Goal: Information Seeking & Learning: Find specific fact

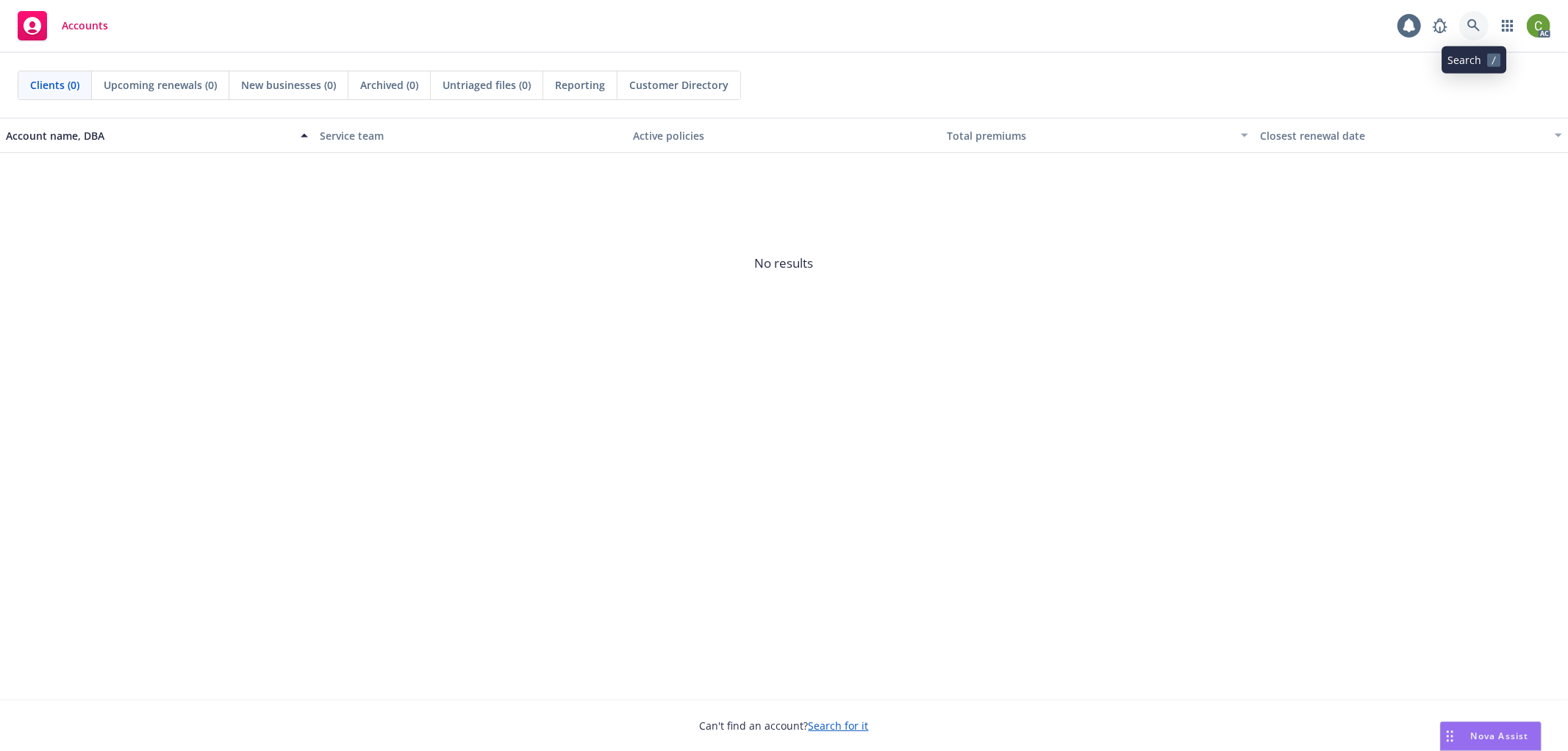
click at [1479, 21] on icon at bounding box center [1474, 26] width 13 height 13
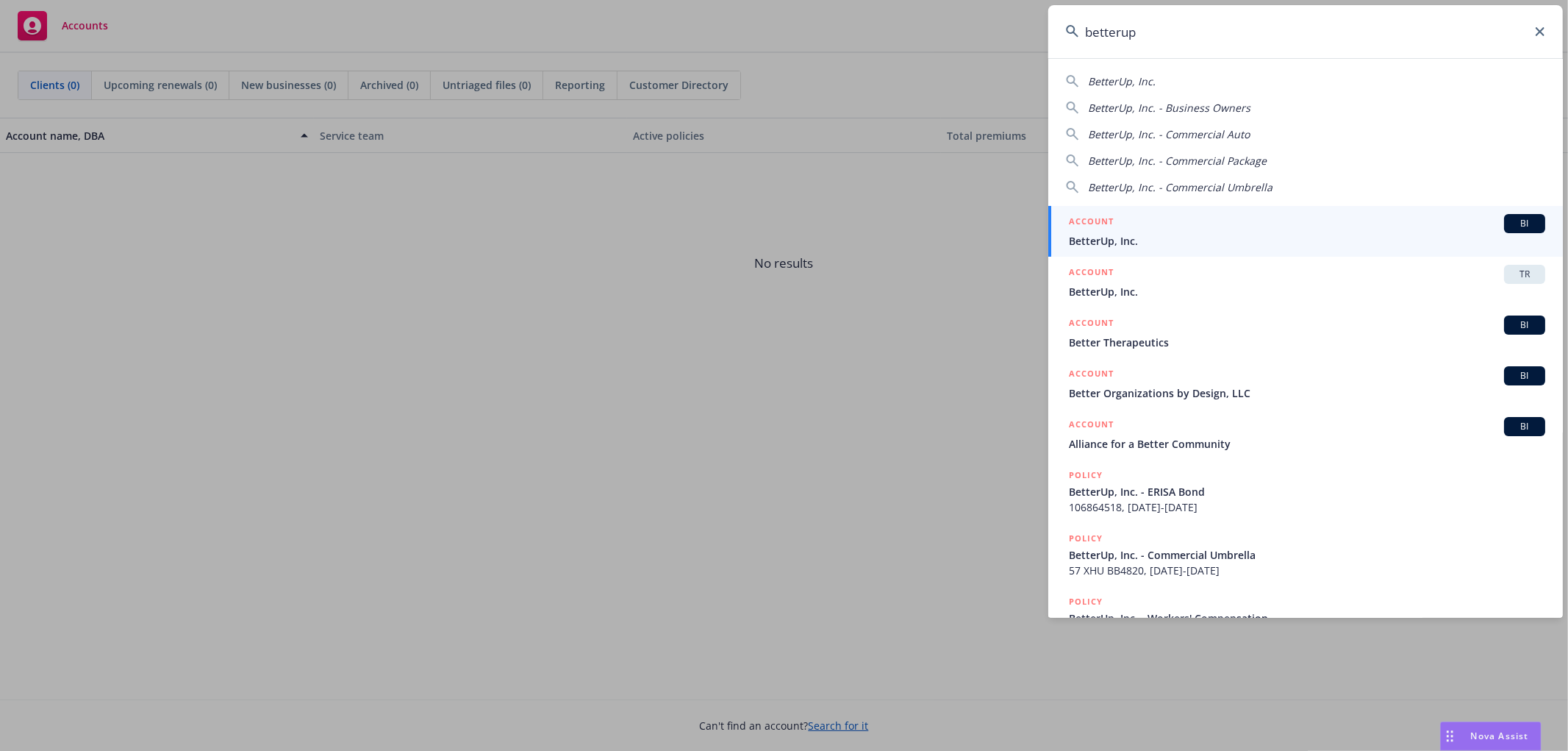
type input "betterup"
click at [1208, 234] on span "BetterUp, Inc." at bounding box center [1307, 241] width 476 height 15
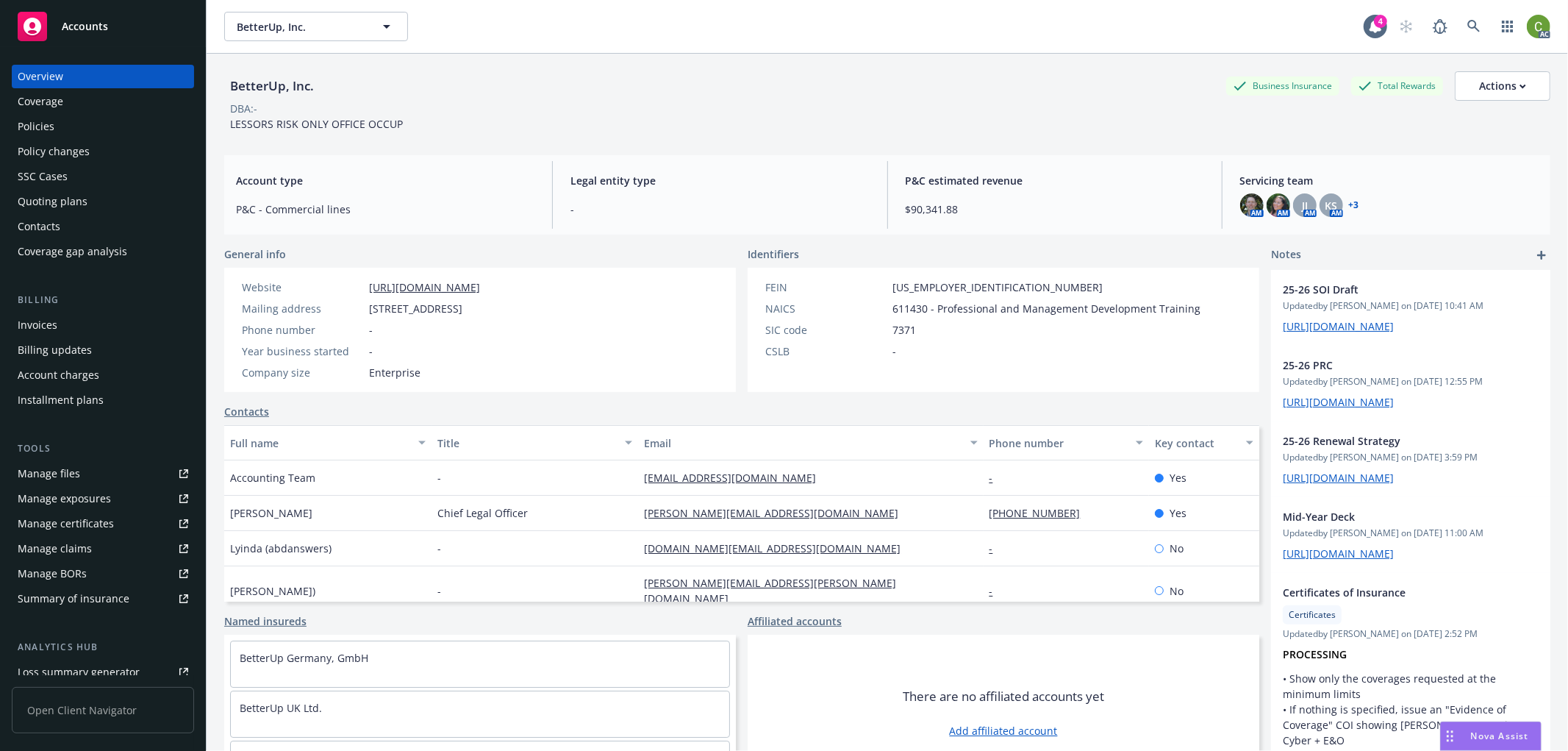
click at [38, 329] on div "Invoices" at bounding box center [37, 325] width 39 height 23
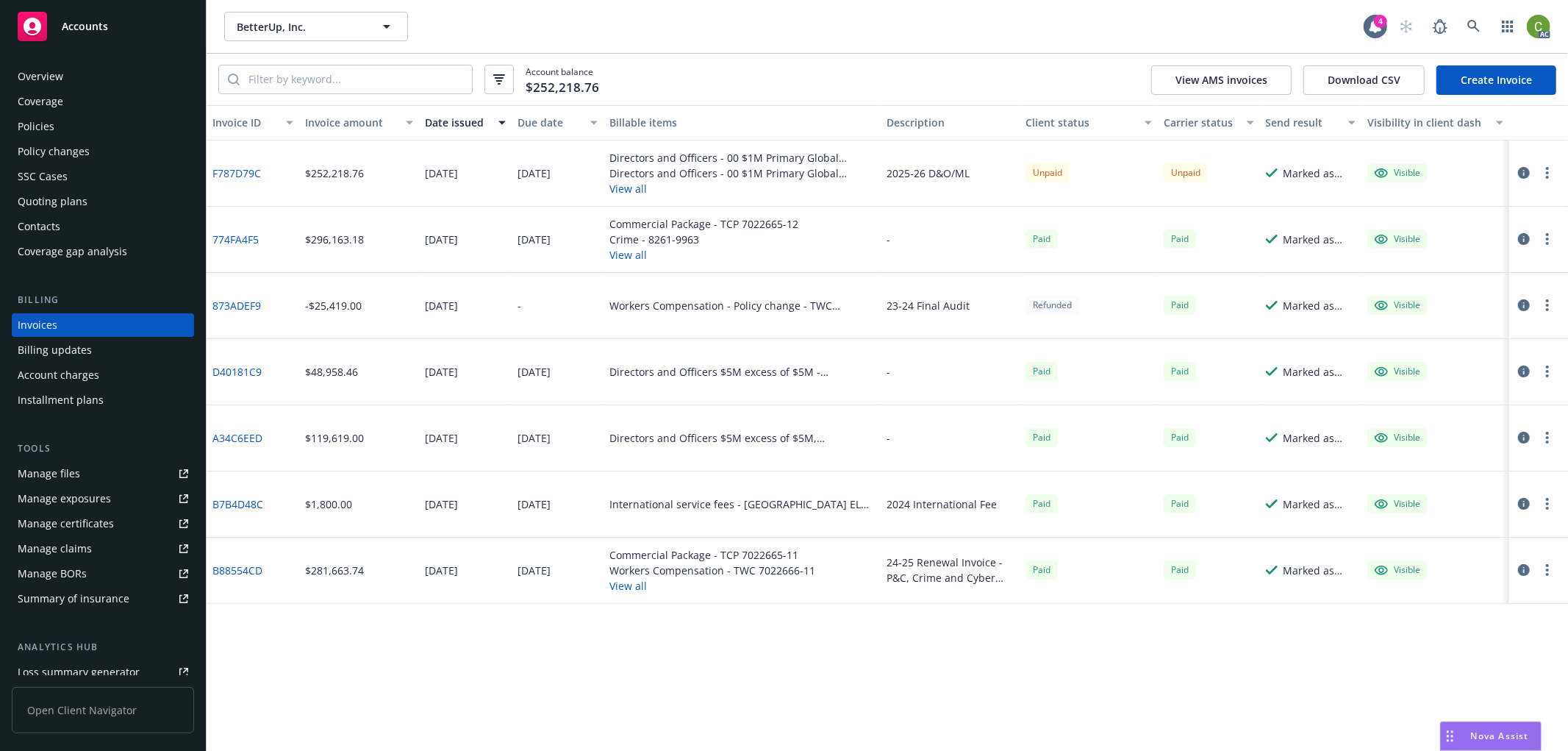
click at [1521, 172] on icon "button" at bounding box center [1524, 172] width 12 height 12
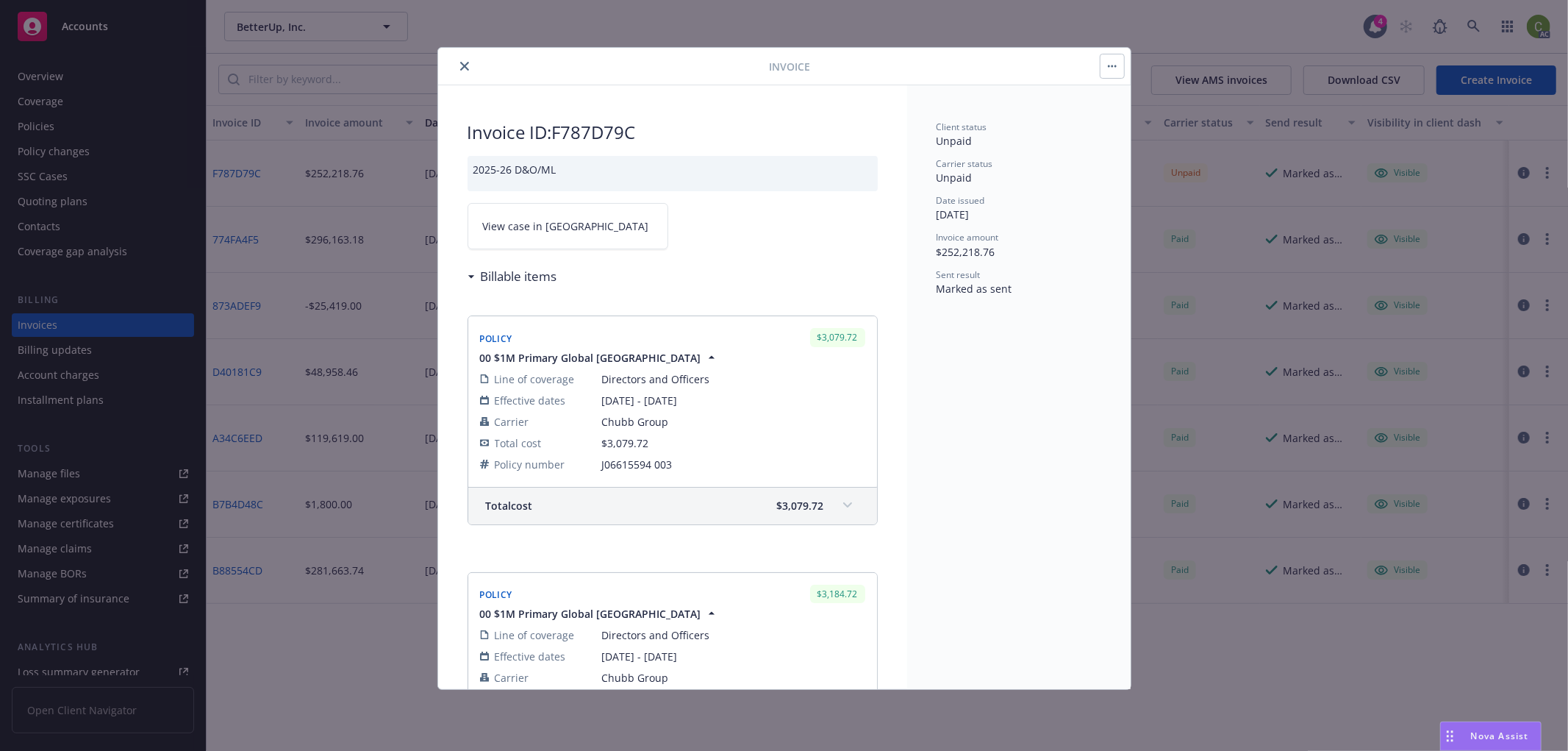
click at [466, 67] on icon "close" at bounding box center [464, 66] width 9 height 9
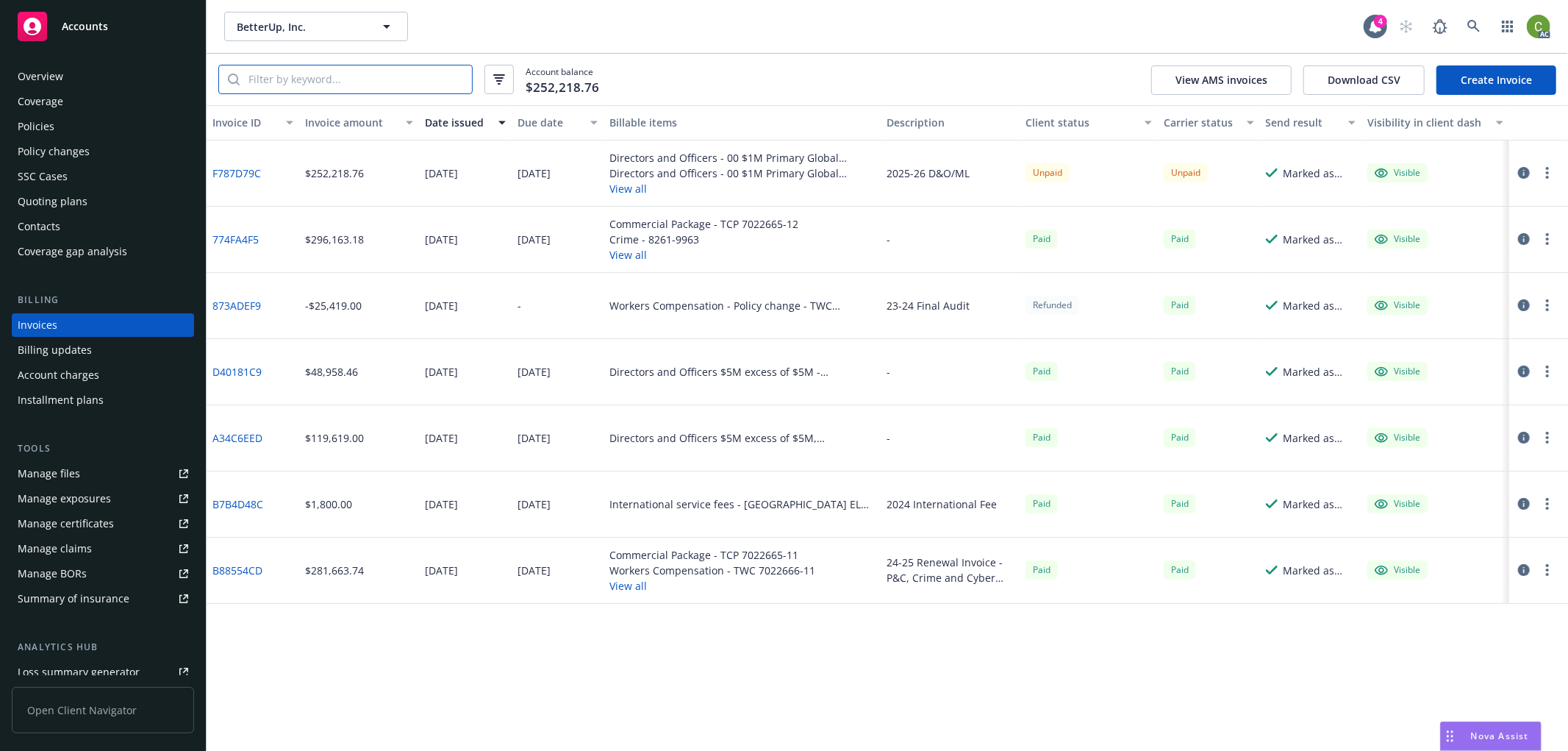
click at [406, 77] on input "search" at bounding box center [356, 80] width 233 height 28
paste input "J06615594"
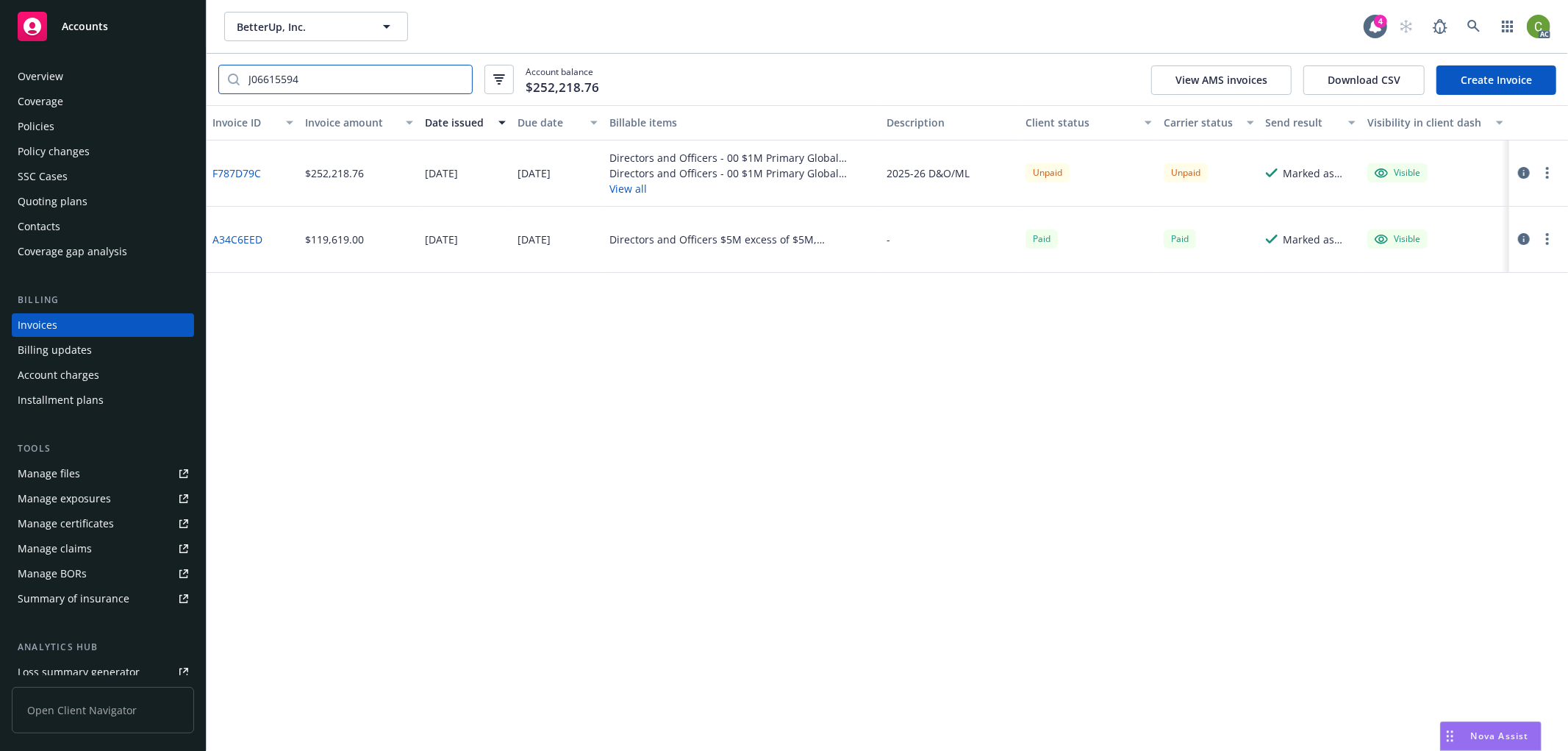
type input "J06615594"
click at [1528, 172] on icon "button" at bounding box center [1524, 172] width 12 height 12
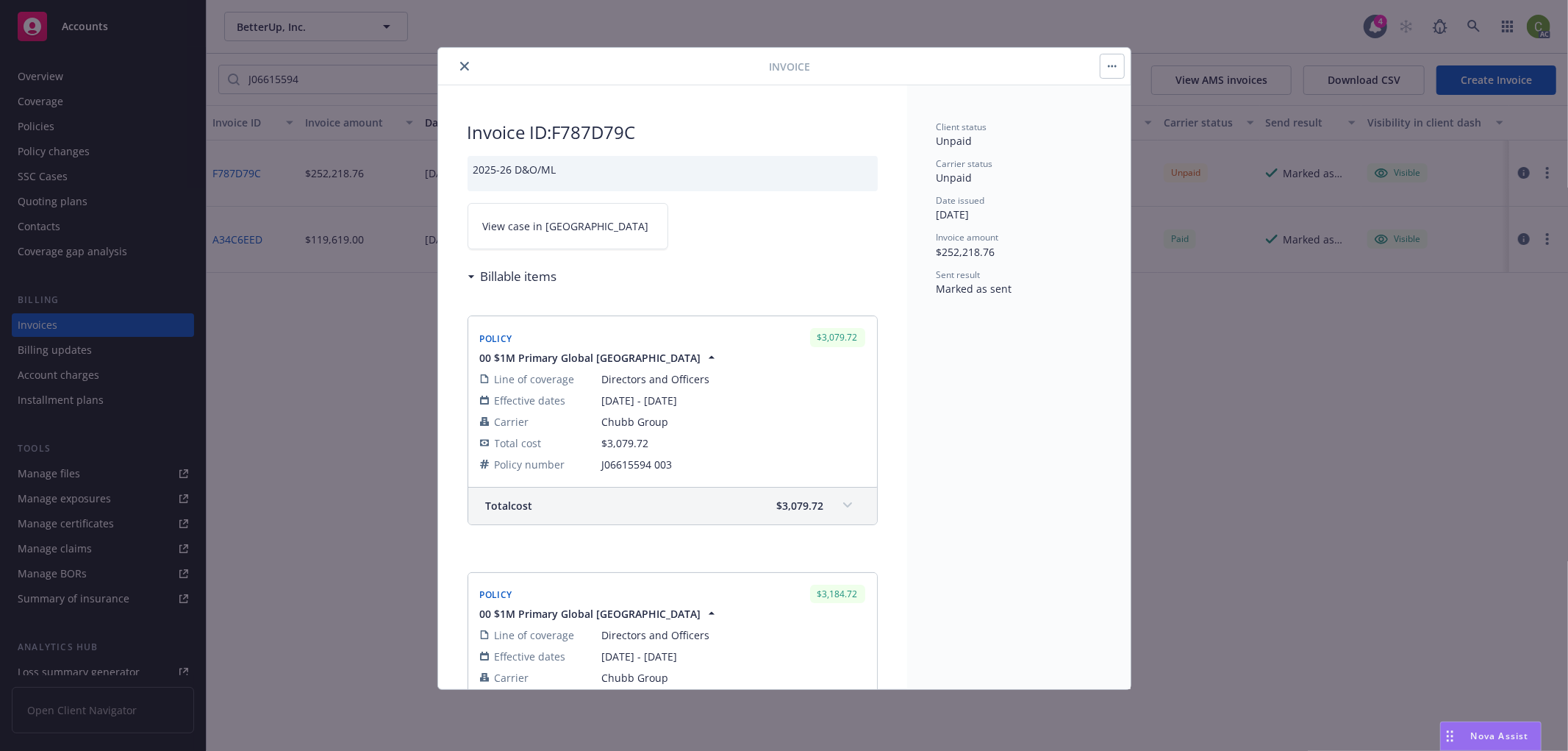
click at [553, 228] on span "View case in SSC" at bounding box center [566, 226] width 166 height 15
click at [468, 64] on icon "close" at bounding box center [464, 66] width 9 height 9
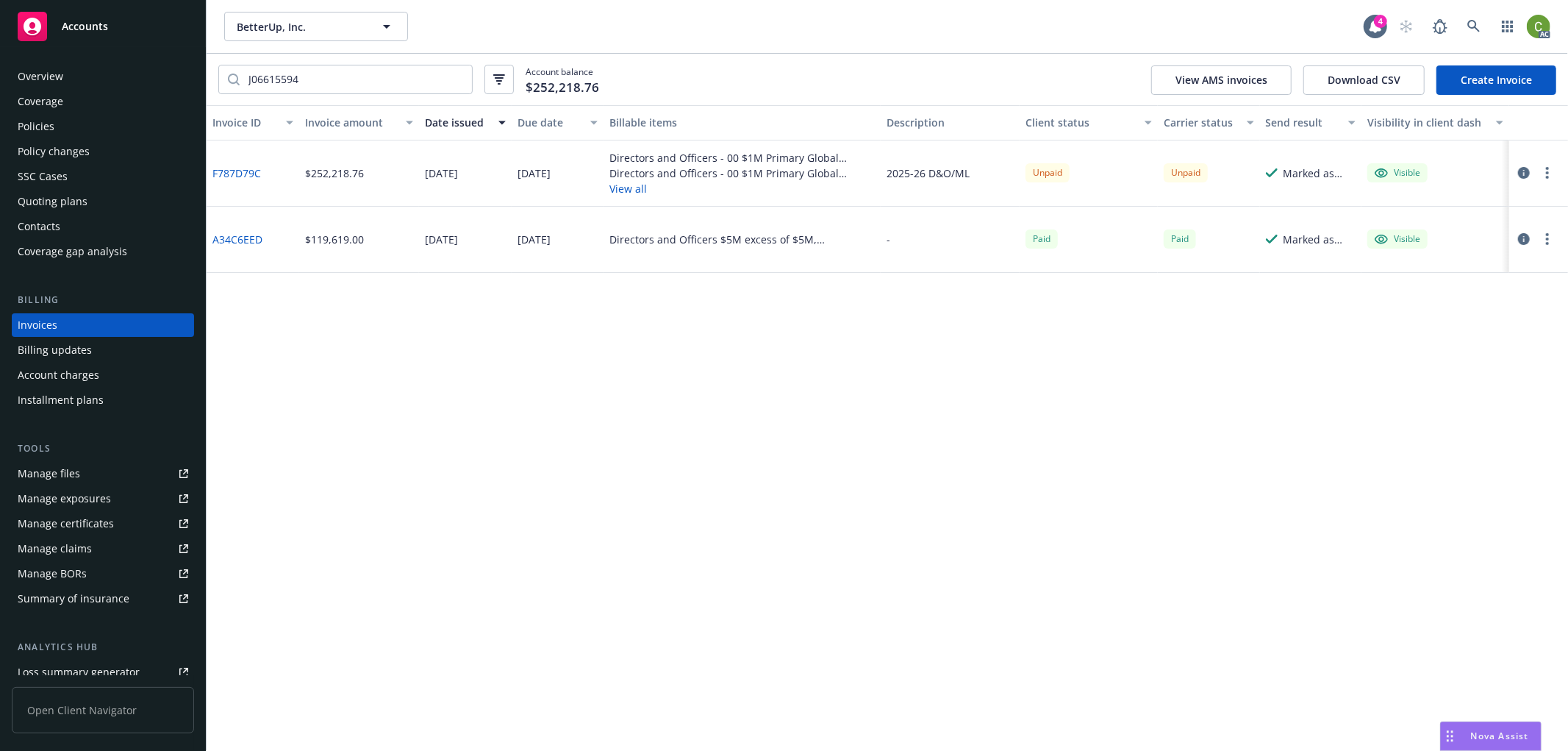
click at [77, 135] on div "Policies" at bounding box center [103, 126] width 171 height 23
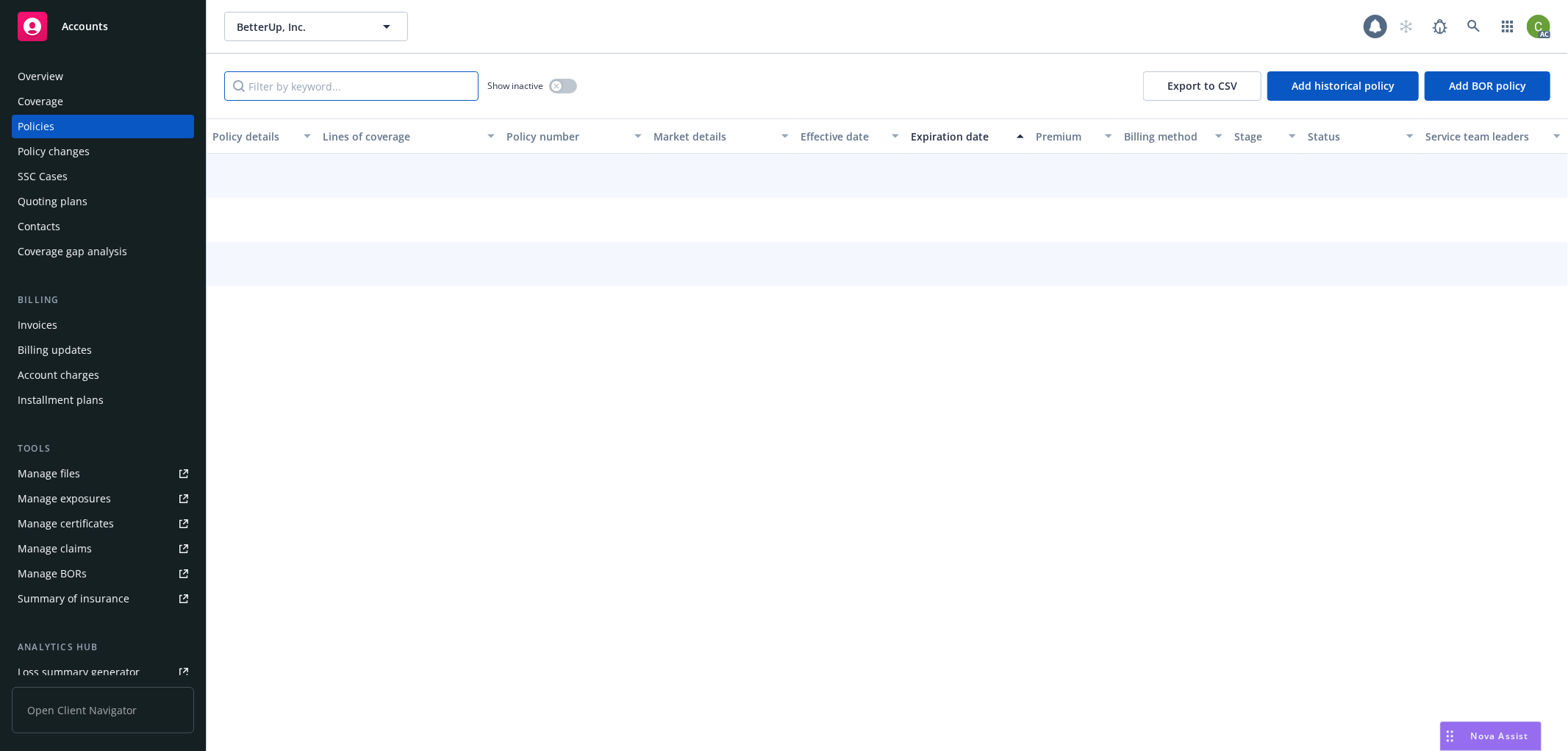
drag, startPoint x: 399, startPoint y: 84, endPoint x: 508, endPoint y: 105, distance: 111.0
click at [399, 84] on input "Filter by keyword..." at bounding box center [351, 86] width 254 height 29
paste input "J06615594"
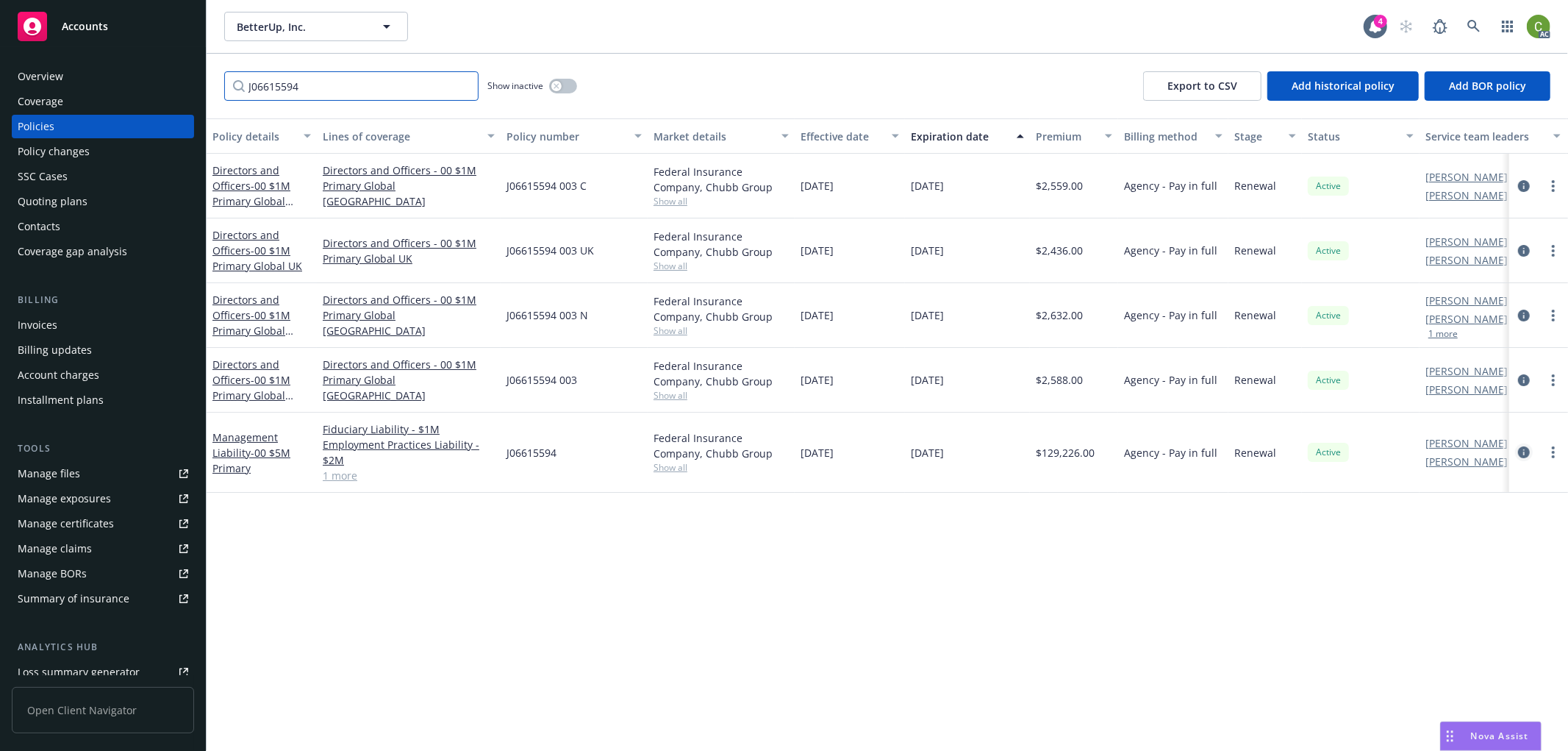
type input "J06615594"
click at [1528, 454] on icon "circleInformation" at bounding box center [1524, 452] width 12 height 12
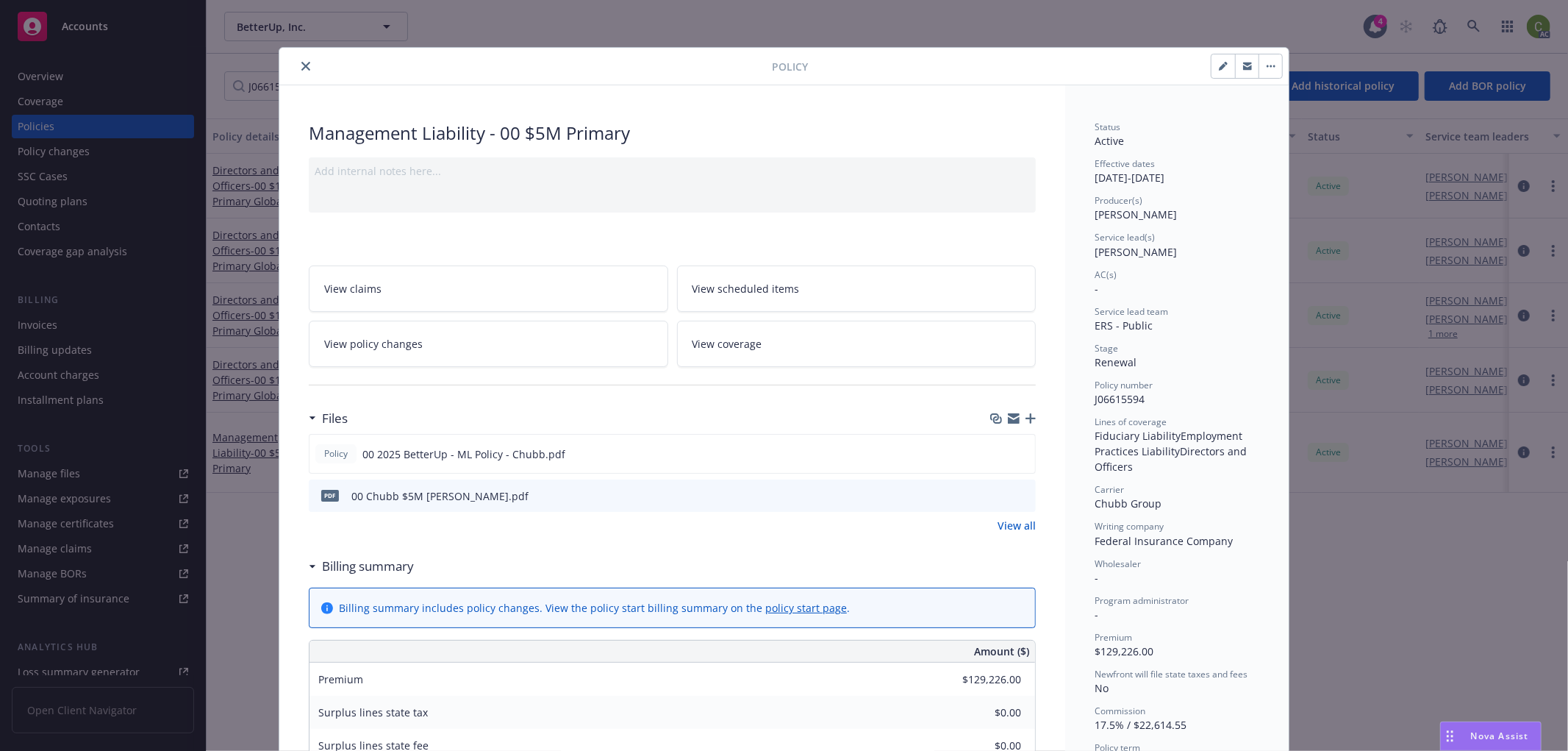
drag, startPoint x: 299, startPoint y: 67, endPoint x: 319, endPoint y: 67, distance: 20.0
click at [302, 63] on icon "close" at bounding box center [305, 66] width 9 height 9
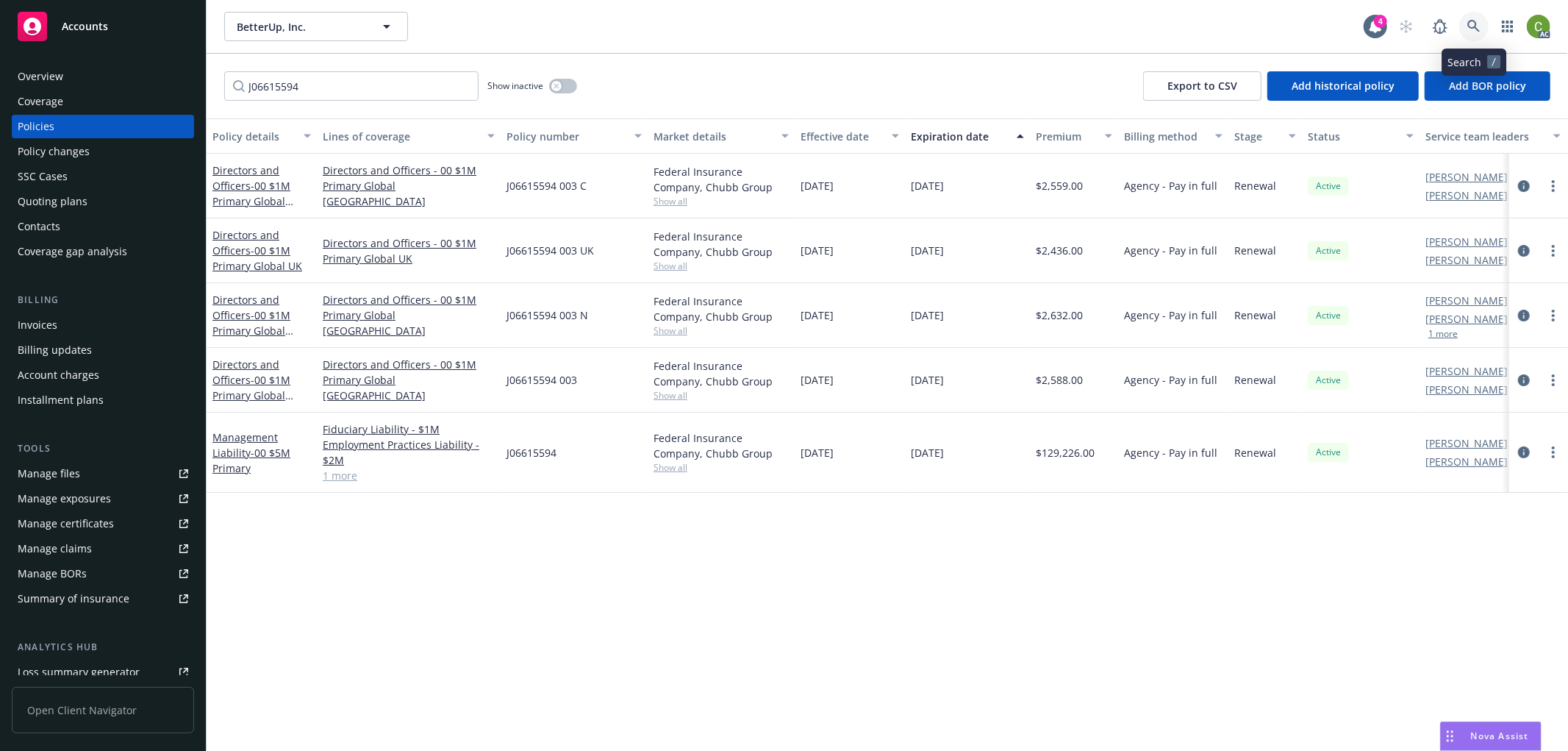
click at [1464, 29] on link at bounding box center [1474, 26] width 29 height 29
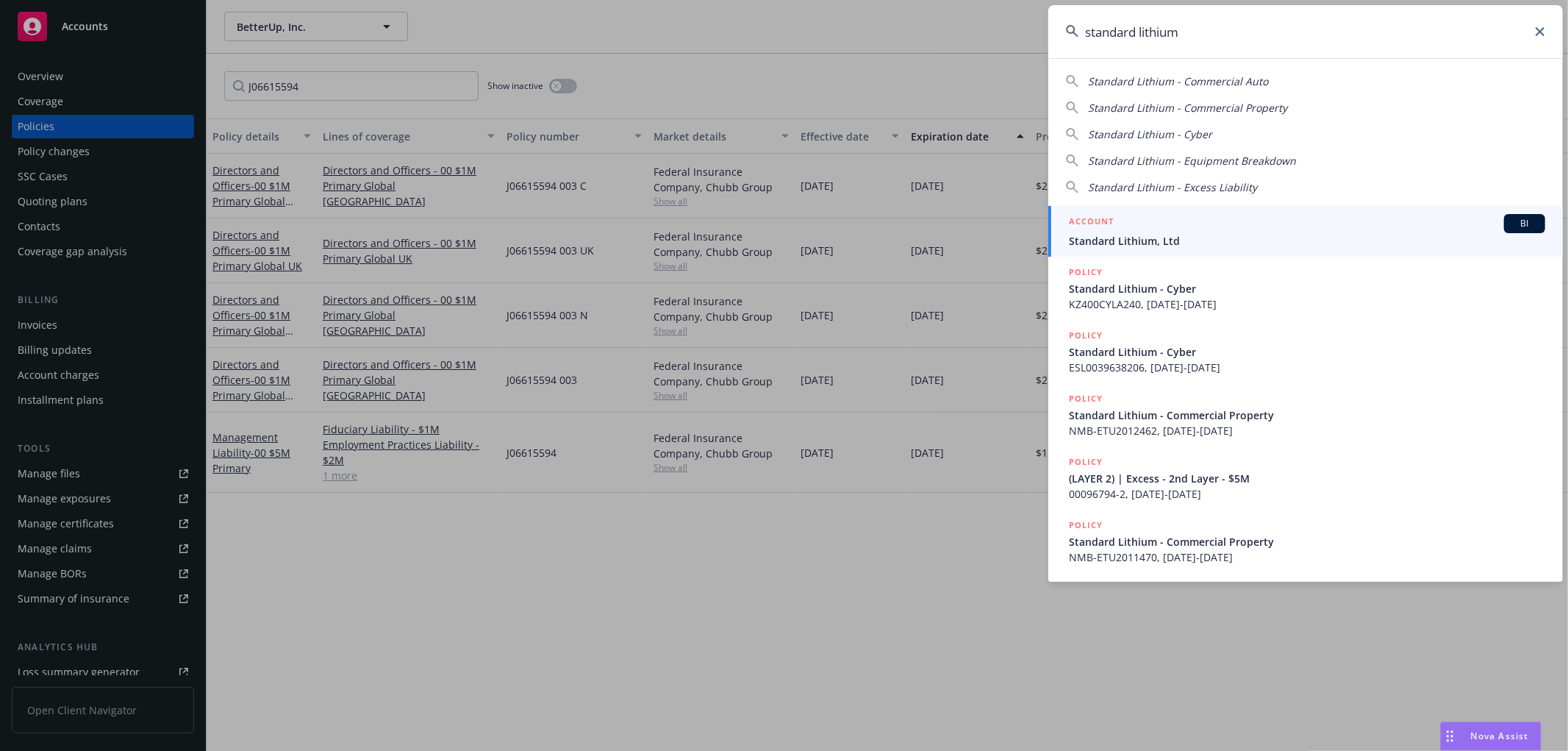
type input "standard lithium"
click at [1093, 244] on span "Standard Lithium, Ltd" at bounding box center [1307, 241] width 476 height 15
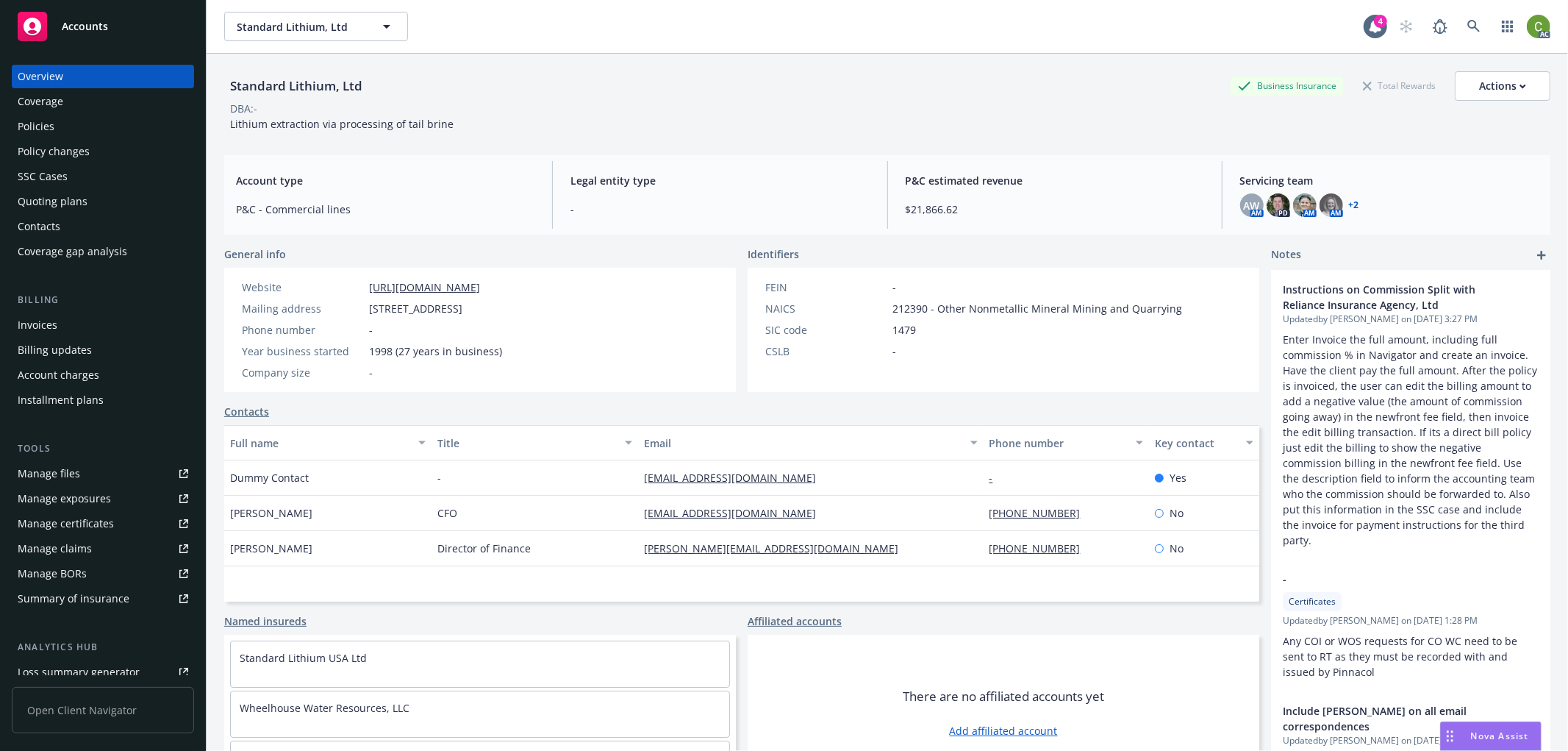
click at [77, 126] on div "Policies" at bounding box center [103, 126] width 171 height 23
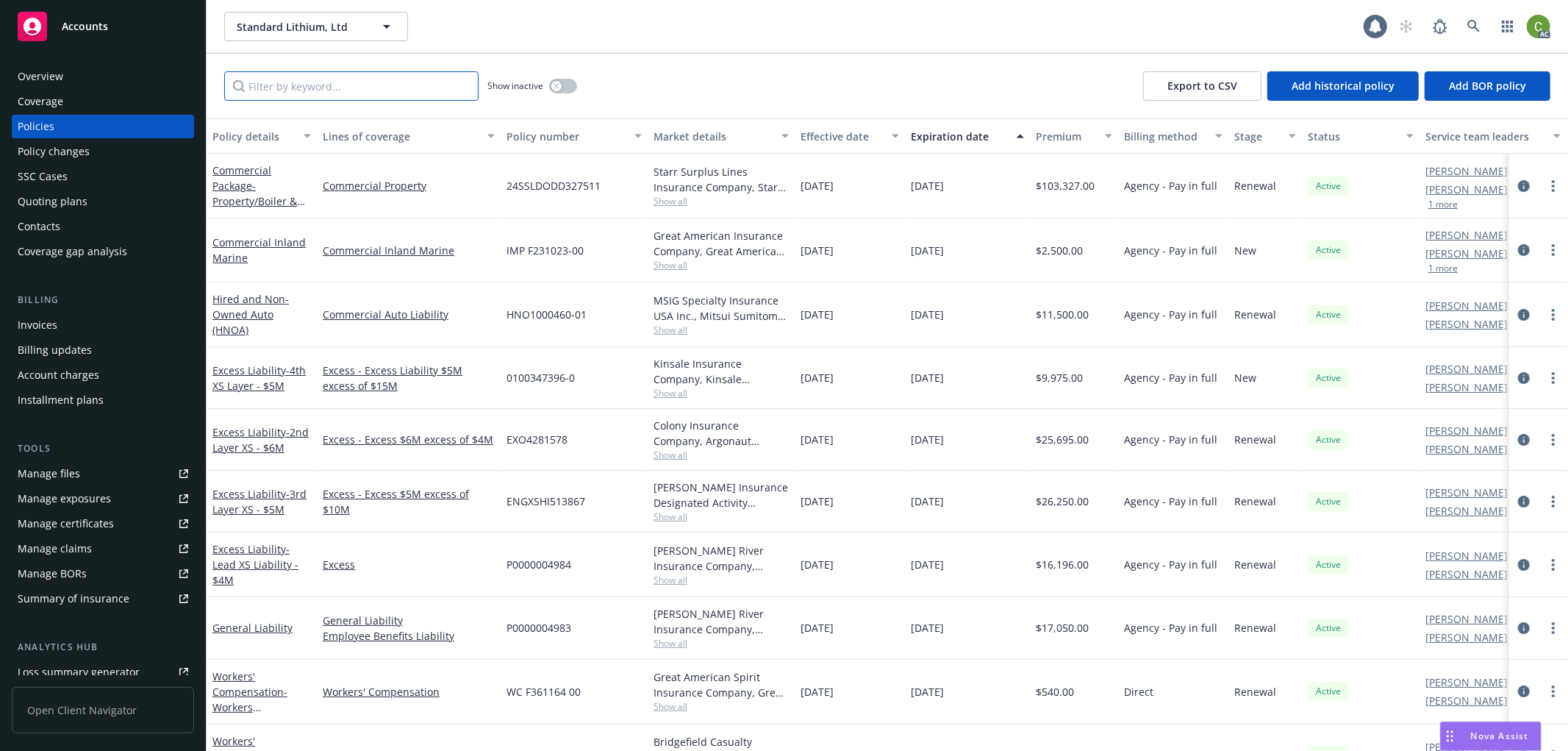
drag, startPoint x: 394, startPoint y: 93, endPoint x: 457, endPoint y: 92, distance: 63.0
click at [397, 92] on input "Filter by keyword..." at bounding box center [351, 86] width 254 height 29
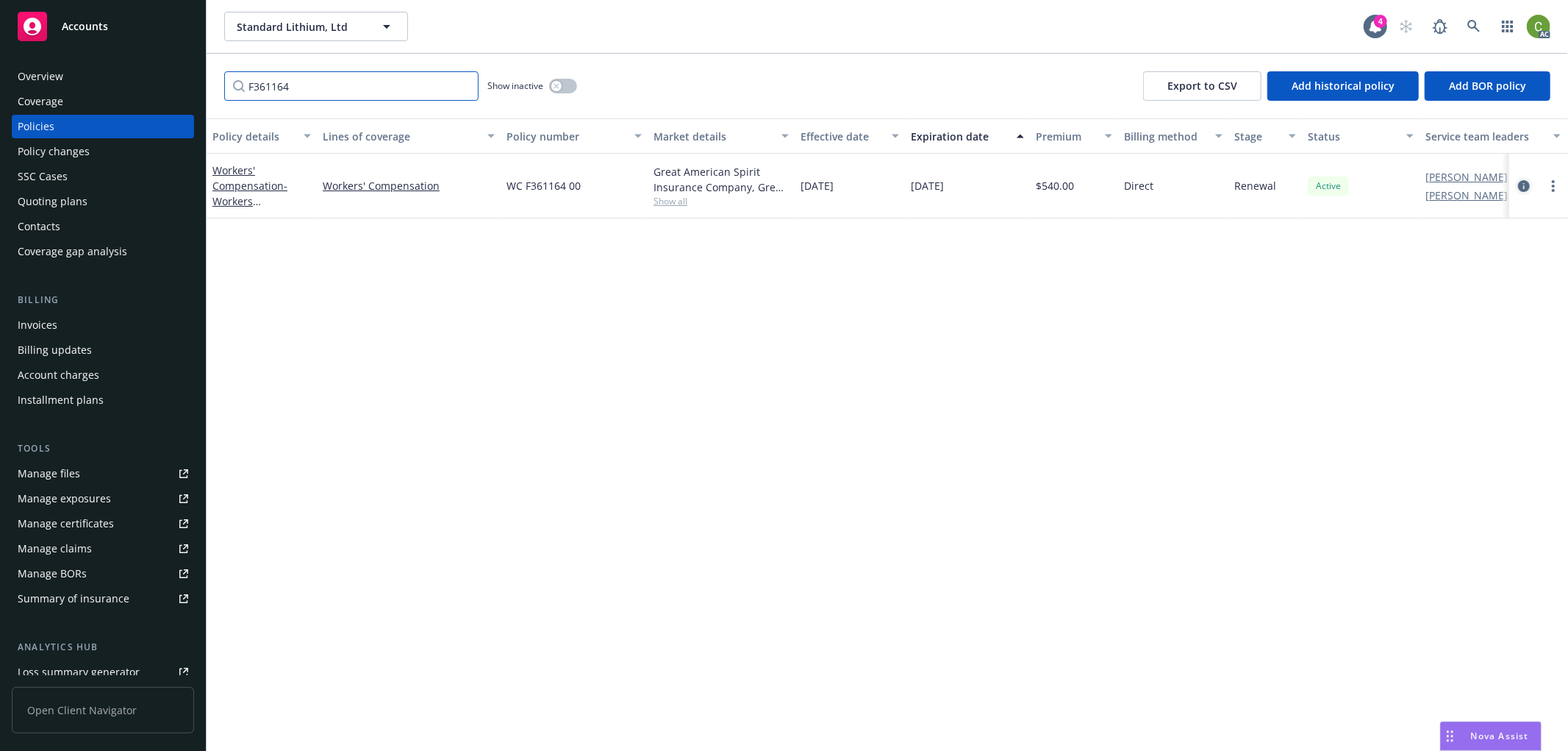
type input "F361164"
click at [1523, 182] on icon "circleInformation" at bounding box center [1524, 186] width 12 height 12
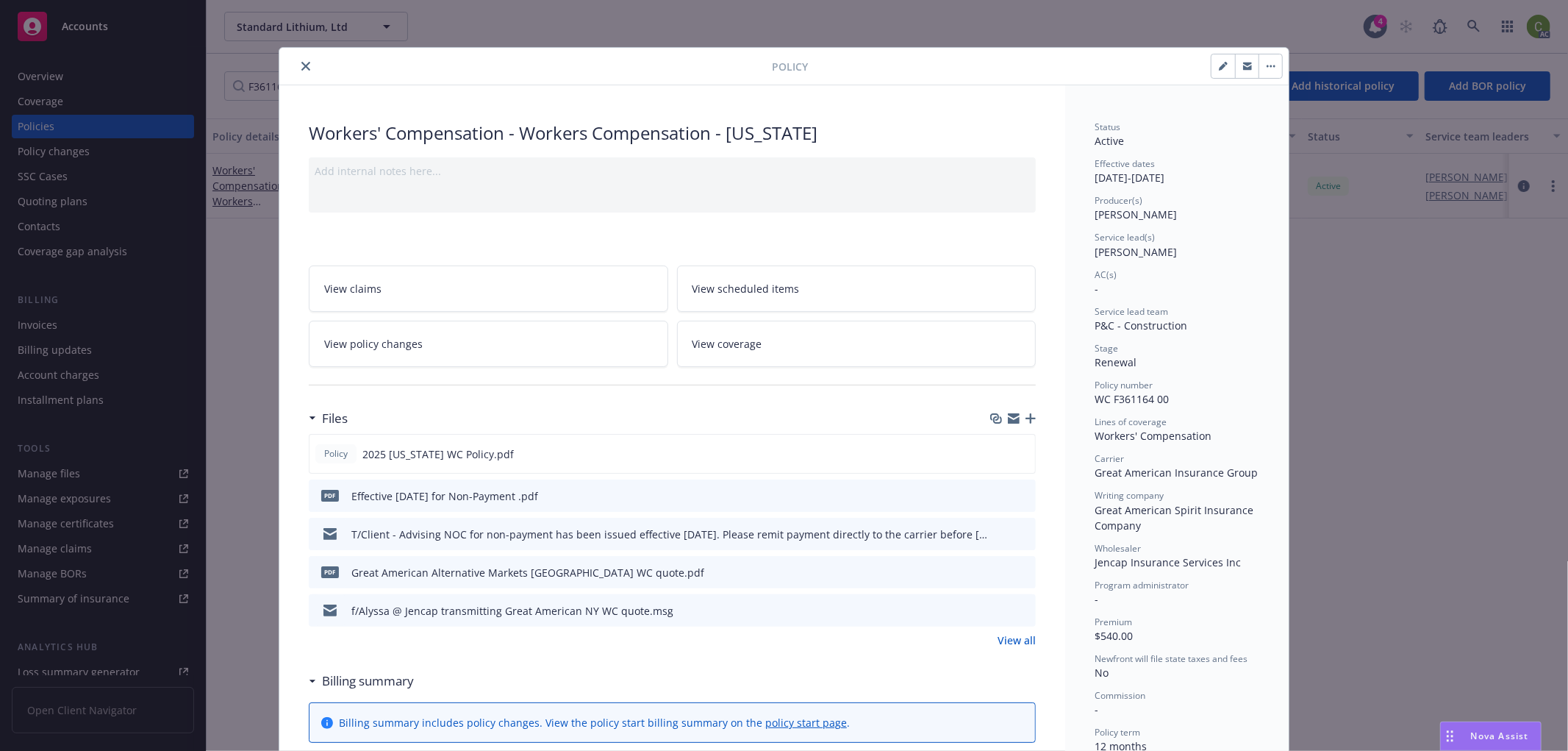
drag, startPoint x: 302, startPoint y: 67, endPoint x: 1120, endPoint y: 78, distance: 818.1
click at [302, 65] on icon "close" at bounding box center [305, 66] width 9 height 9
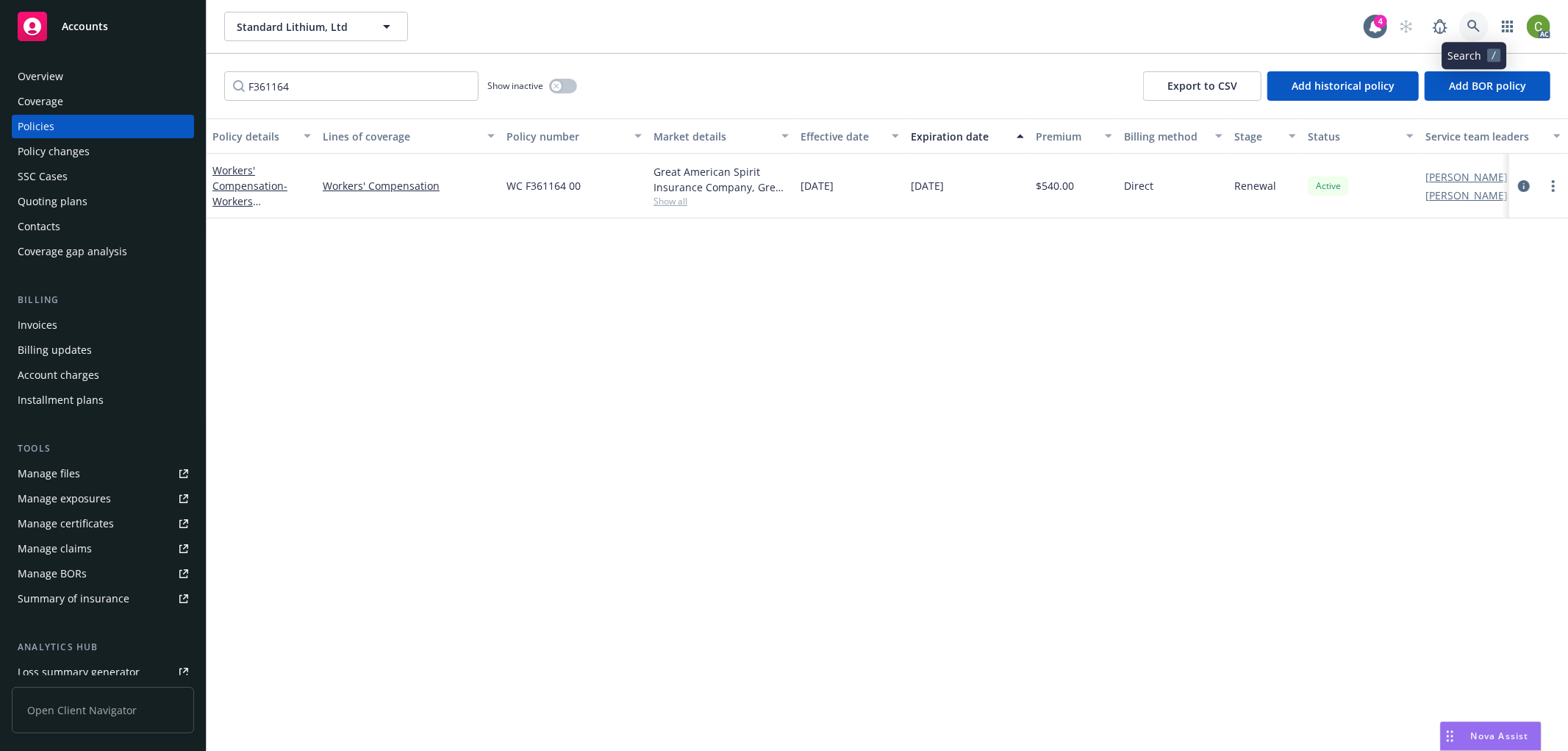
click at [1478, 20] on icon at bounding box center [1474, 26] width 13 height 13
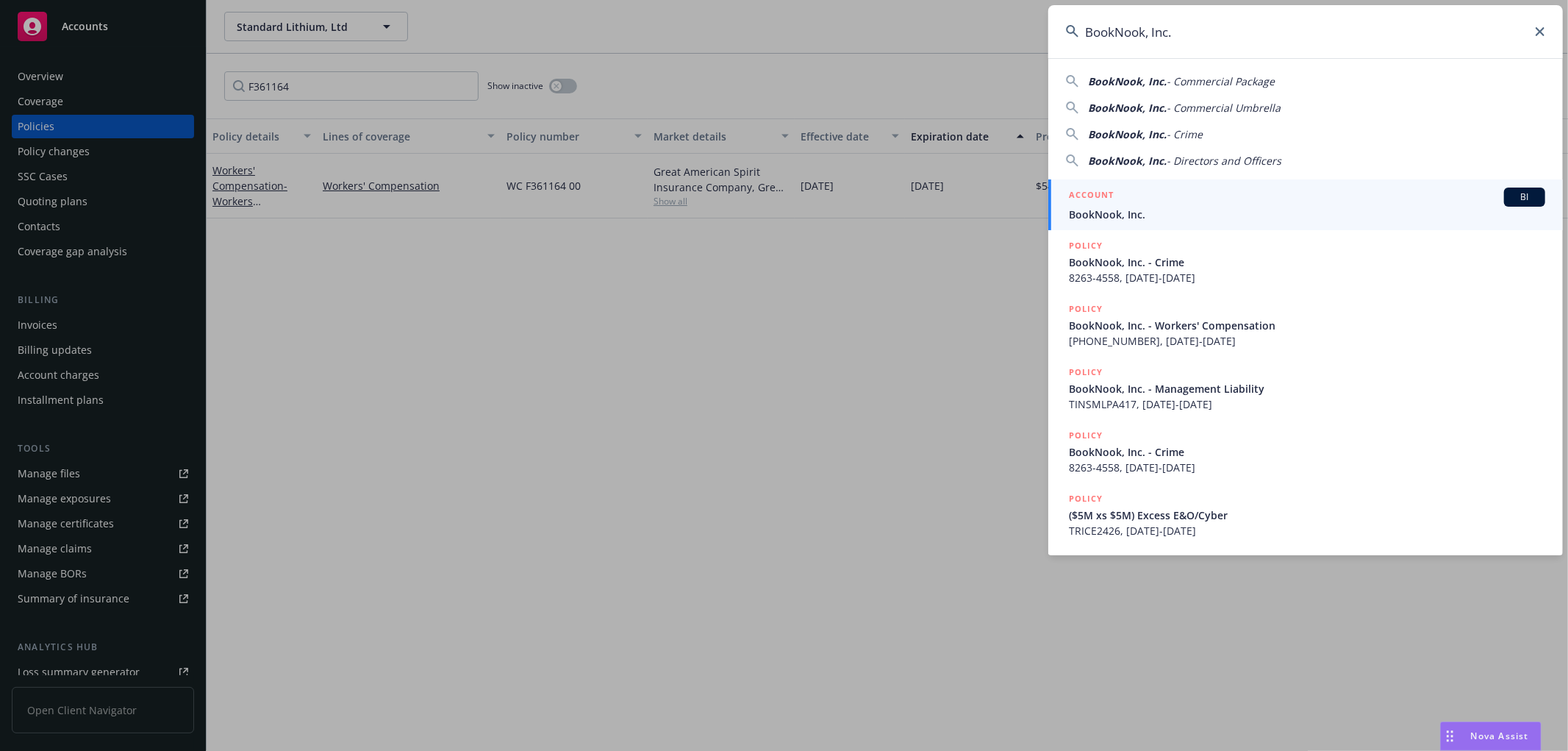
type input "BookNook, Inc."
drag, startPoint x: 1171, startPoint y: 212, endPoint x: 981, endPoint y: 77, distance: 233.1
click at [1170, 211] on span "BookNook, Inc." at bounding box center [1307, 214] width 476 height 15
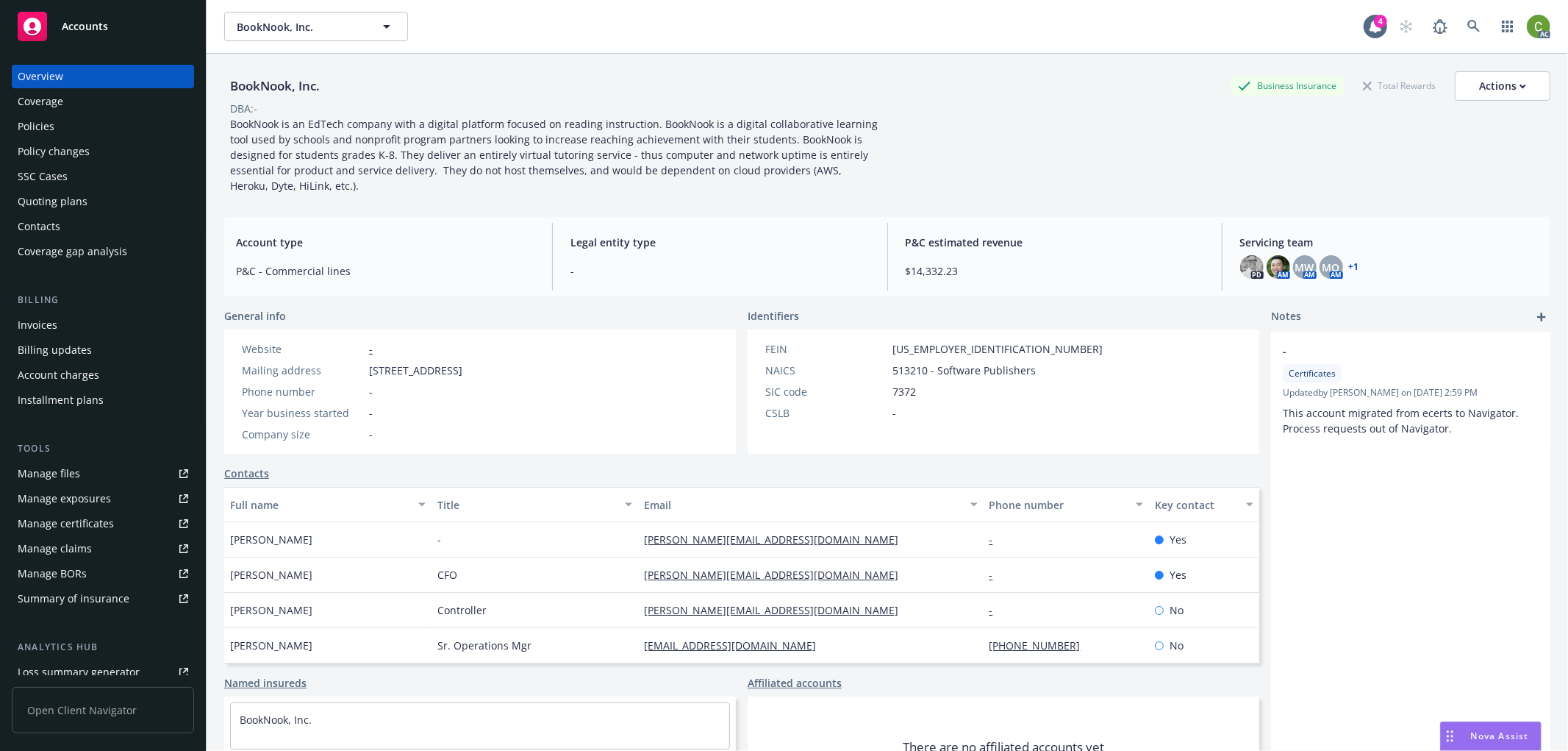
click at [63, 319] on div "Invoices" at bounding box center [103, 325] width 171 height 23
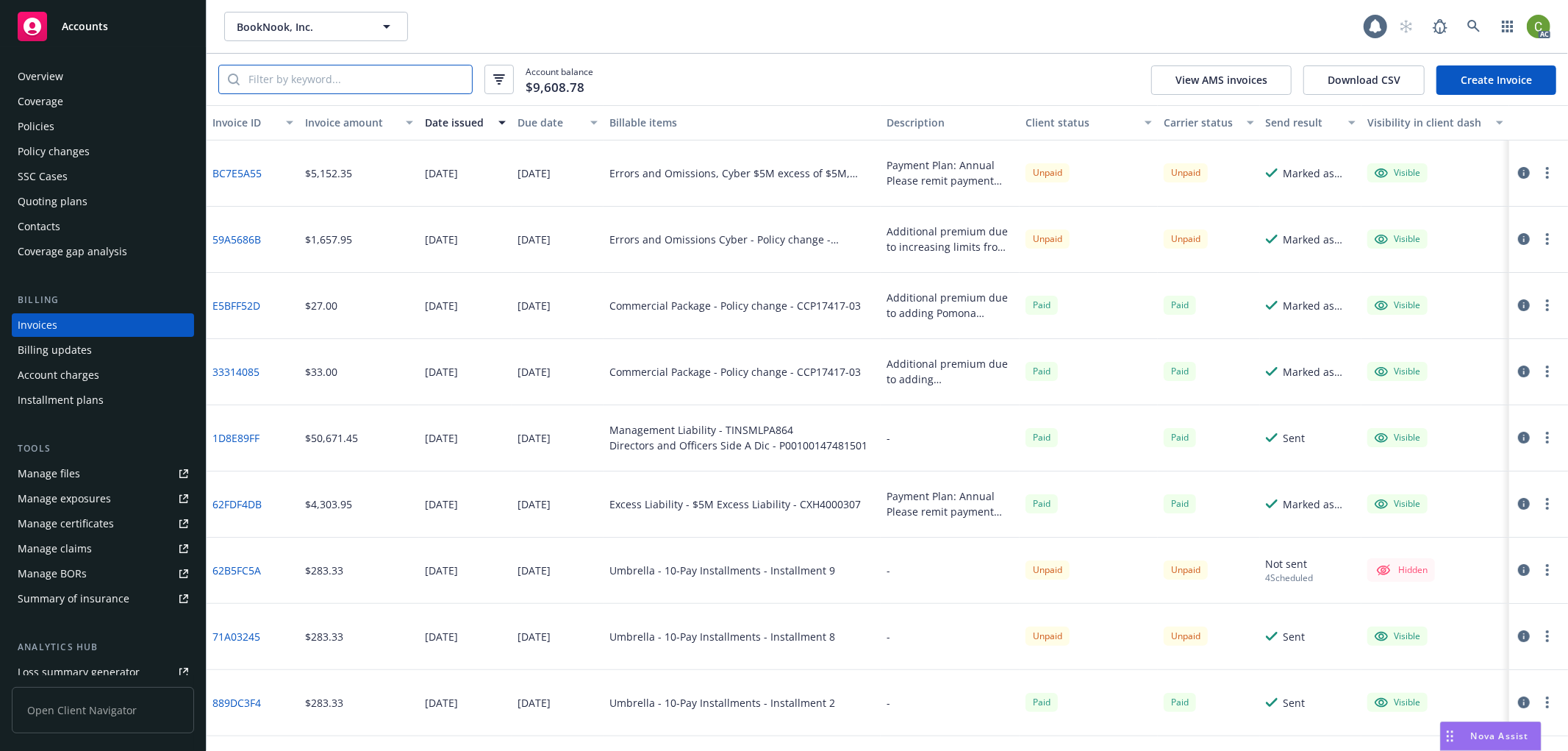
click at [362, 83] on input "search" at bounding box center [356, 80] width 233 height 28
paste input "CCU17418-03"
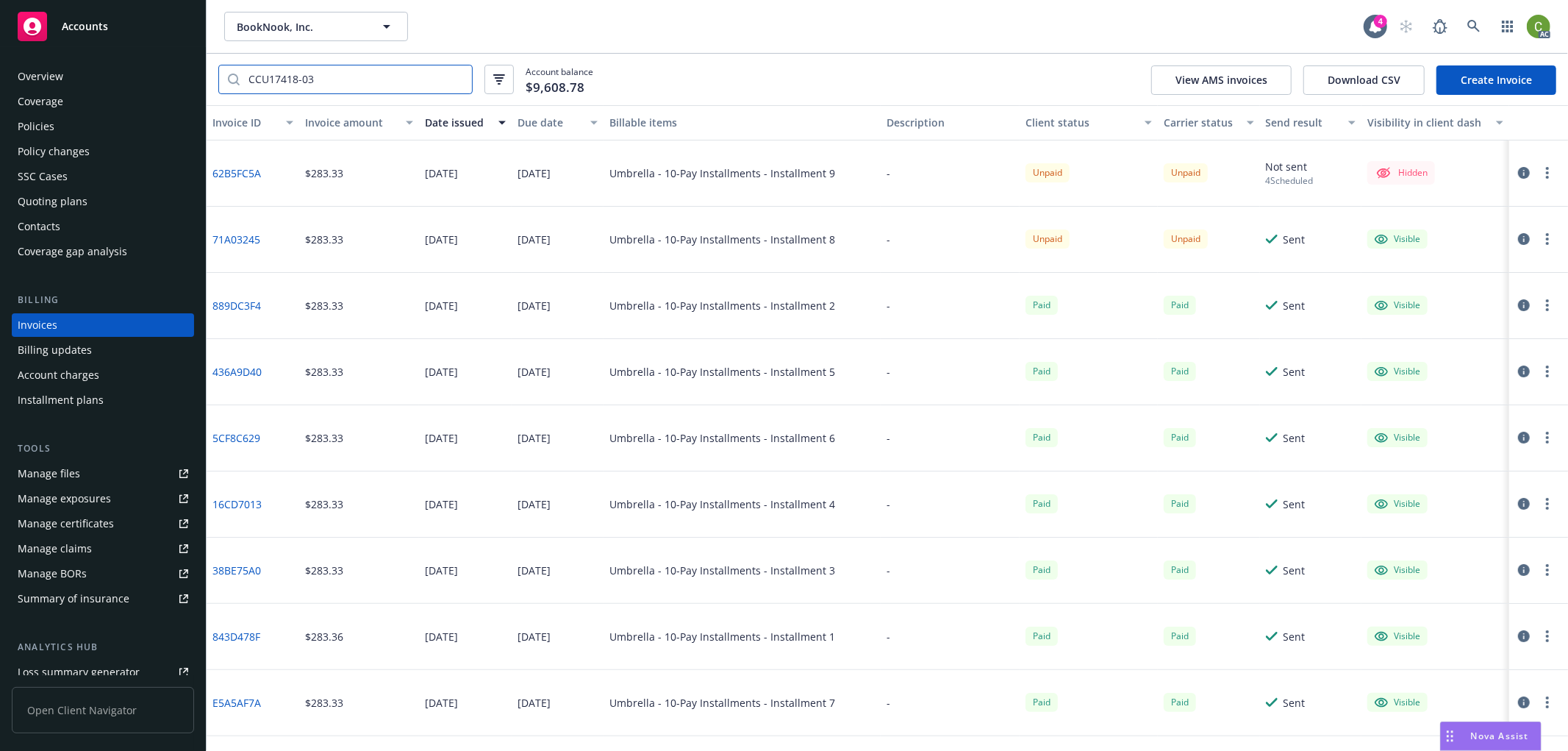
type input "CCU17418-03"
click at [1519, 237] on icon "button" at bounding box center [1524, 238] width 12 height 12
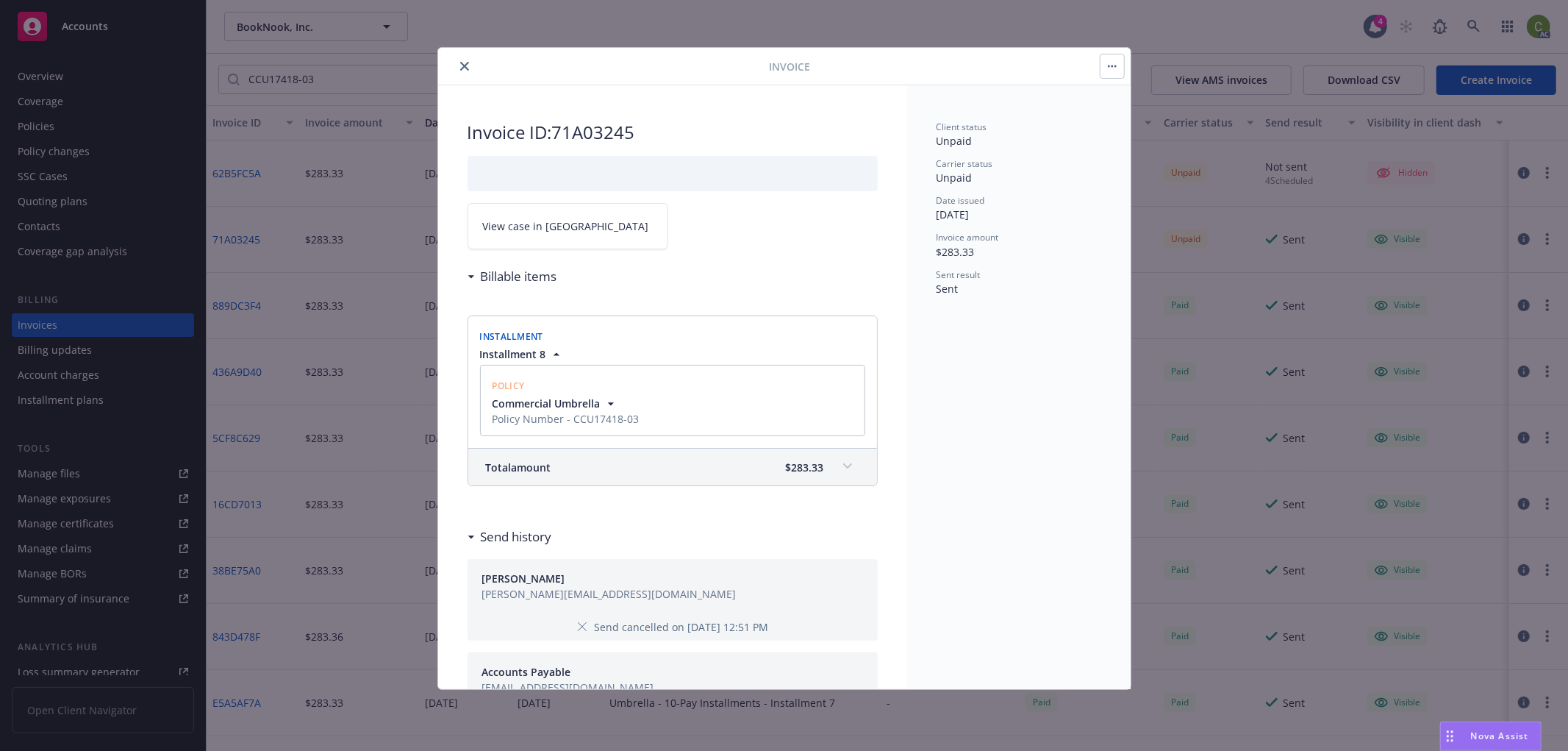
click at [533, 234] on link "View case in SSC" at bounding box center [568, 226] width 201 height 46
click at [458, 67] on button "close" at bounding box center [465, 66] width 18 height 18
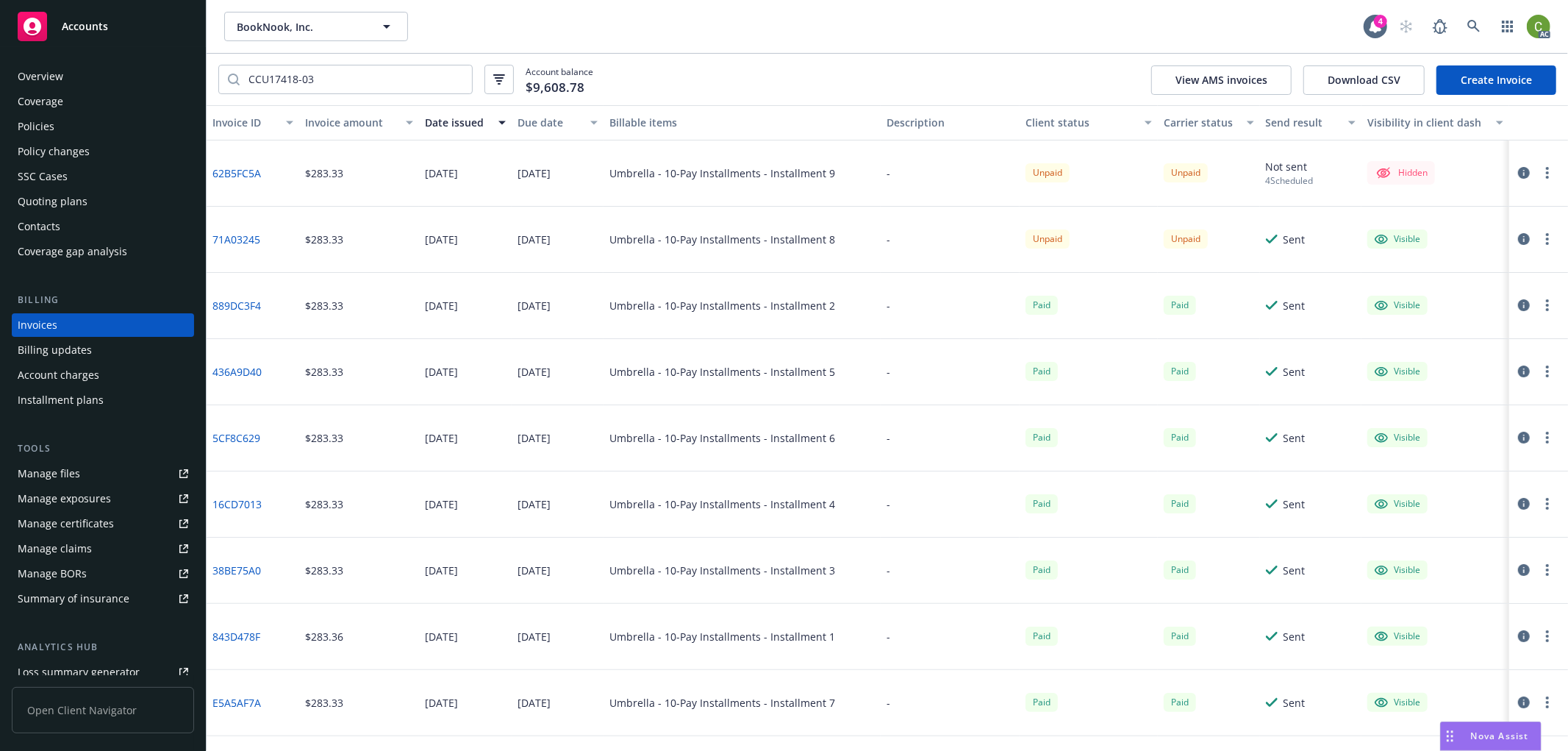
click at [53, 134] on div "Policies" at bounding box center [103, 126] width 171 height 23
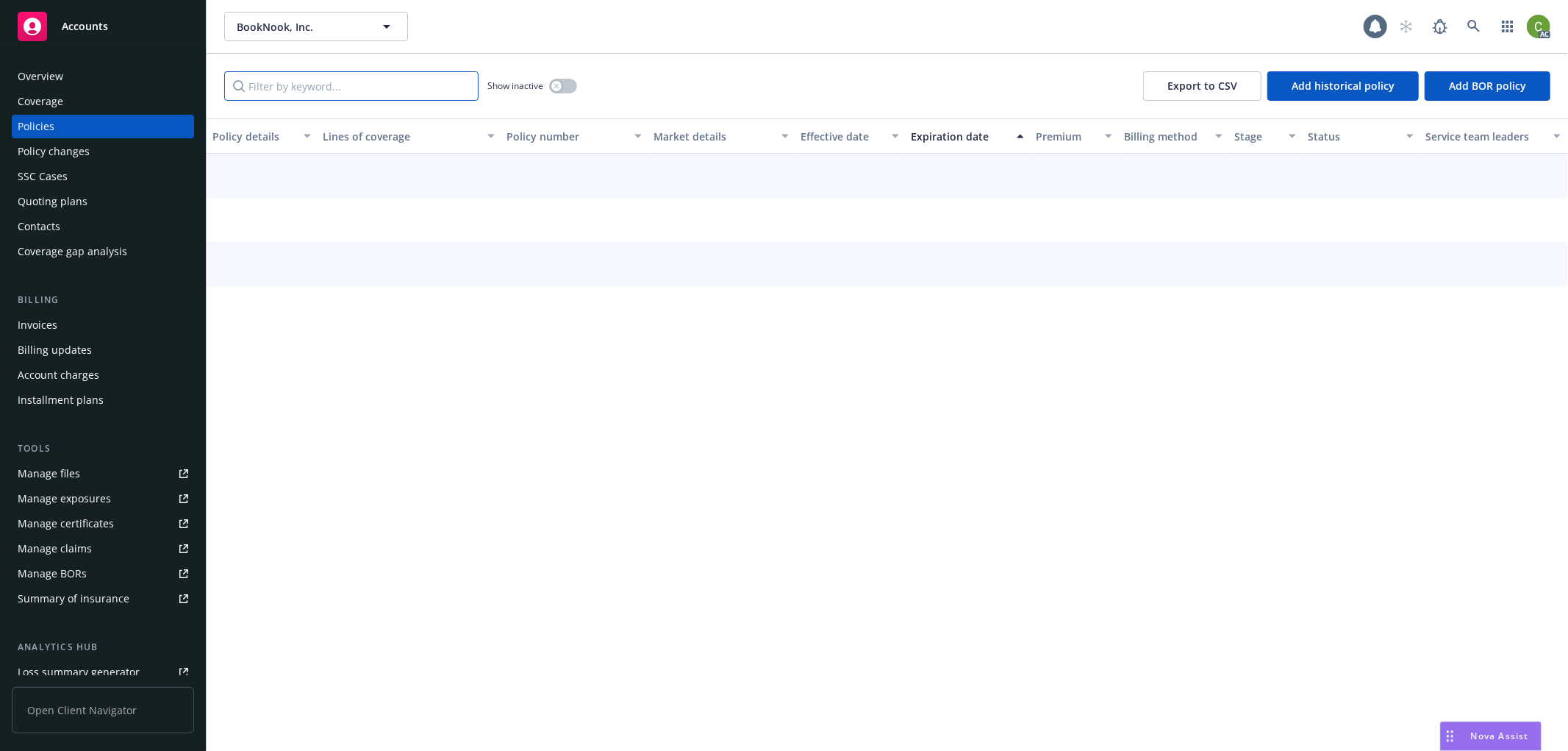
click at [291, 94] on input "Filter by keyword..." at bounding box center [351, 86] width 254 height 29
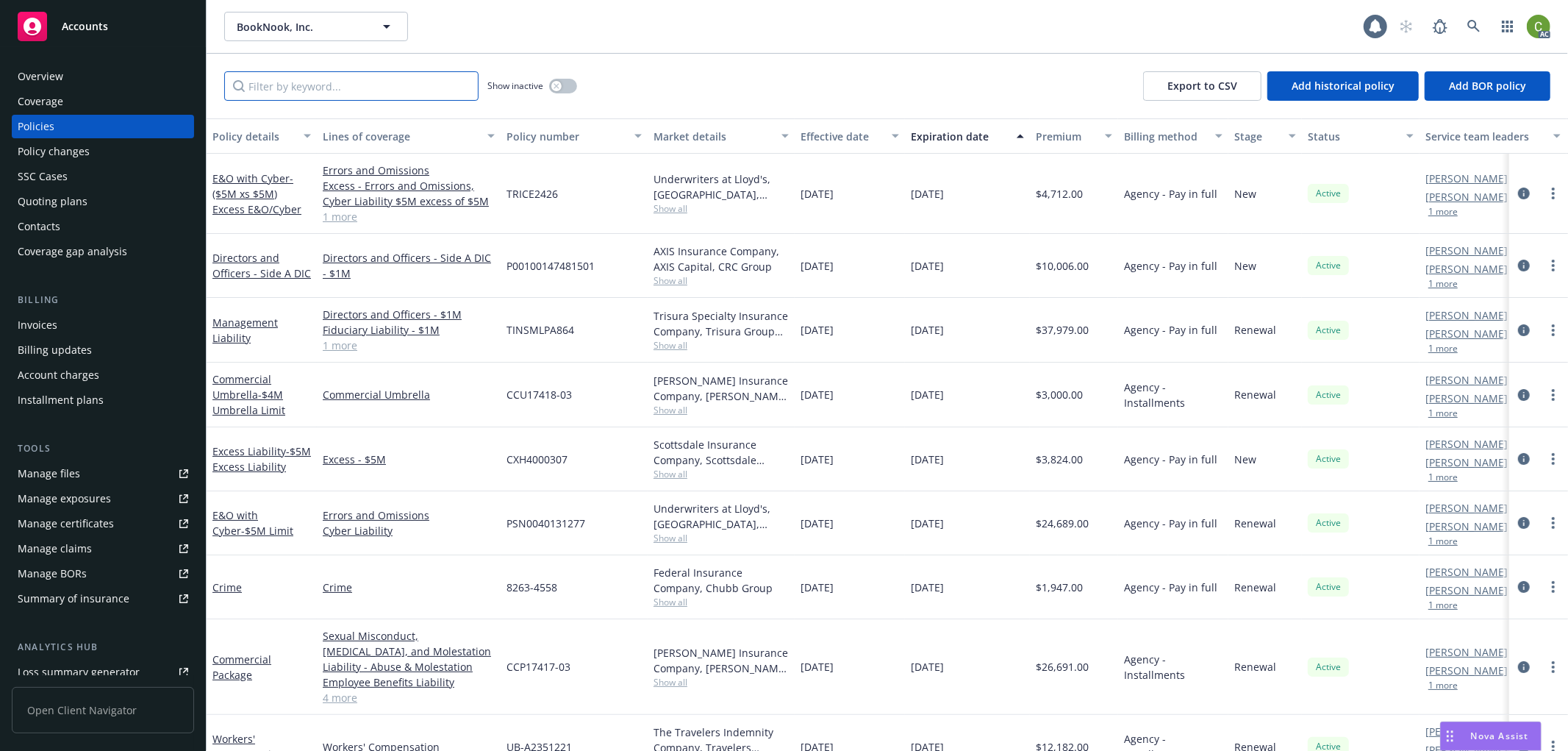
paste input "CCU17418-03"
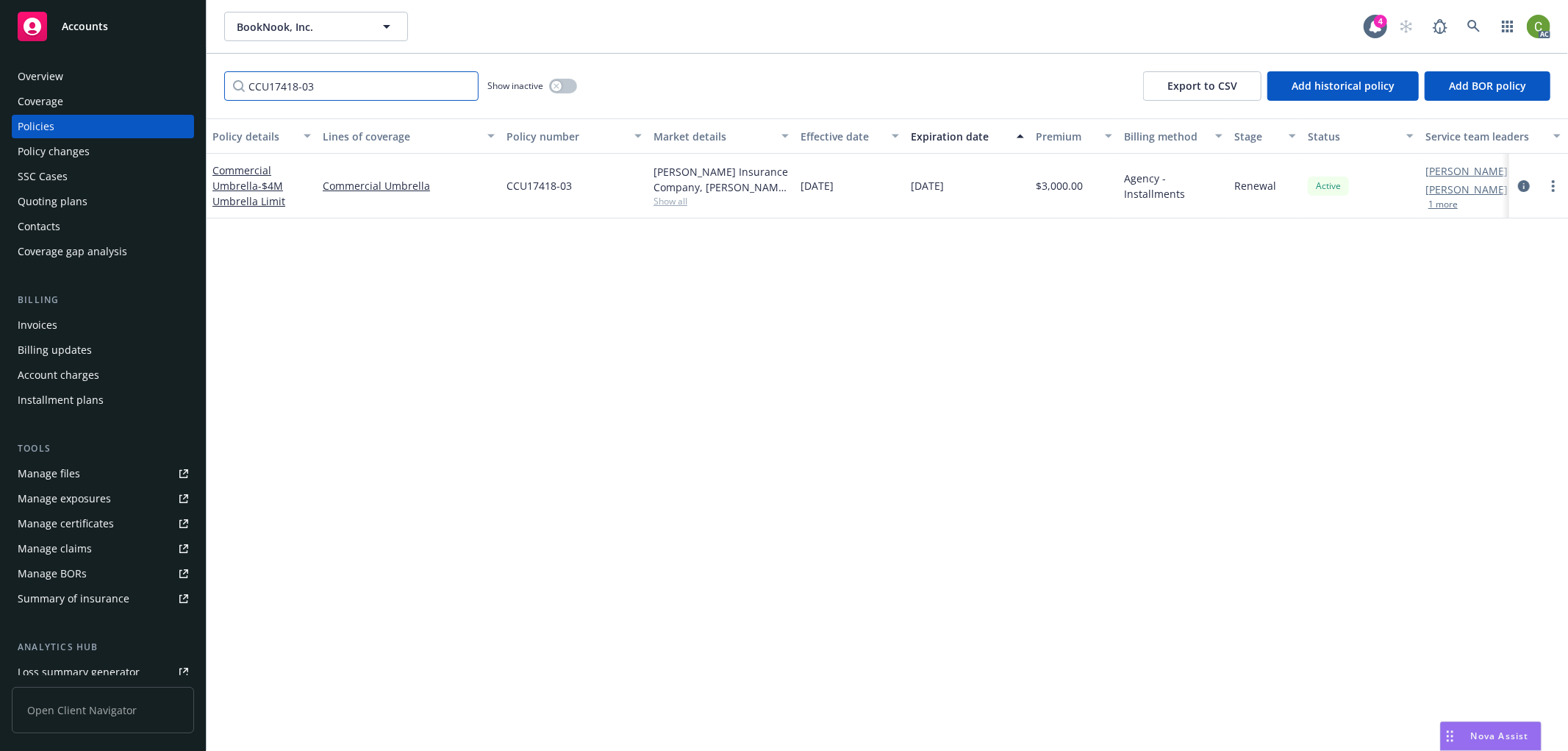
type input "CCU17418-03"
click at [1485, 28] on link at bounding box center [1474, 26] width 29 height 29
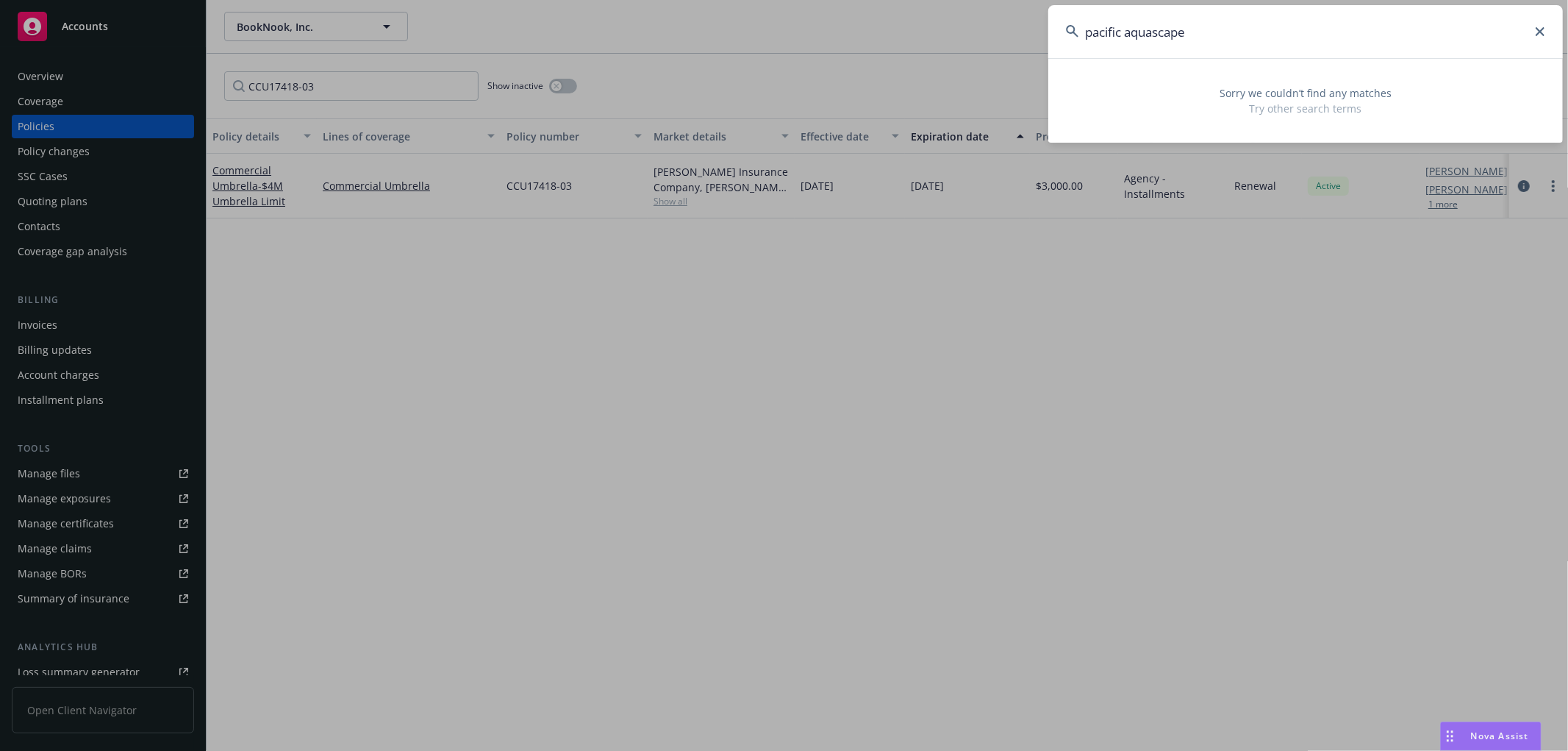
click at [1243, 47] on input "pacific aquascape" at bounding box center [1306, 32] width 515 height 53
drag, startPoint x: 1248, startPoint y: 40, endPoint x: 520, endPoint y: 70, distance: 728.6
click at [452, 49] on div "pacific aquascape Sorry we couldn’t find any matches Try other search terms" at bounding box center [784, 375] width 1568 height 751
paste input "Pacific A"
drag, startPoint x: 1243, startPoint y: 23, endPoint x: 412, endPoint y: 97, distance: 834.3
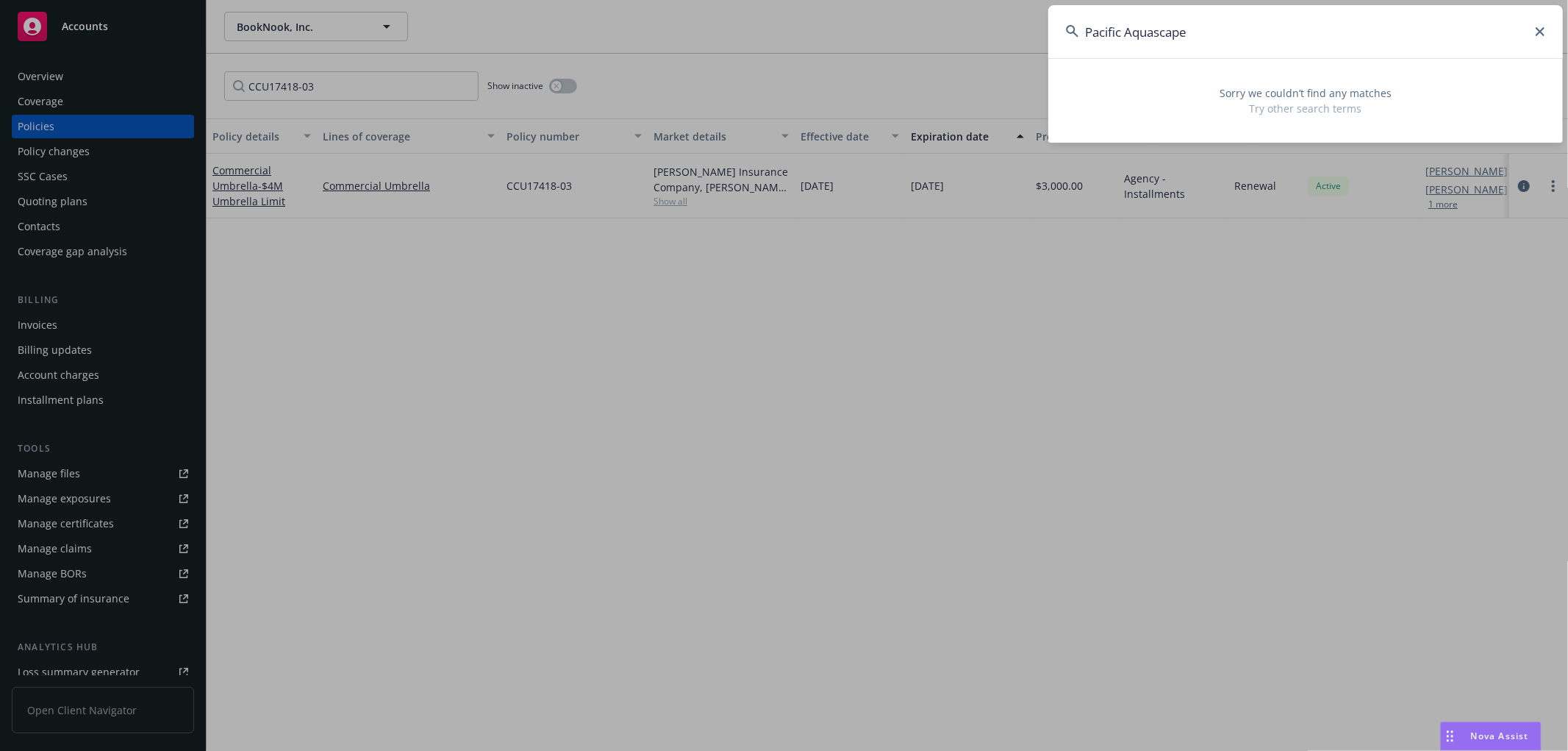
click at [412, 94] on div "Pacific Aquascape Sorry we couldn’t find any matches Try other search terms" at bounding box center [784, 375] width 1568 height 751
paste input "MKLV5IM0047379"
drag, startPoint x: 1208, startPoint y: 28, endPoint x: 107, endPoint y: 62, distance: 1101.5
click at [107, 62] on div "MKLV5IM0047379 Sorry we couldn’t find any matches Try other search terms" at bounding box center [784, 375] width 1568 height 751
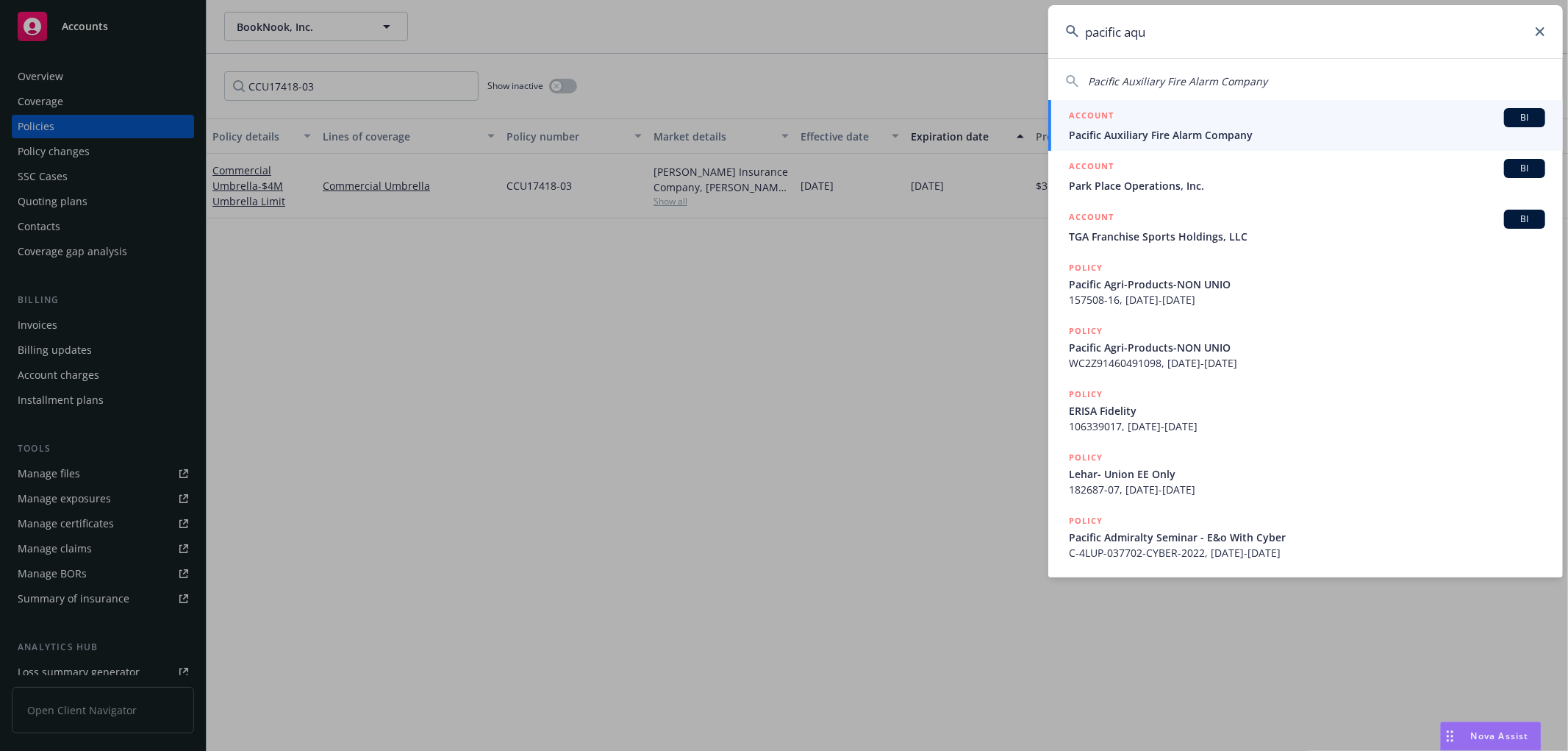
type input "pacific aqua"
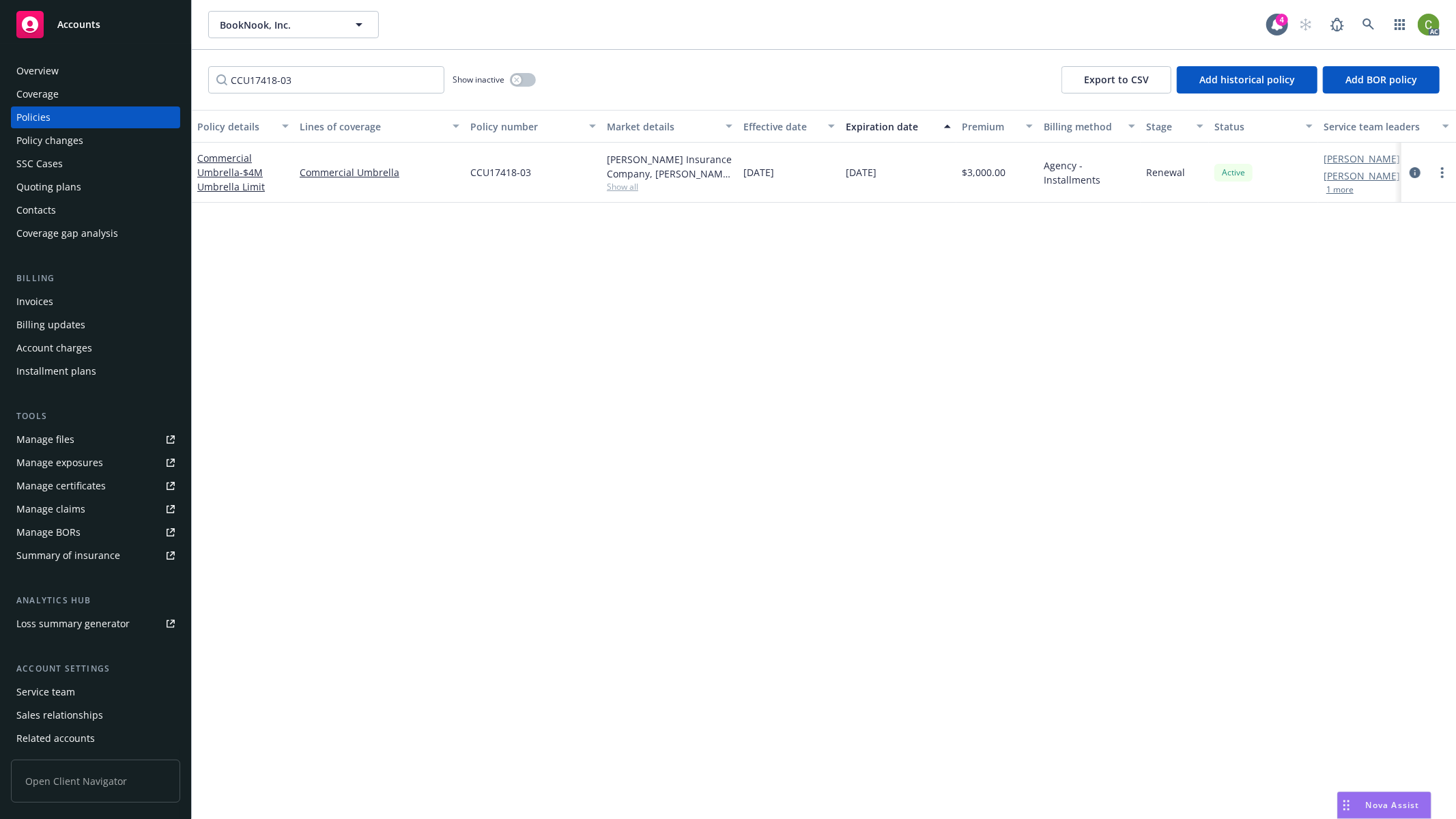
click at [56, 19] on div "Accounts" at bounding box center [95, 24] width 159 height 27
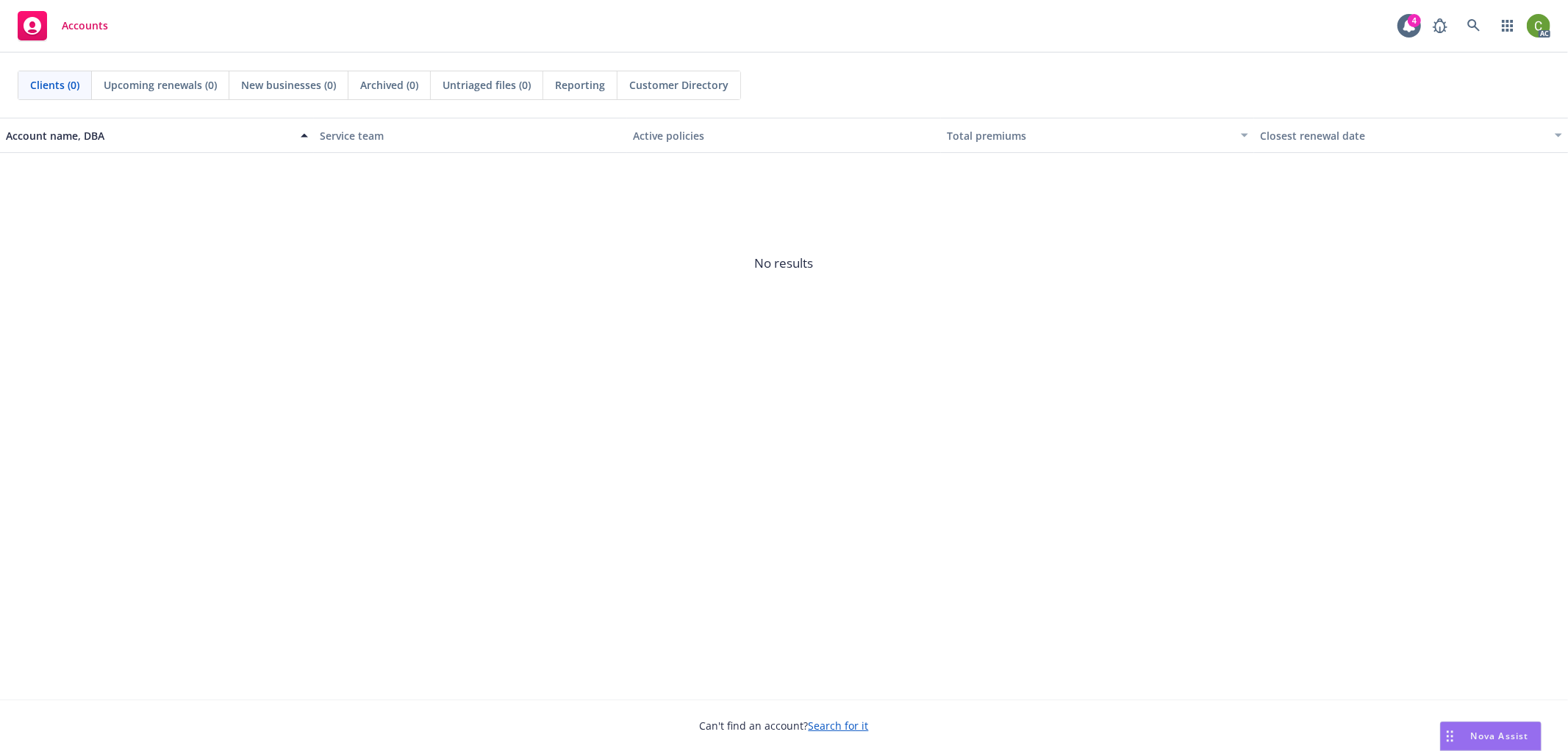
click at [636, 39] on div "Accounts 4 AC" at bounding box center [784, 26] width 1568 height 53
click at [1481, 29] on link at bounding box center [1474, 26] width 29 height 29
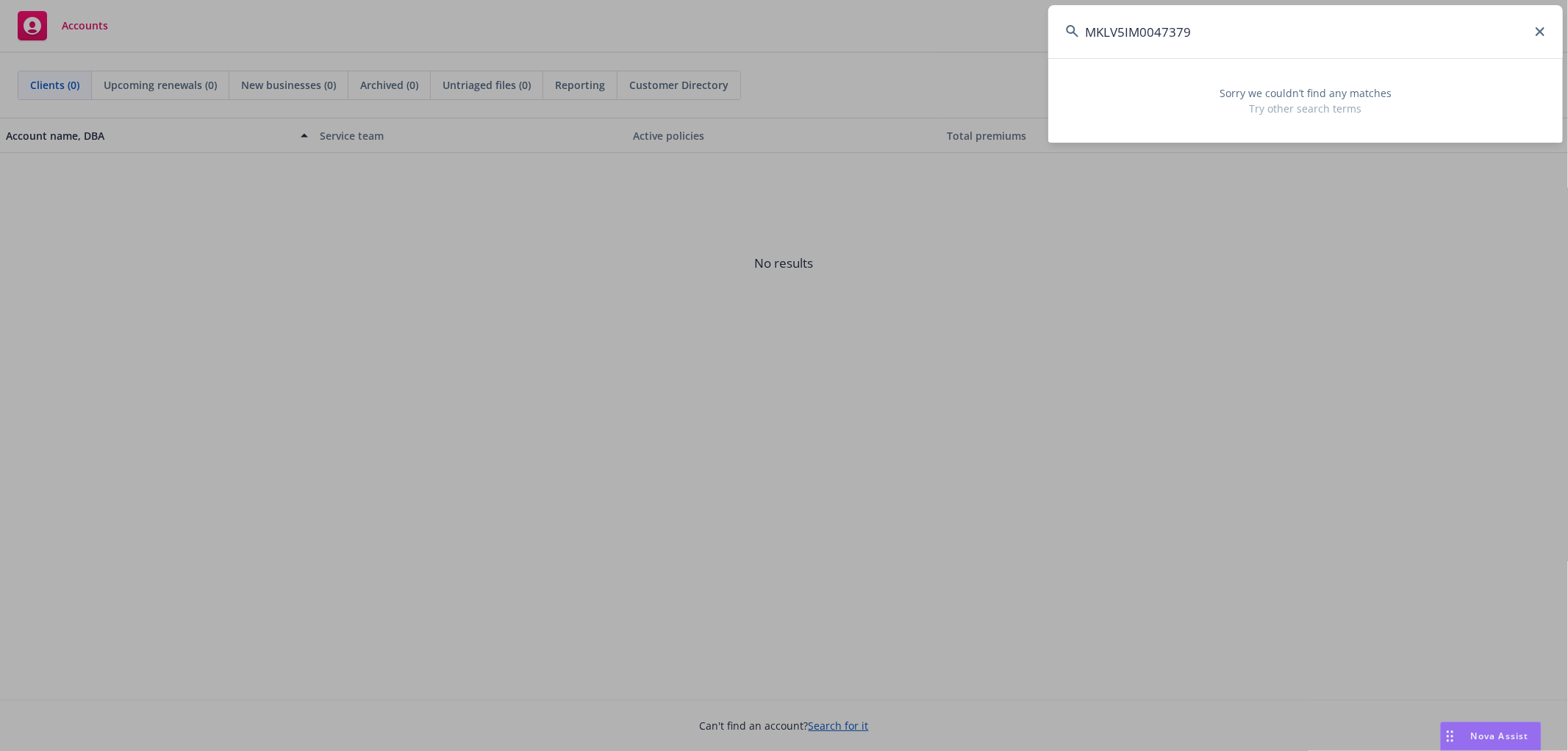
drag, startPoint x: 1217, startPoint y: 13, endPoint x: 1216, endPoint y: 29, distance: 16.0
click at [1217, 22] on input "MKLV5IM0047379" at bounding box center [1306, 32] width 515 height 53
drag, startPoint x: 1216, startPoint y: 29, endPoint x: 657, endPoint y: 84, distance: 561.7
click at [659, 84] on div "MKLV5IM0047379 Sorry we couldn’t find any matches Try other search terms" at bounding box center [784, 375] width 1568 height 751
click at [1205, 38] on input "MKLV5IM0047379" at bounding box center [1306, 32] width 515 height 53
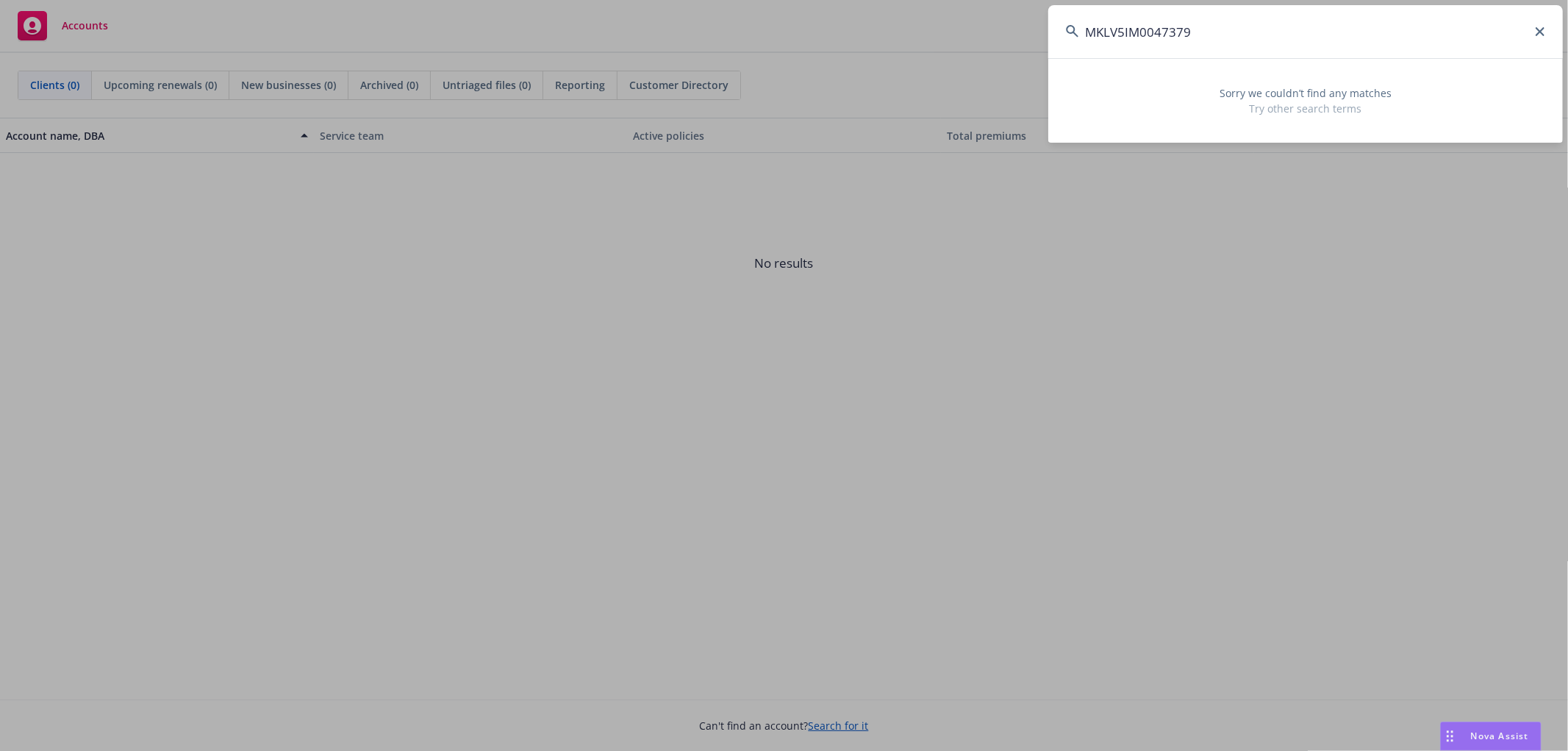
click at [1216, 38] on input "MKLV5IM0047379" at bounding box center [1306, 32] width 515 height 53
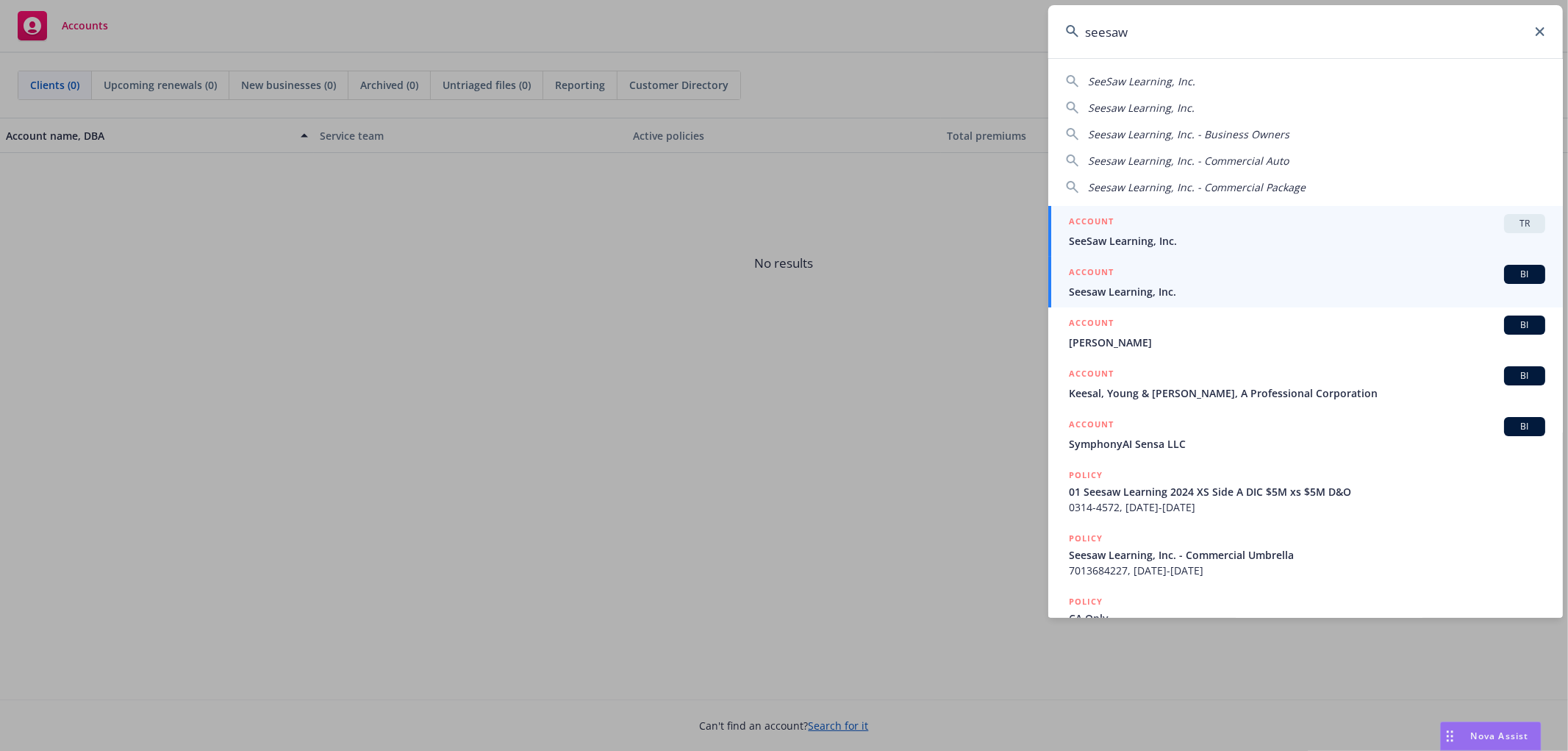
type input "seesaw"
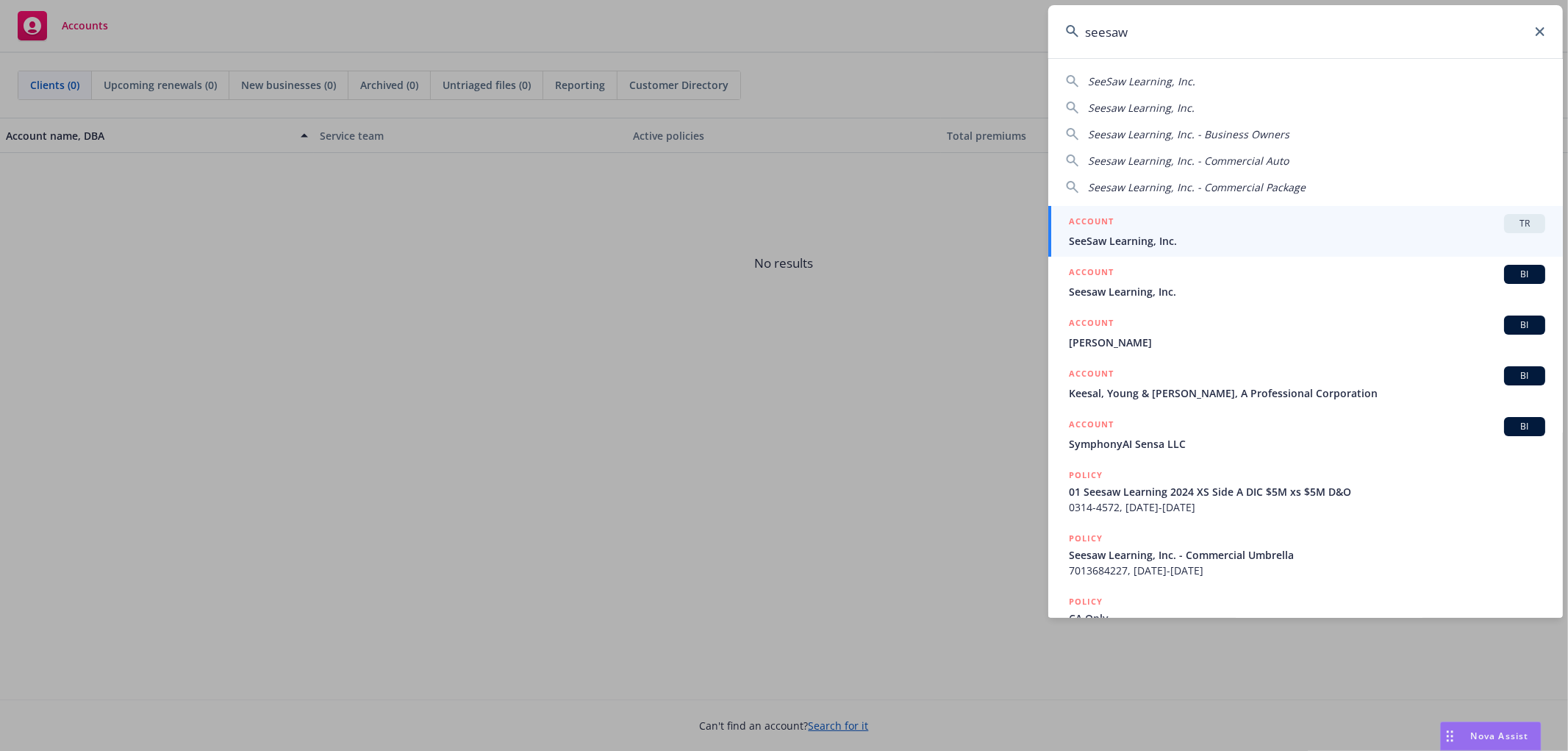
click at [1131, 291] on span "Seesaw Learning, Inc." at bounding box center [1307, 292] width 476 height 15
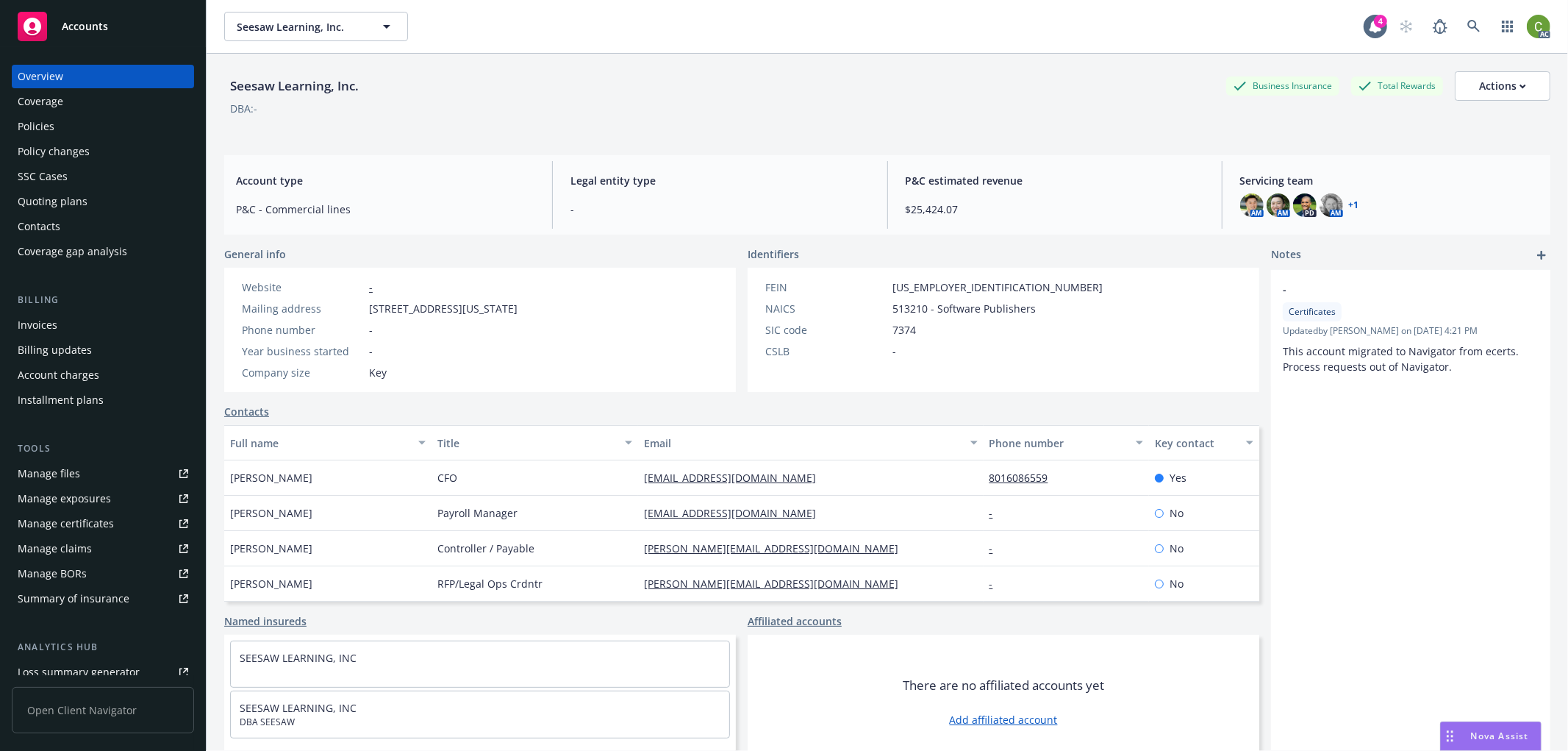
click at [87, 322] on div "Invoices" at bounding box center [103, 325] width 171 height 23
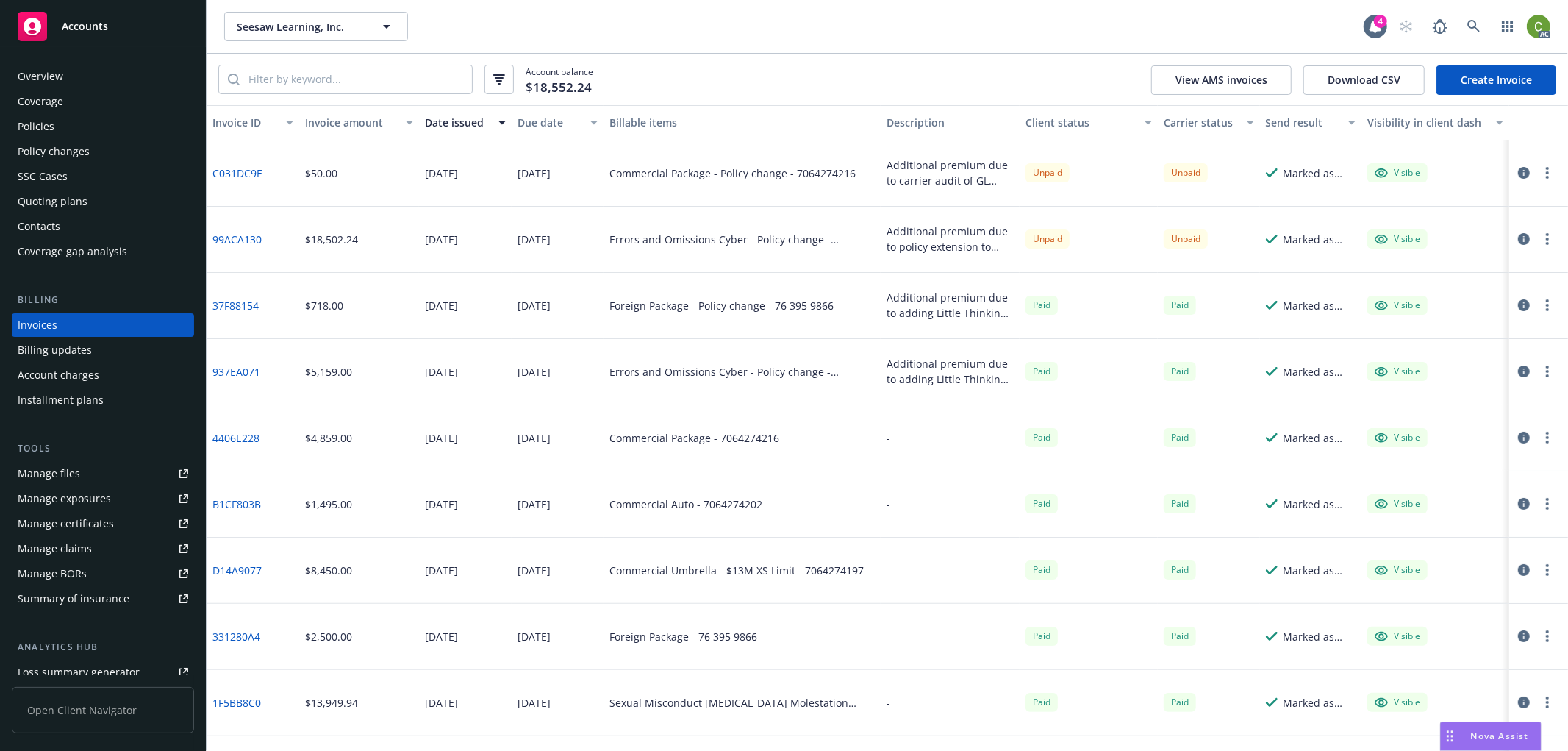
drag, startPoint x: 1513, startPoint y: 173, endPoint x: 1469, endPoint y: 201, distance: 52.2
click at [1519, 172] on icon "button" at bounding box center [1524, 172] width 12 height 12
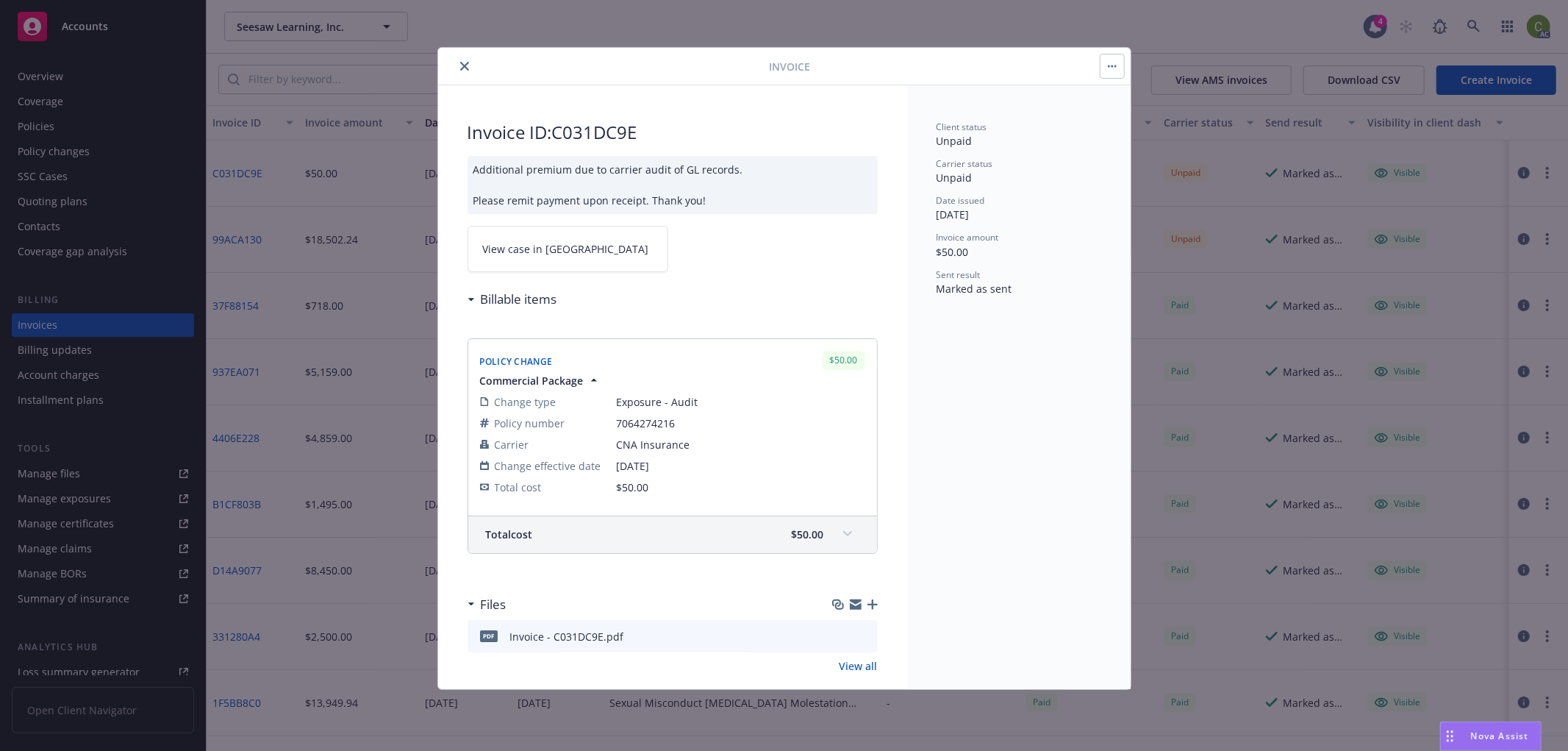
click at [526, 245] on span "View case in SSC" at bounding box center [566, 249] width 166 height 15
click at [469, 63] on button "close" at bounding box center [465, 66] width 18 height 18
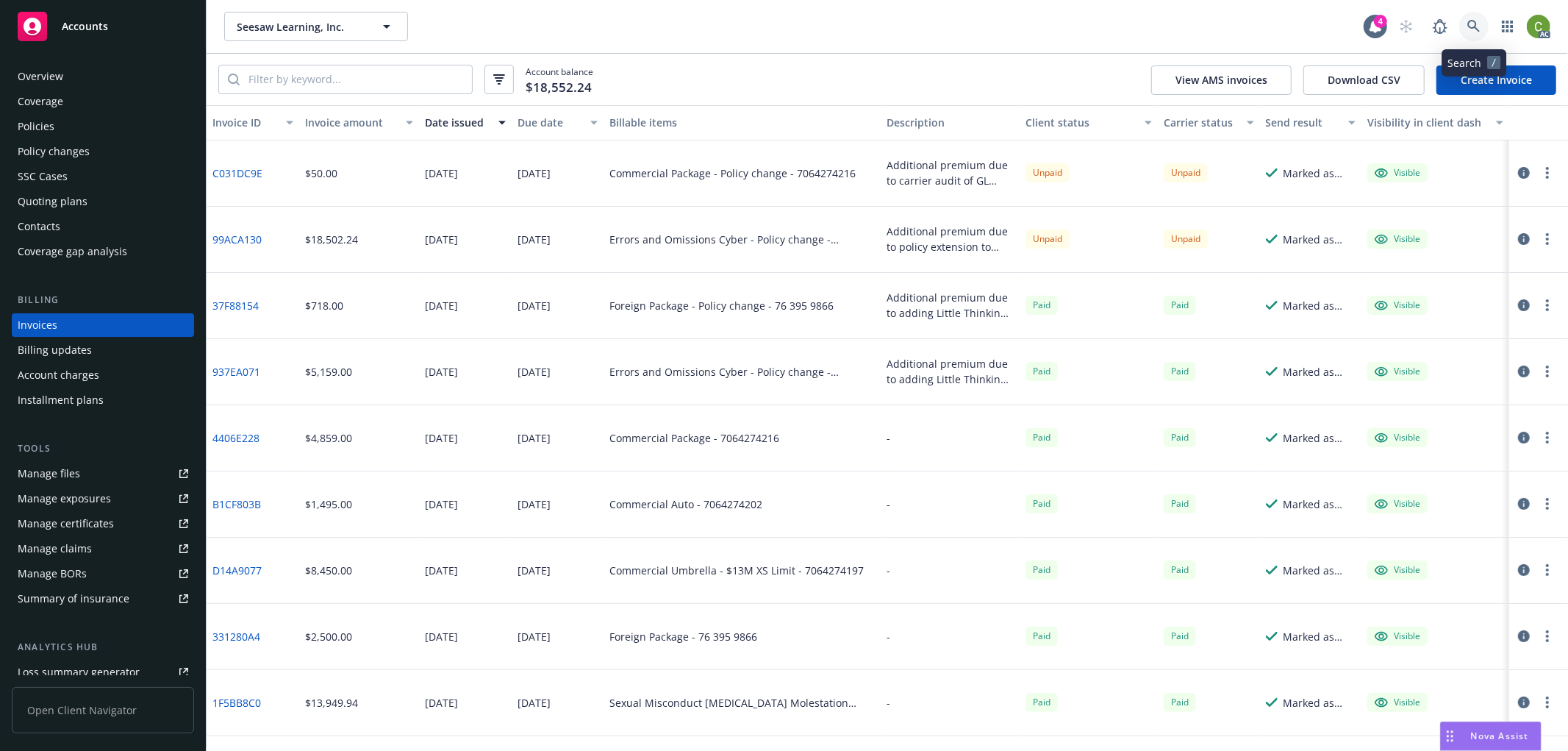
click at [1472, 28] on icon at bounding box center [1474, 26] width 13 height 13
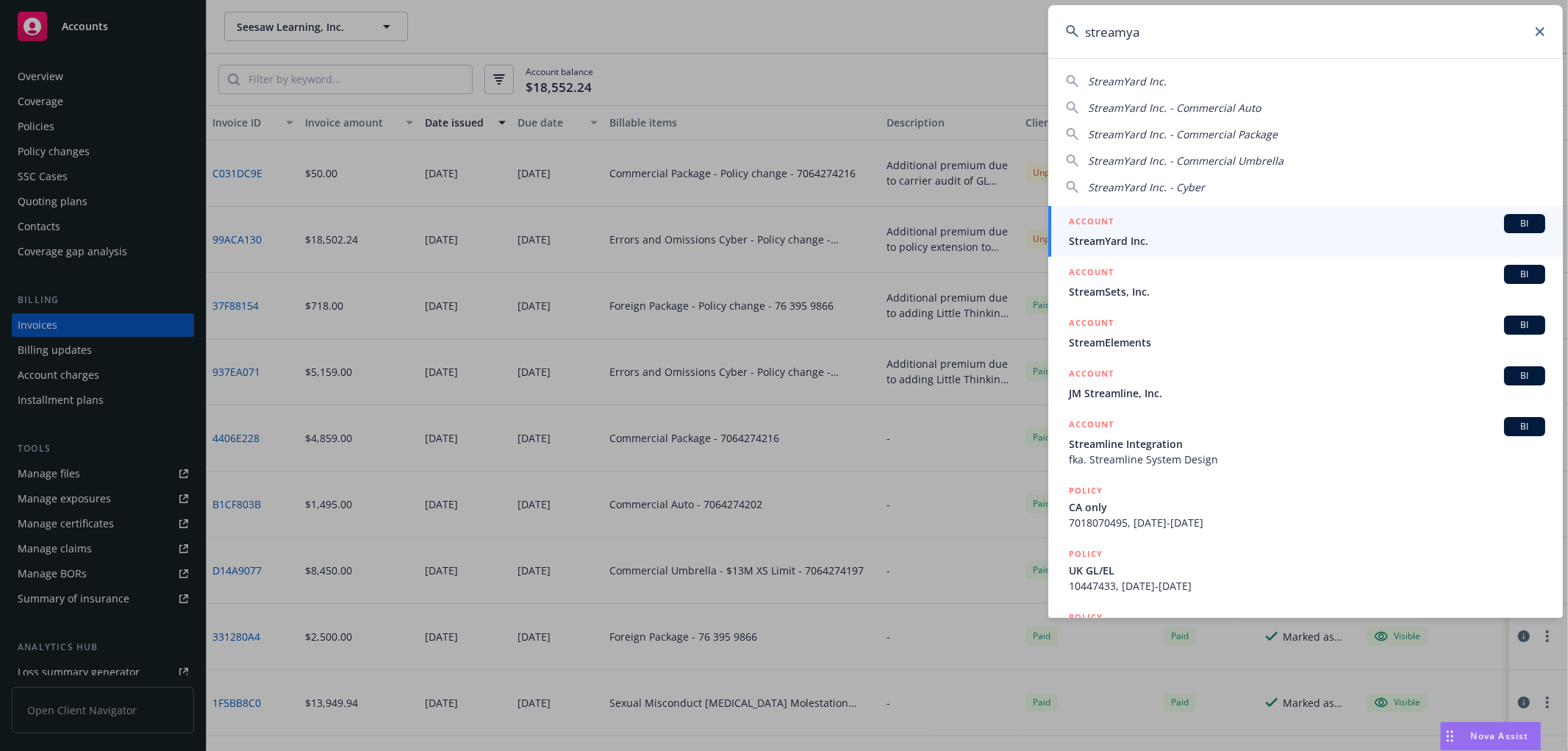
type input "streamya"
drag, startPoint x: 1103, startPoint y: 235, endPoint x: 493, endPoint y: 113, distance: 622.1
click at [1102, 234] on span "StreamYard Inc." at bounding box center [1307, 241] width 476 height 15
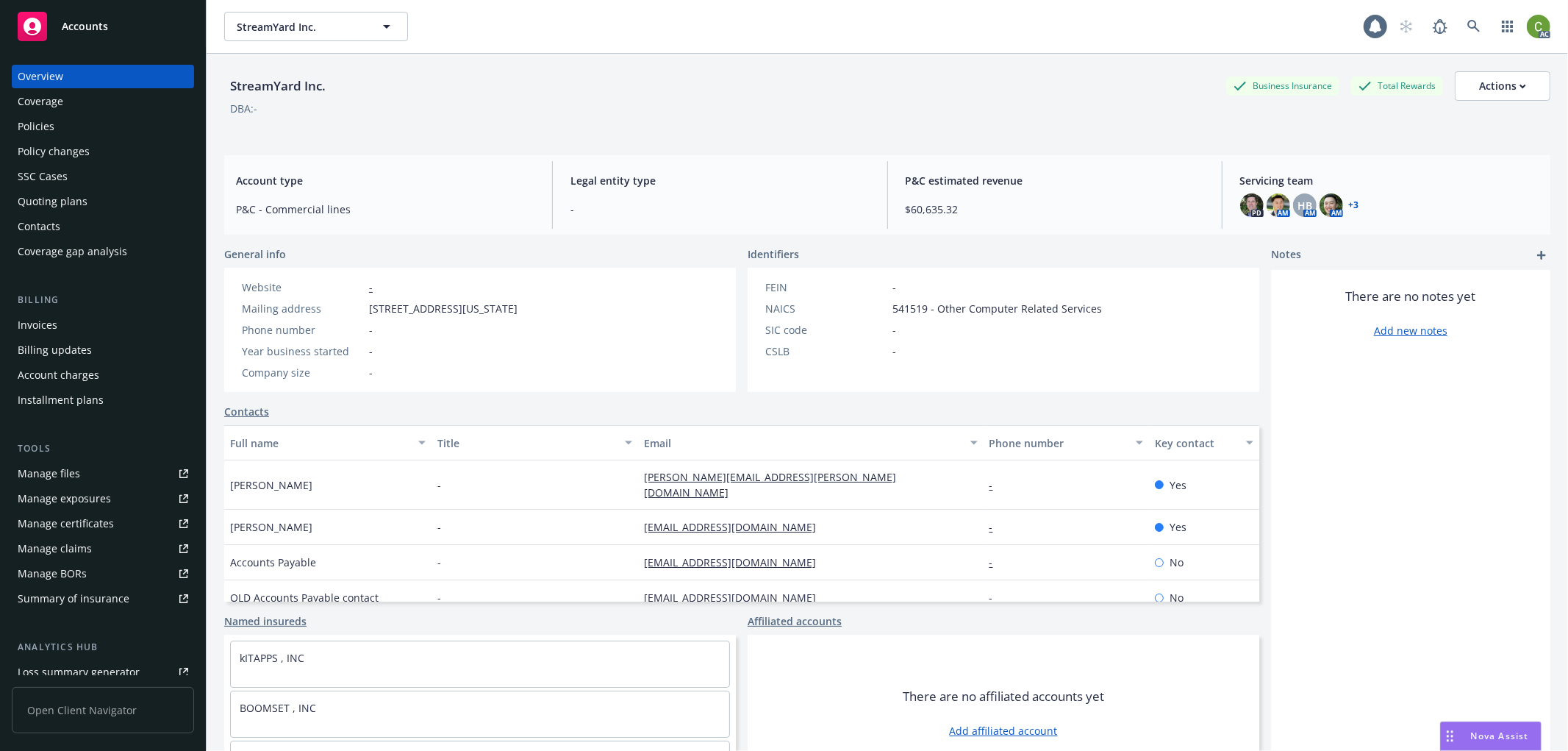
click at [90, 152] on div "Policy changes" at bounding box center [103, 152] width 171 height 23
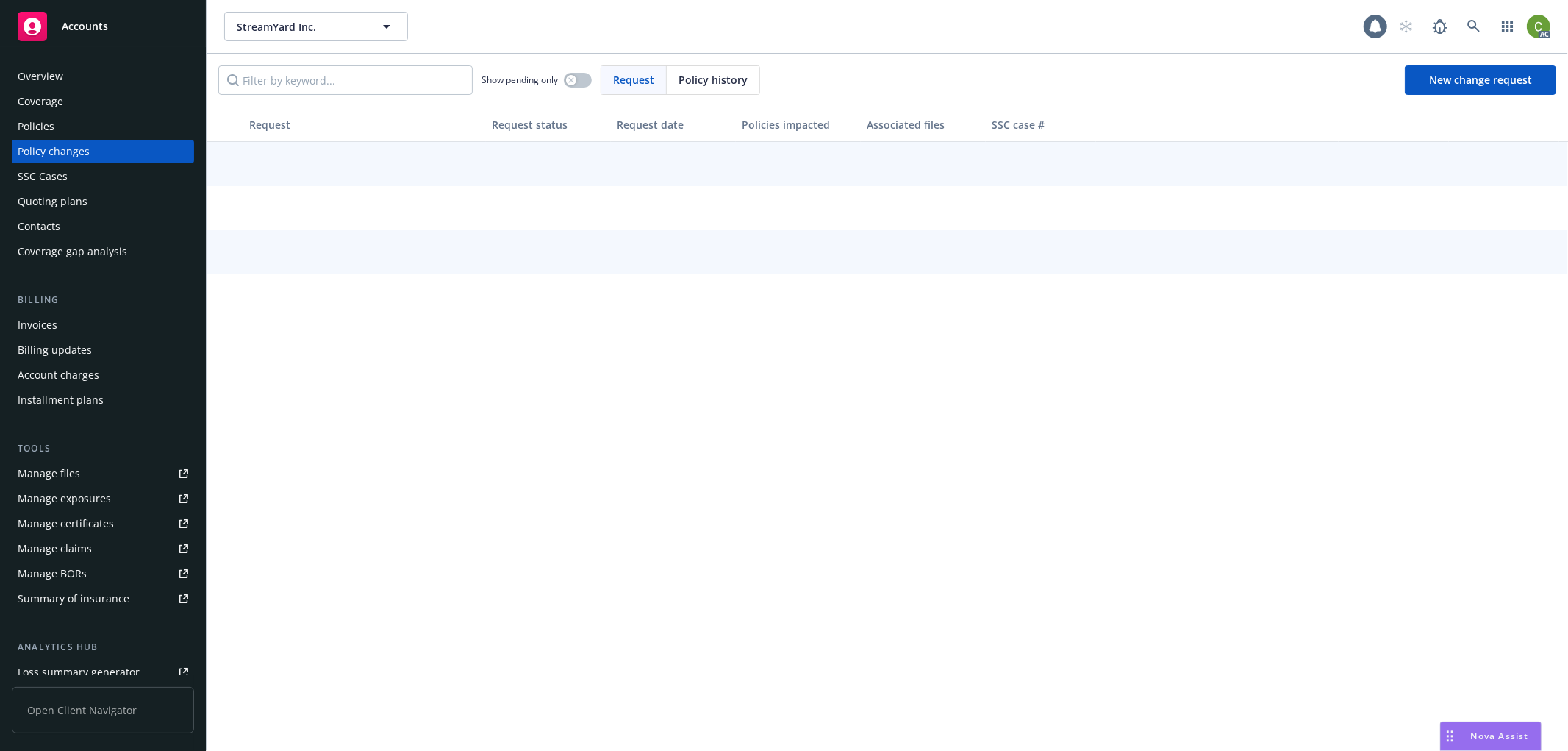
click at [700, 83] on span "Policy history" at bounding box center [713, 80] width 69 height 15
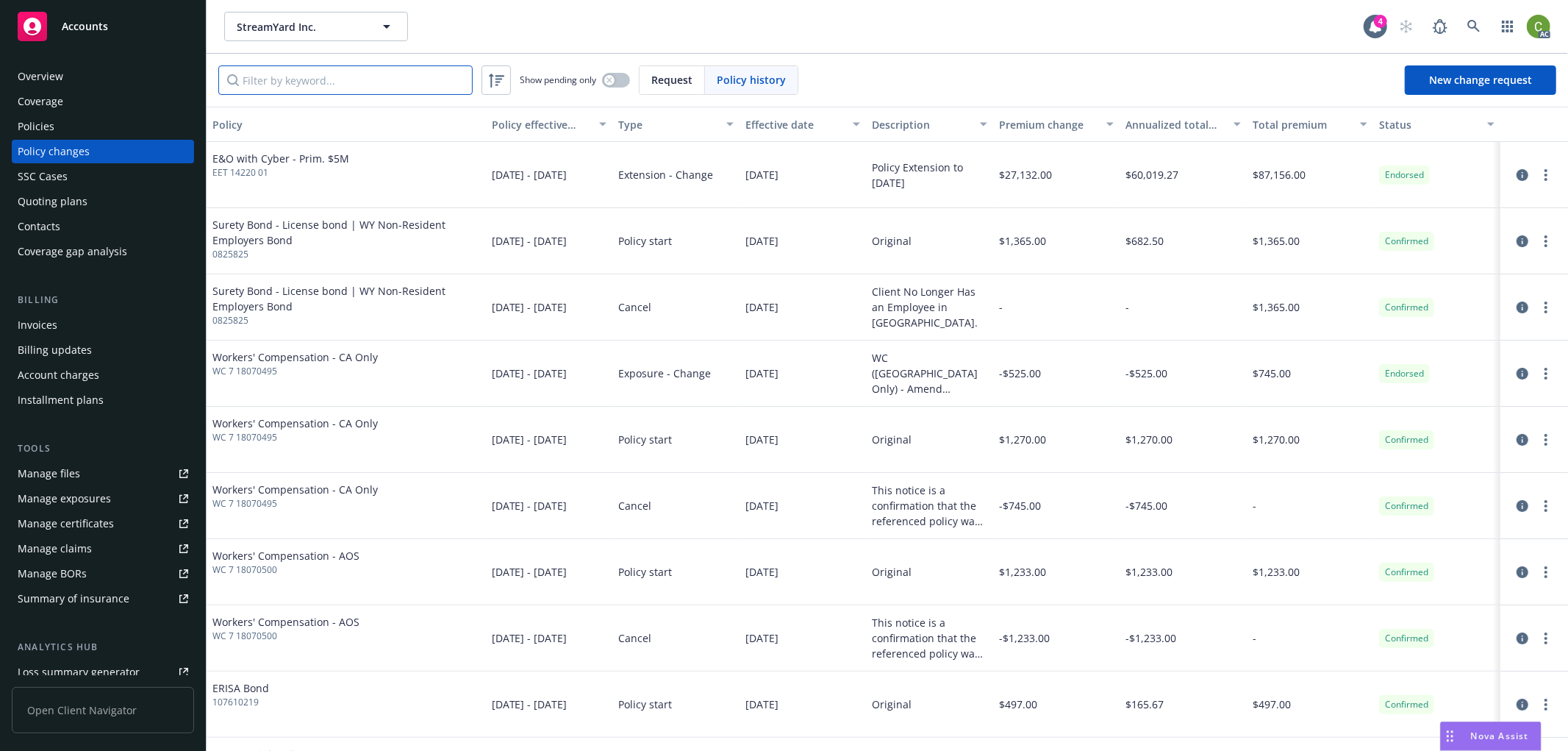
click at [320, 83] on input "Filter by keyword..." at bounding box center [345, 80] width 254 height 29
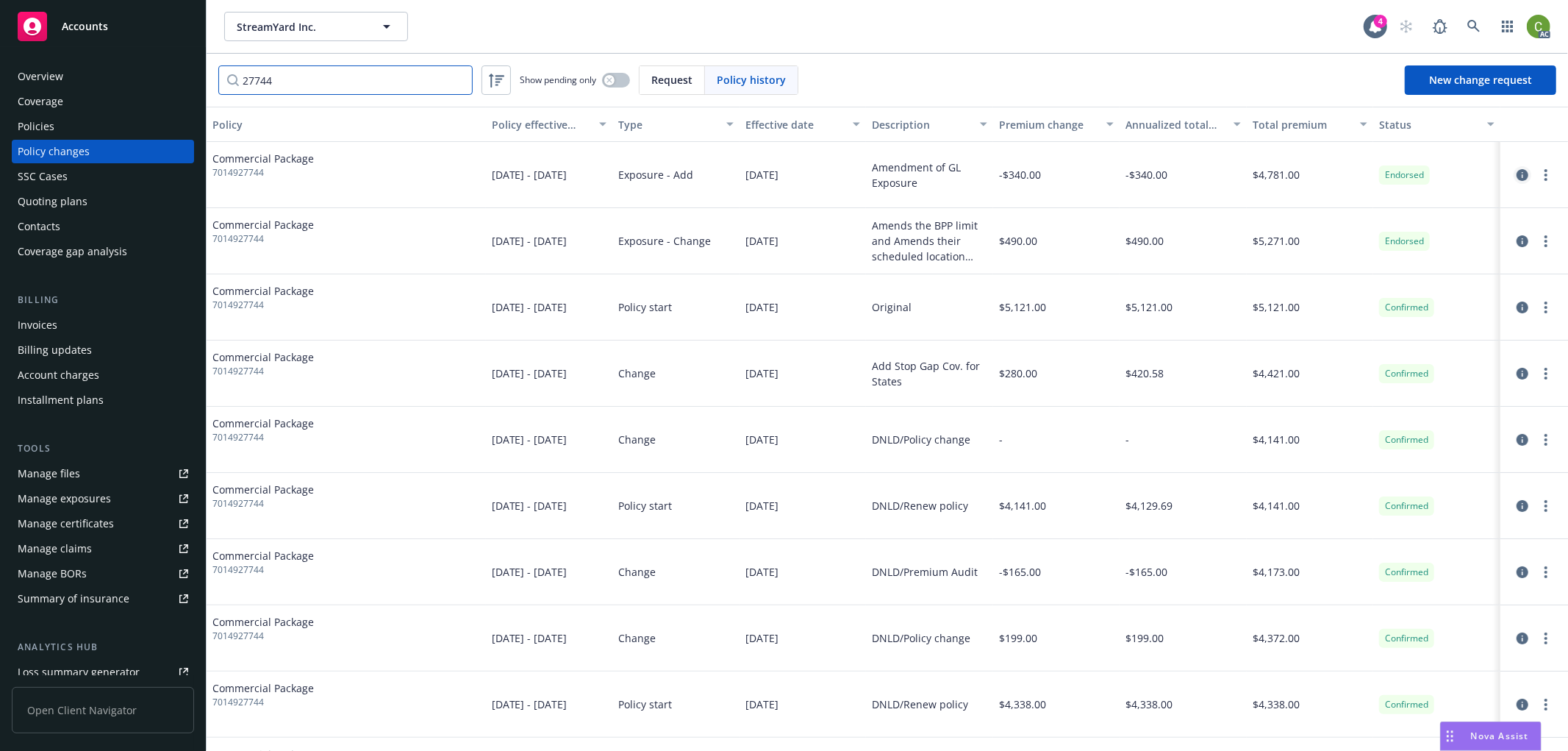
type input "27744"
click at [1517, 173] on icon "circleInformation" at bounding box center [1522, 175] width 12 height 12
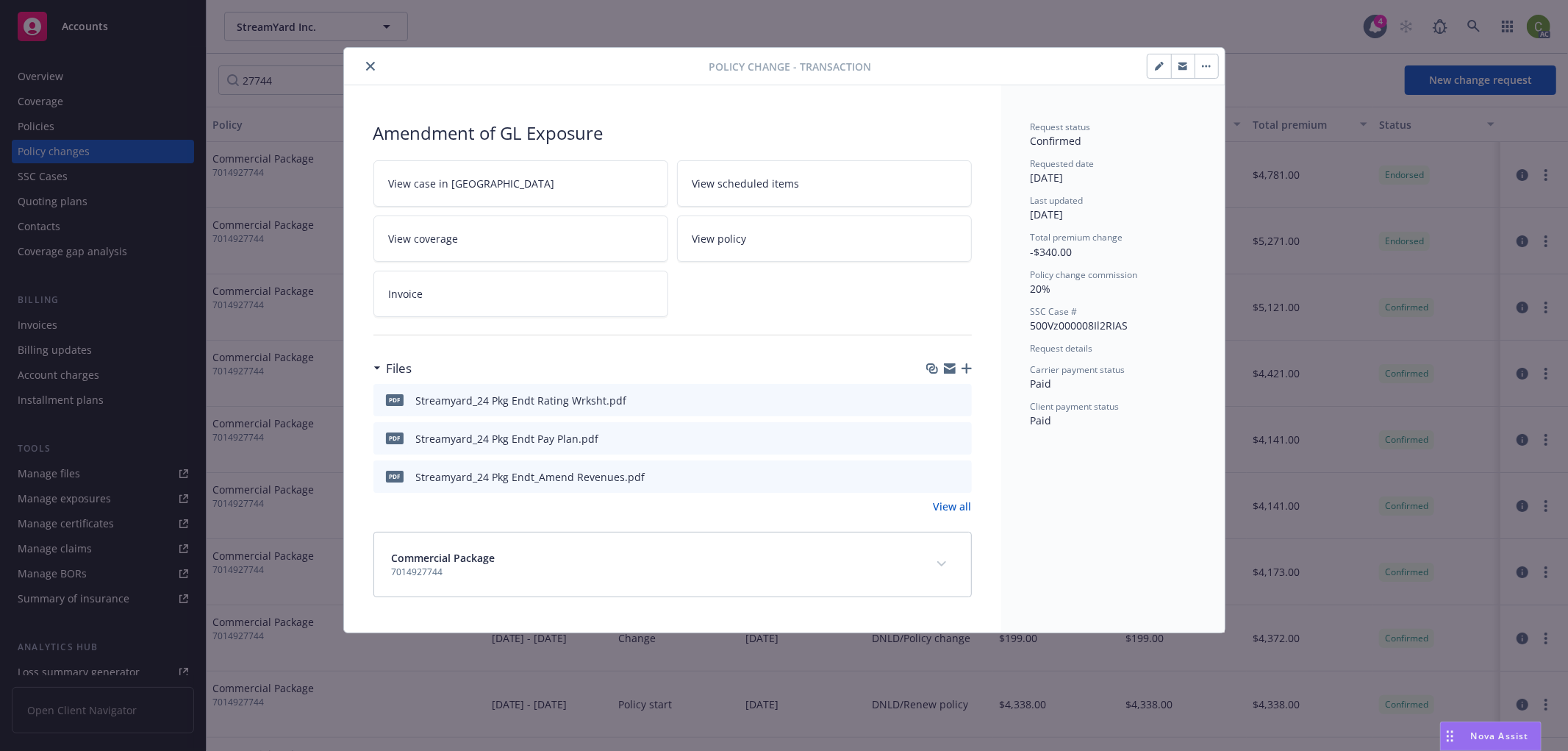
drag, startPoint x: 938, startPoint y: 565, endPoint x: 924, endPoint y: 511, distance: 55.8
click at [938, 564] on icon "expand content" at bounding box center [942, 565] width 9 height 6
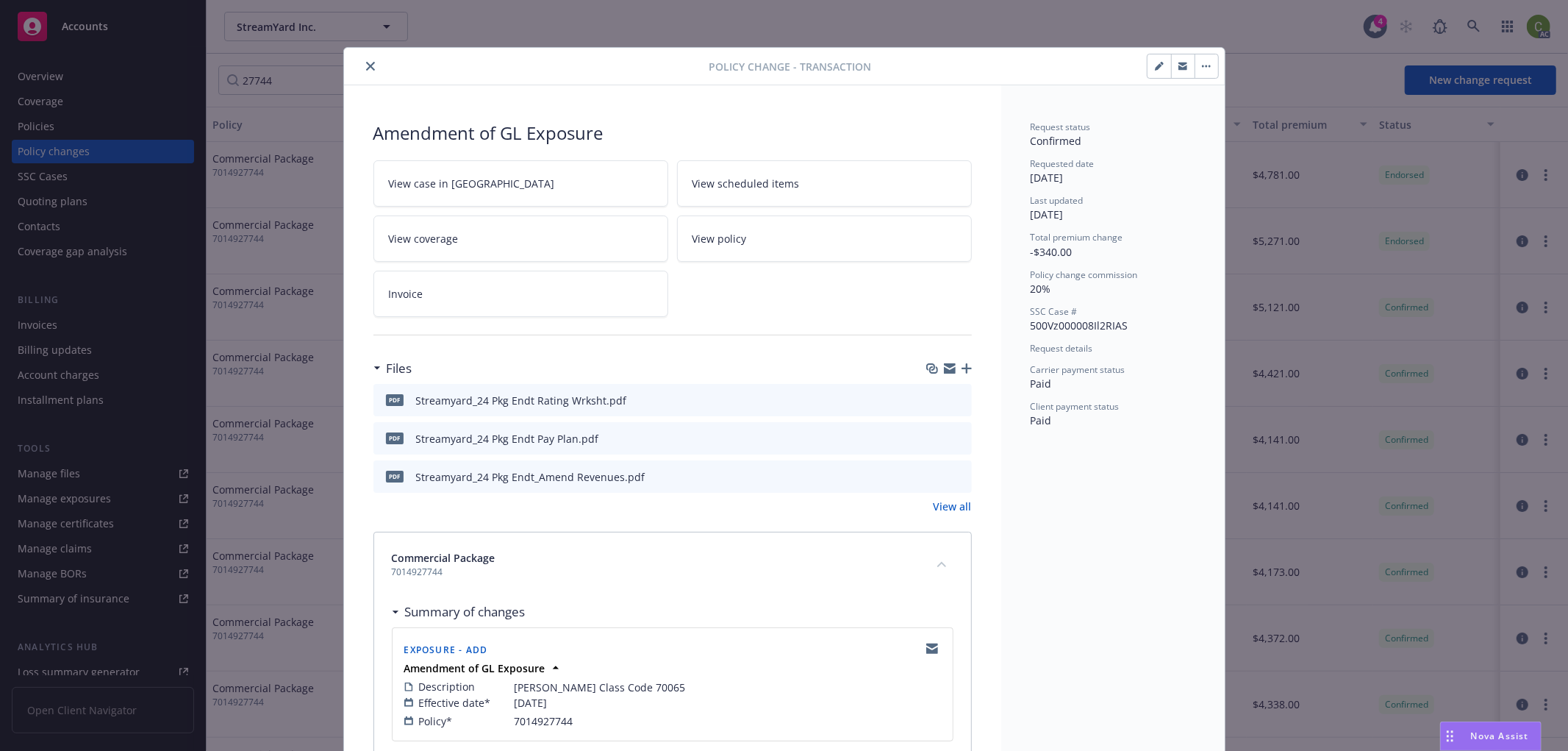
click at [366, 65] on icon "close" at bounding box center [370, 66] width 9 height 9
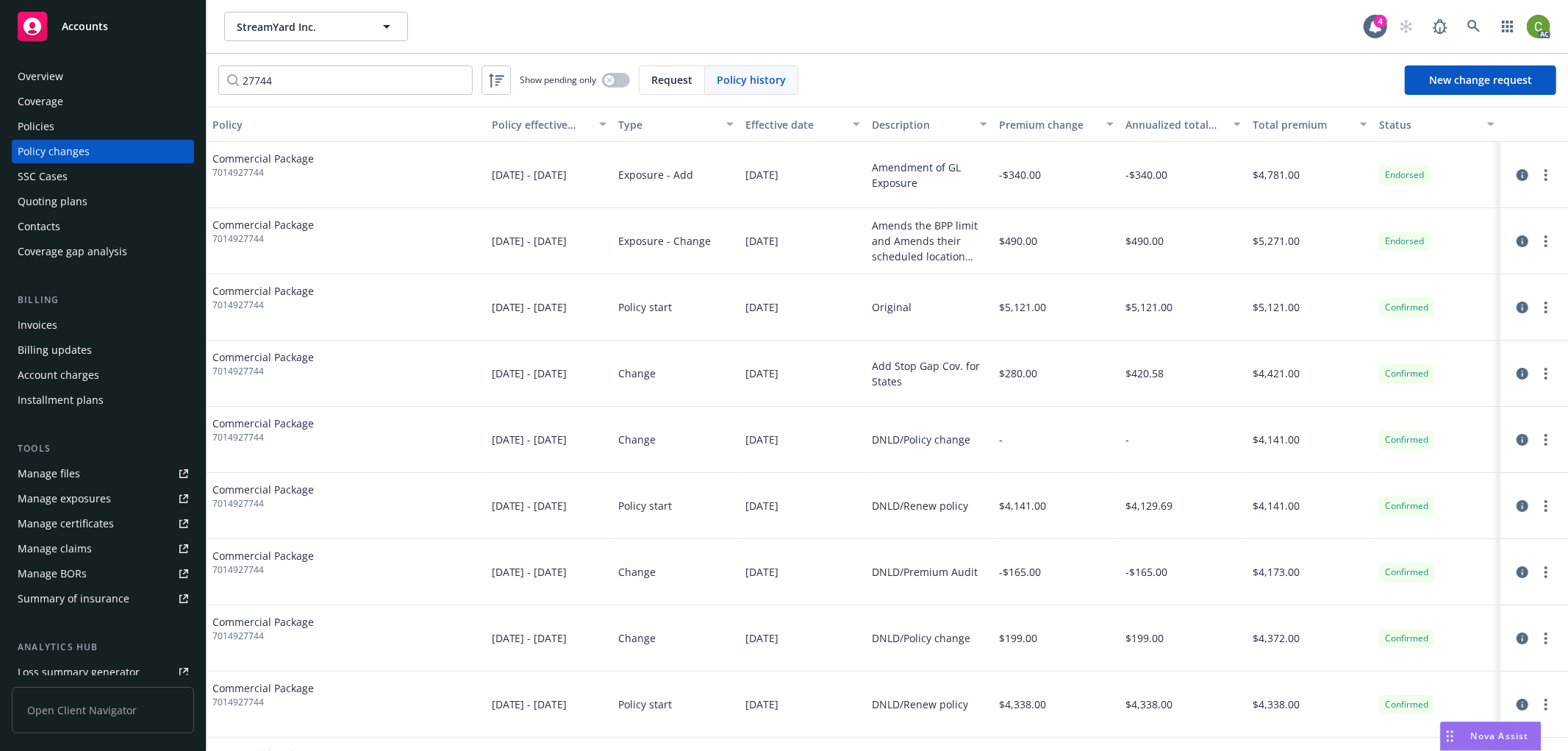
click at [90, 70] on div "Overview" at bounding box center [103, 77] width 171 height 23
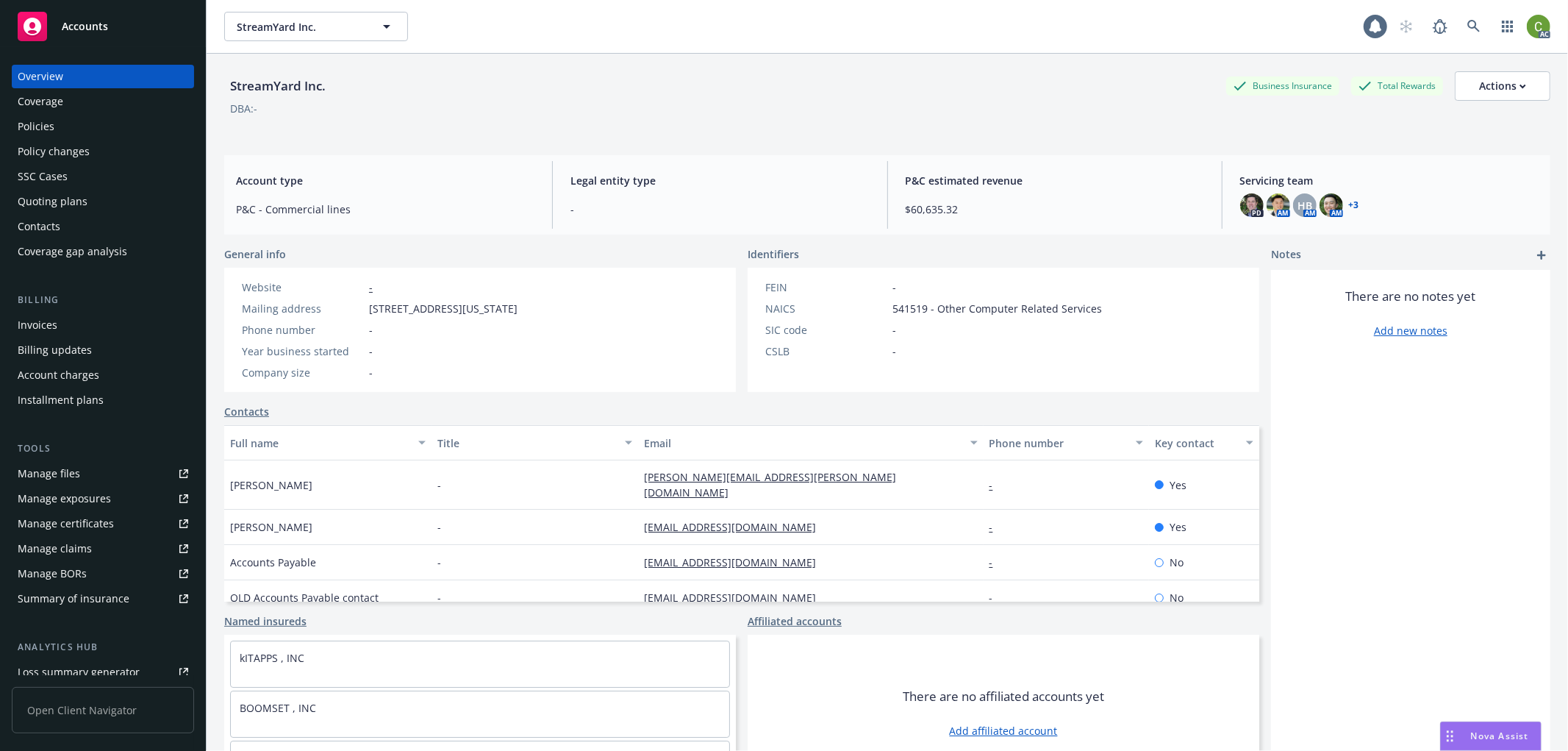
click at [274, 84] on div "StreamYard Inc." at bounding box center [278, 86] width 107 height 19
click at [274, 84] on div "StreamYard Inc." at bounding box center [278, 86] width 107 height 19
copy div "StreamYard"
drag, startPoint x: 340, startPoint y: 74, endPoint x: 337, endPoint y: 92, distance: 18.2
click at [338, 74] on div "StreamYard Inc. Business Insurance Total Rewards Actions" at bounding box center [888, 86] width 1327 height 29
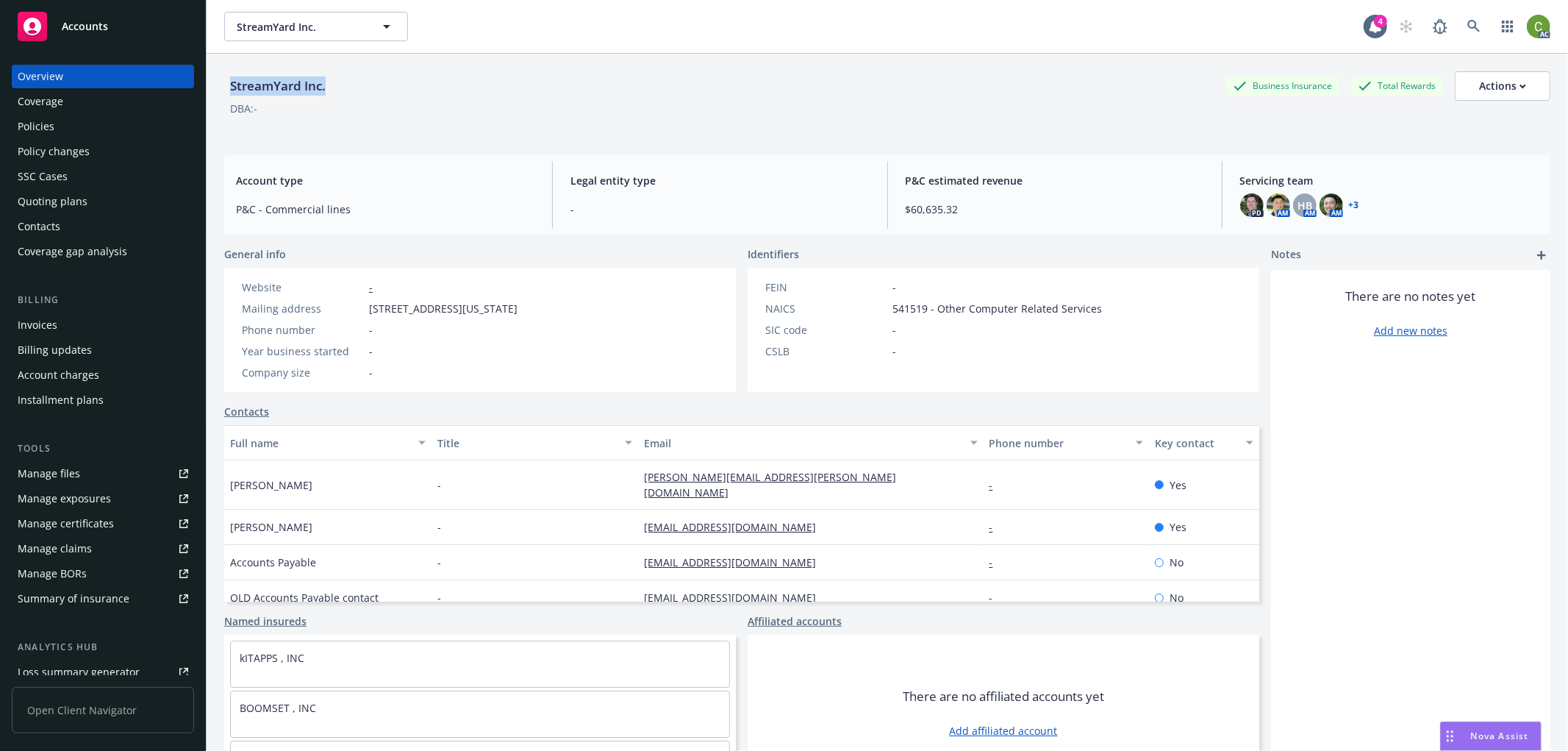
drag, startPoint x: 336, startPoint y: 94, endPoint x: 218, endPoint y: 99, distance: 118.1
click at [218, 99] on div "StreamYard Inc. Business Insurance Total Rewards Actions DBA: - Account type P&…" at bounding box center [887, 428] width 1362 height 751
copy div "StreamYard Inc."
click at [70, 151] on div "Policy changes" at bounding box center [53, 152] width 72 height 23
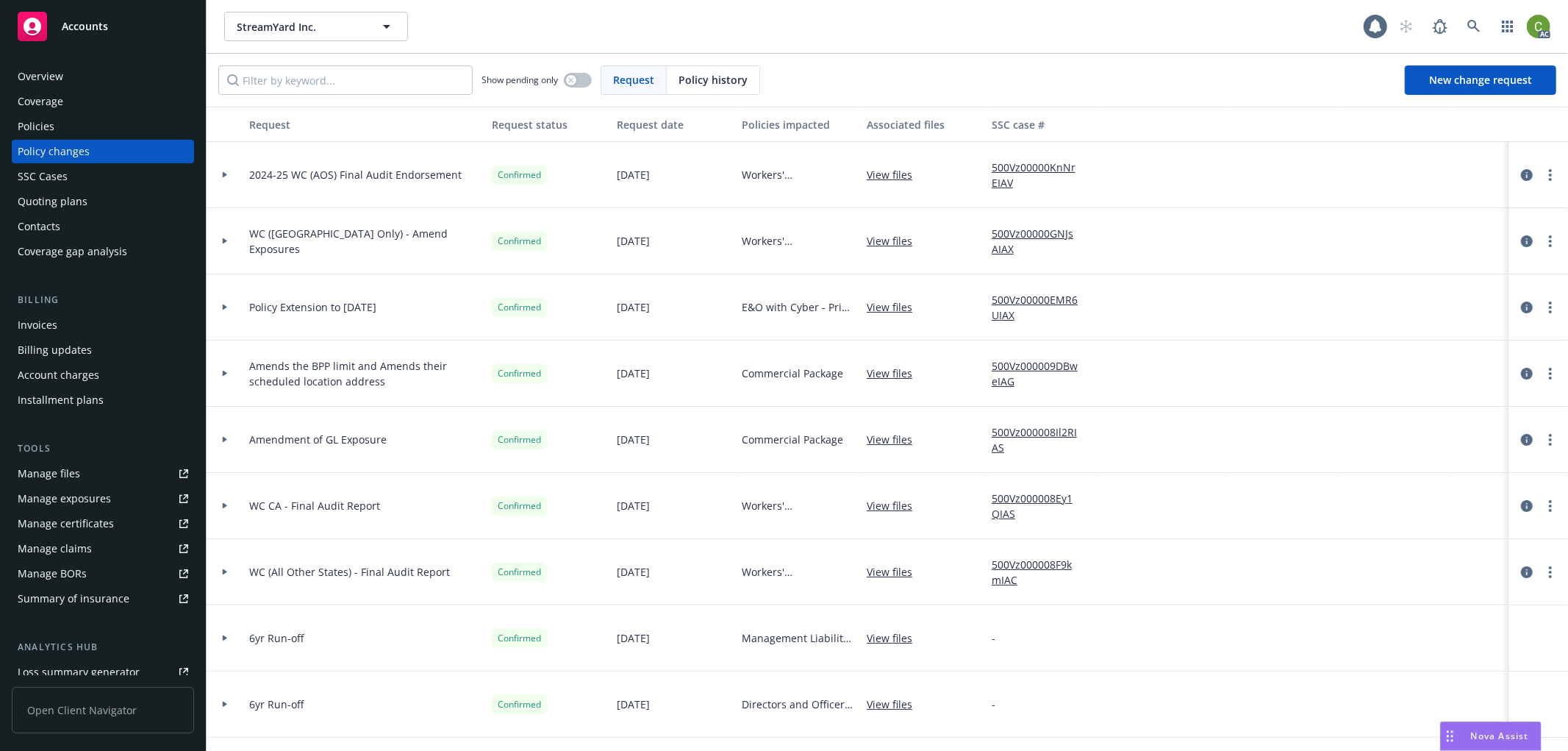
click at [681, 82] on span "Policy history" at bounding box center [713, 80] width 69 height 15
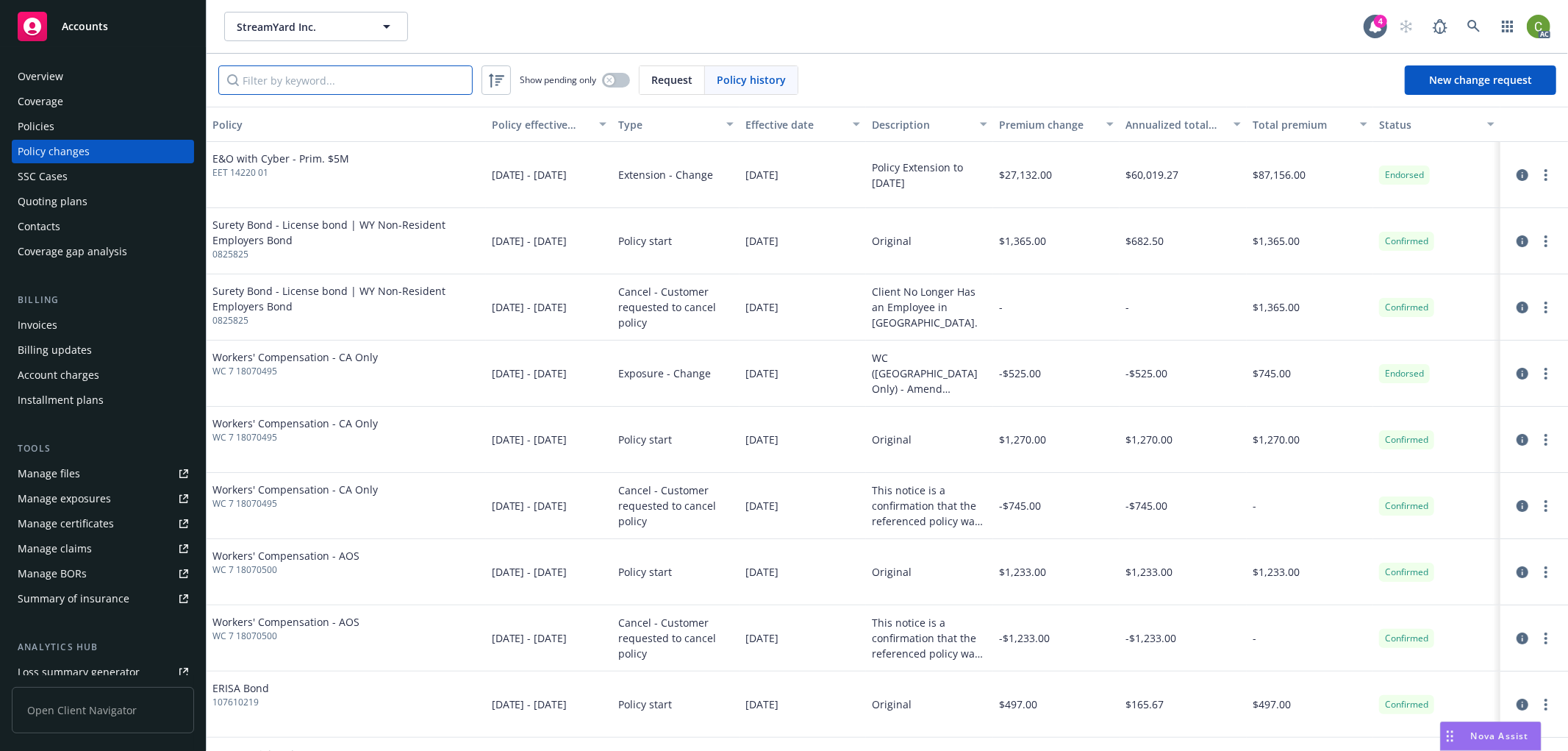
click at [346, 83] on input "Filter by keyword..." at bounding box center [345, 80] width 254 height 29
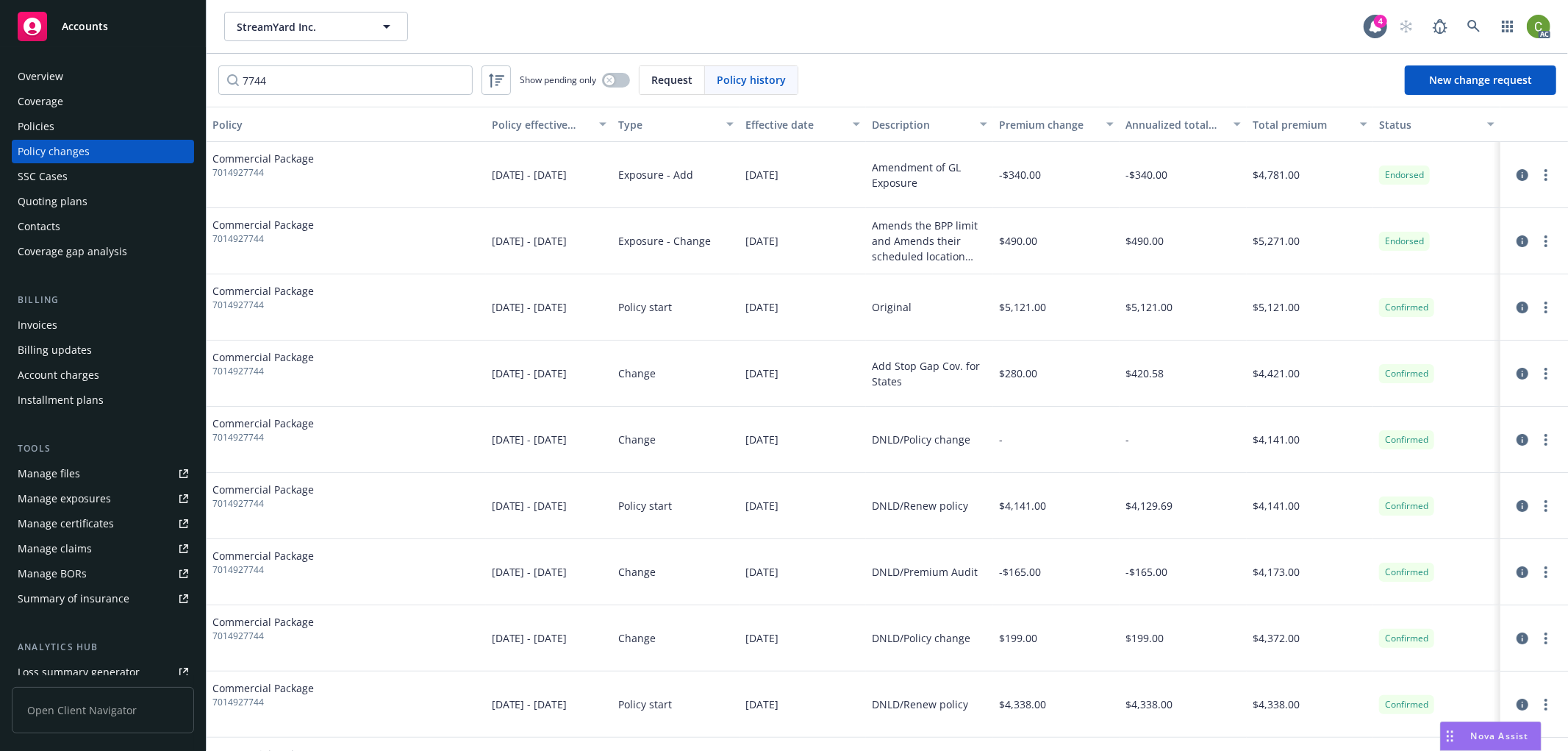
click at [241, 172] on span "7014927744" at bounding box center [263, 172] width 101 height 13
copy span "7014927744"
drag, startPoint x: 438, startPoint y: 83, endPoint x: 200, endPoint y: 196, distance: 263.5
click at [0, 99] on div "Accounts Overview Coverage Policies Policy changes SSC Cases Quoting plans Cont…" at bounding box center [784, 375] width 1568 height 751
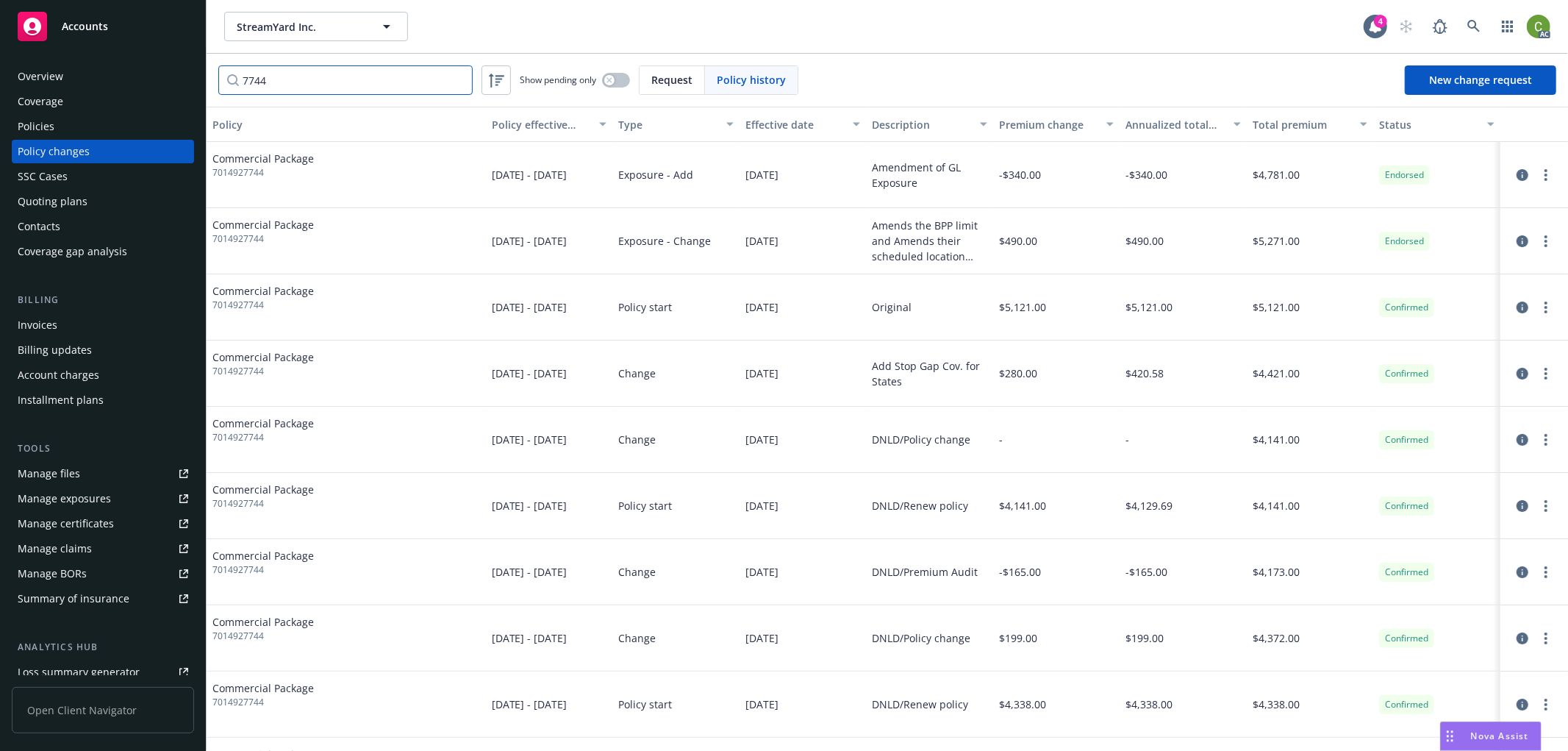
paste input "WC 7 18070495"
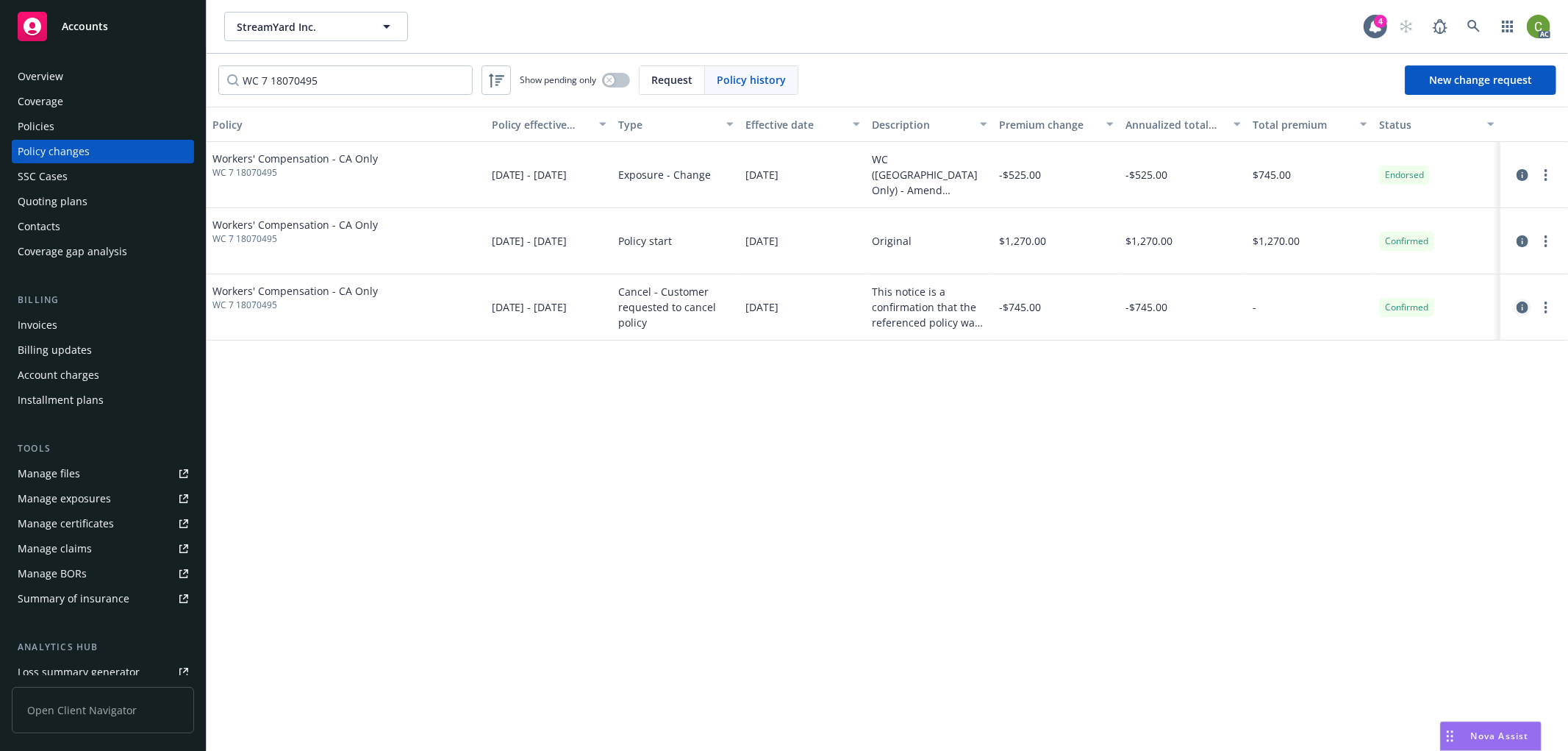
click at [1522, 309] on icon "circleInformation" at bounding box center [1522, 307] width 12 height 12
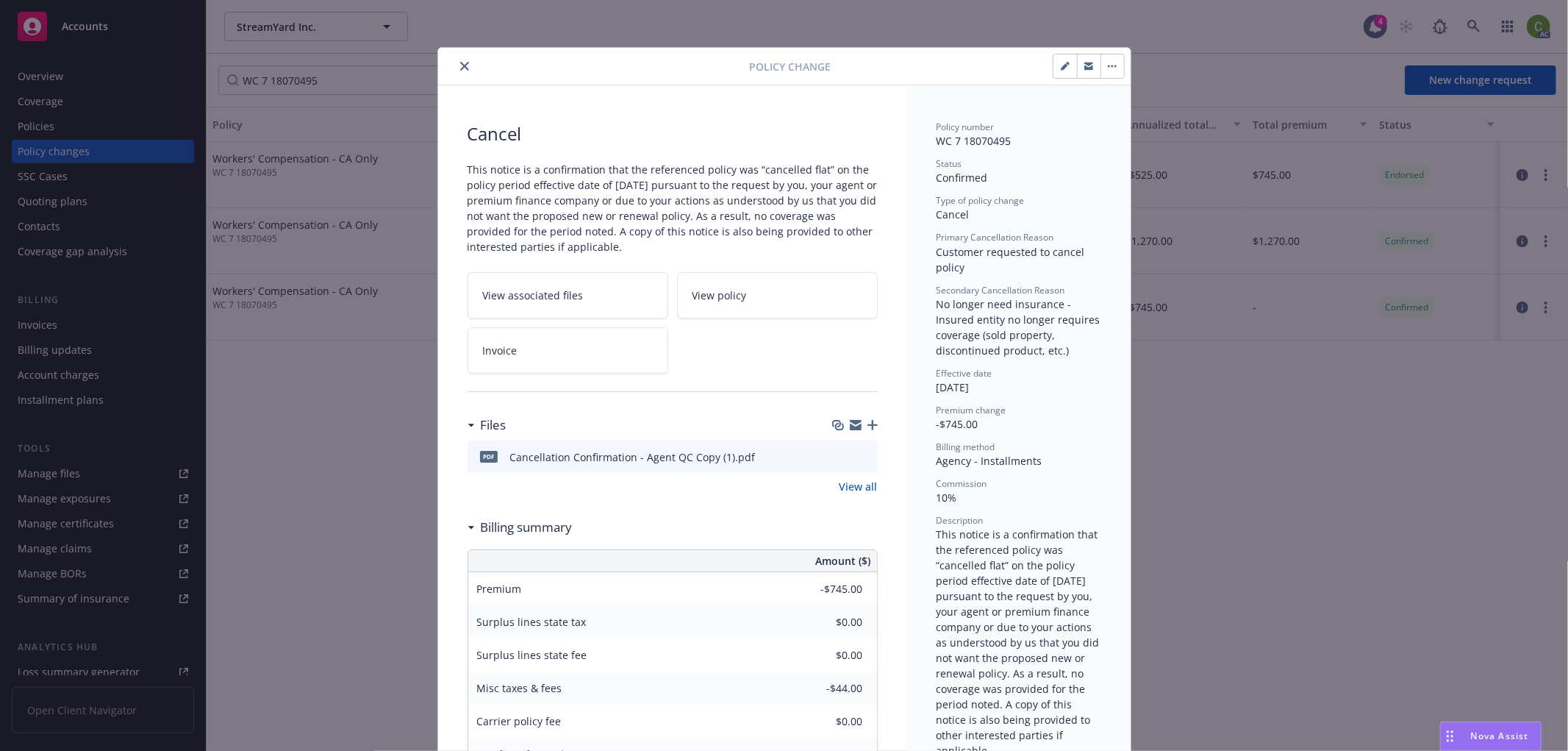
click at [460, 67] on icon "close" at bounding box center [464, 66] width 9 height 9
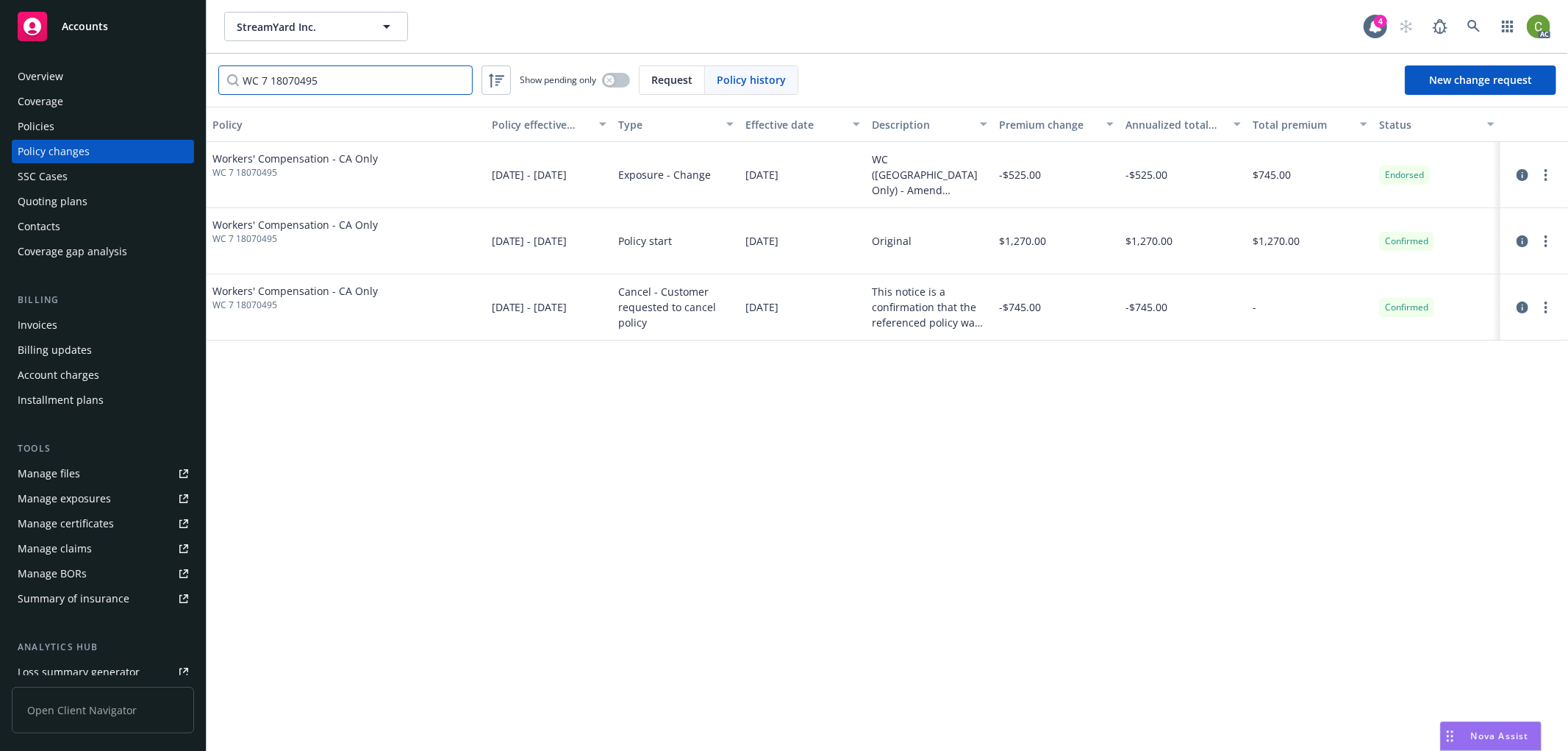
drag, startPoint x: 366, startPoint y: 81, endPoint x: 9, endPoint y: 101, distance: 357.6
click at [0, 88] on div "Accounts Overview Coverage Policies Policy changes SSC Cases Quoting plans Cont…" at bounding box center [784, 375] width 1568 height 751
paste input "500"
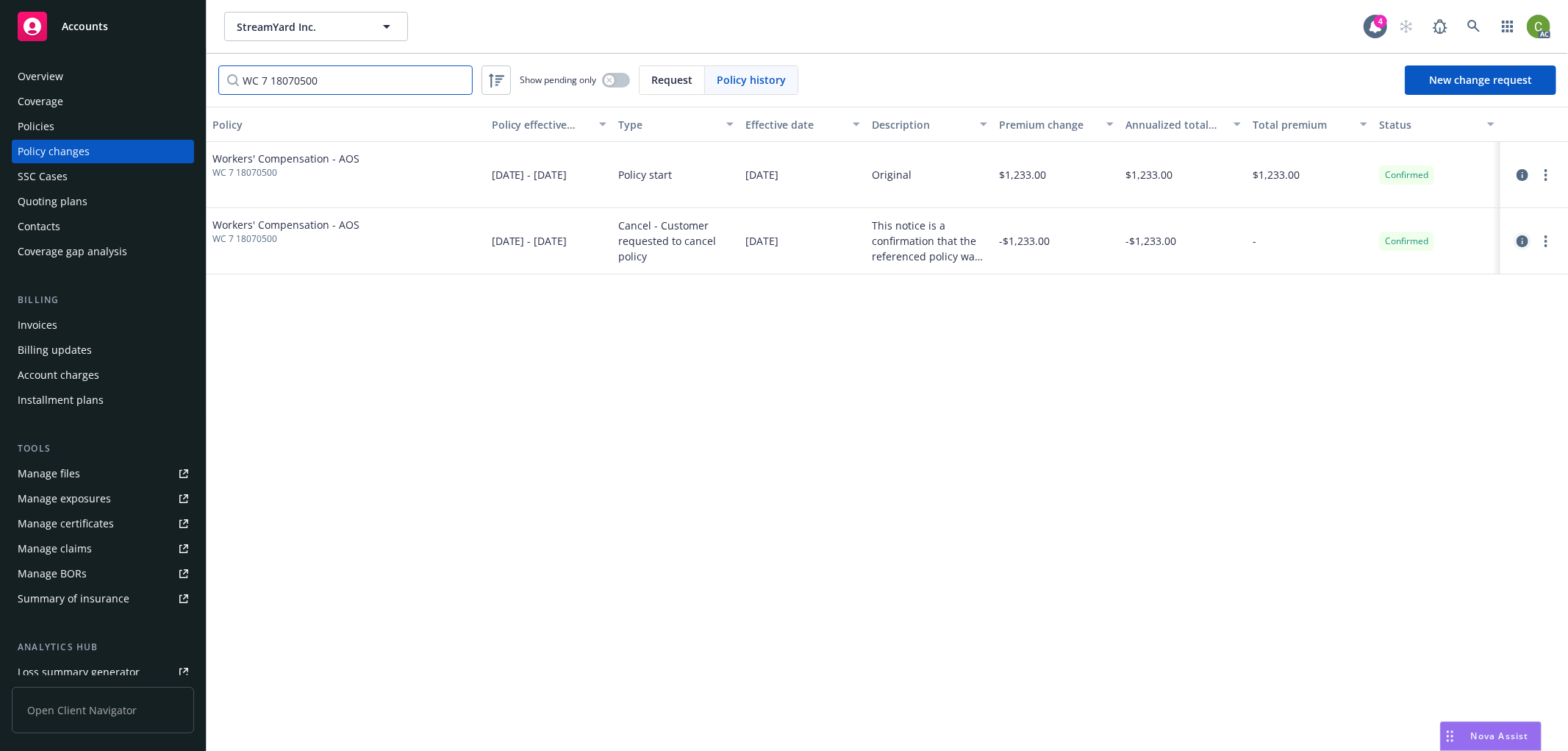
type input "WC 7 18070500"
click at [1523, 243] on icon "circleInformation" at bounding box center [1522, 241] width 12 height 12
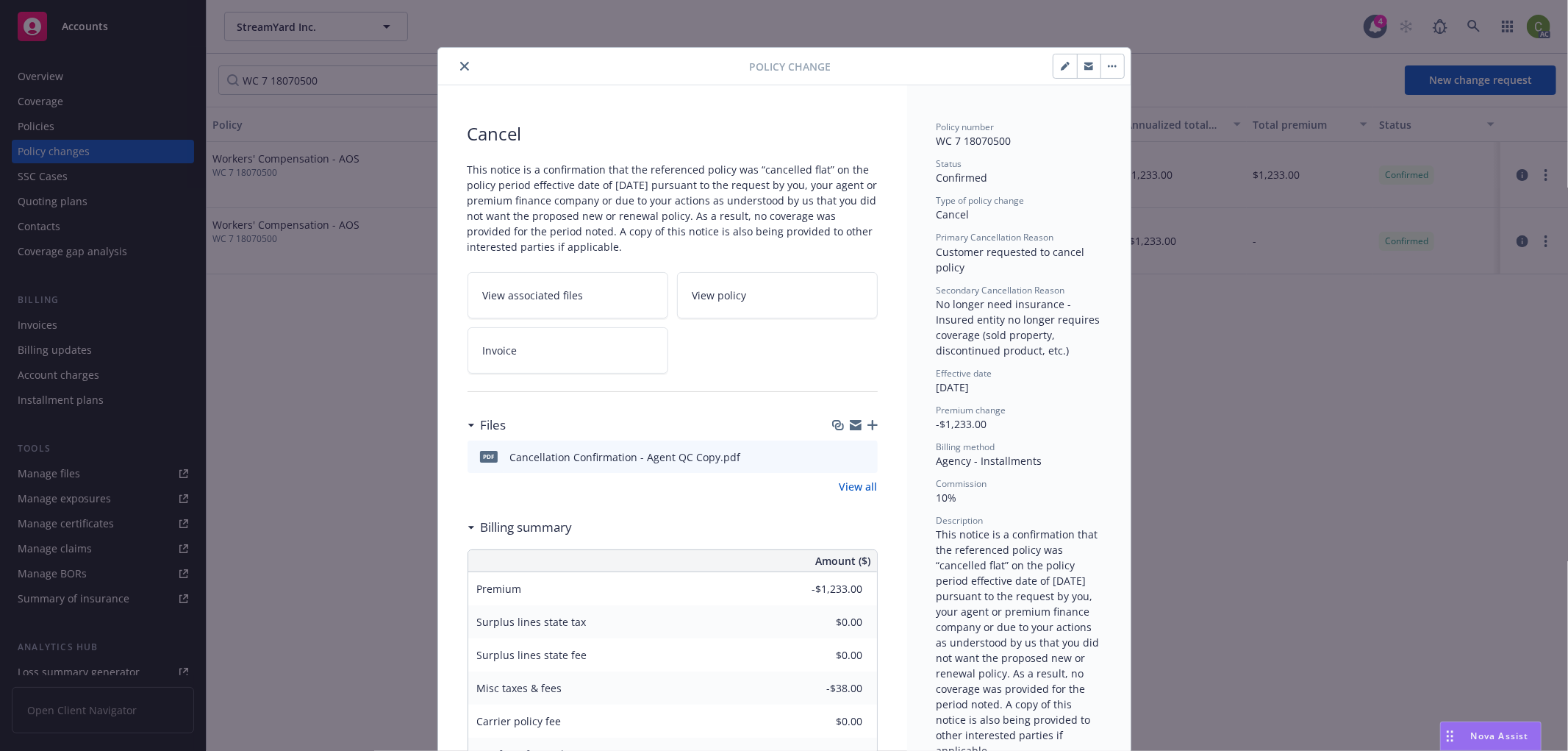
click at [460, 62] on icon "close" at bounding box center [464, 66] width 9 height 9
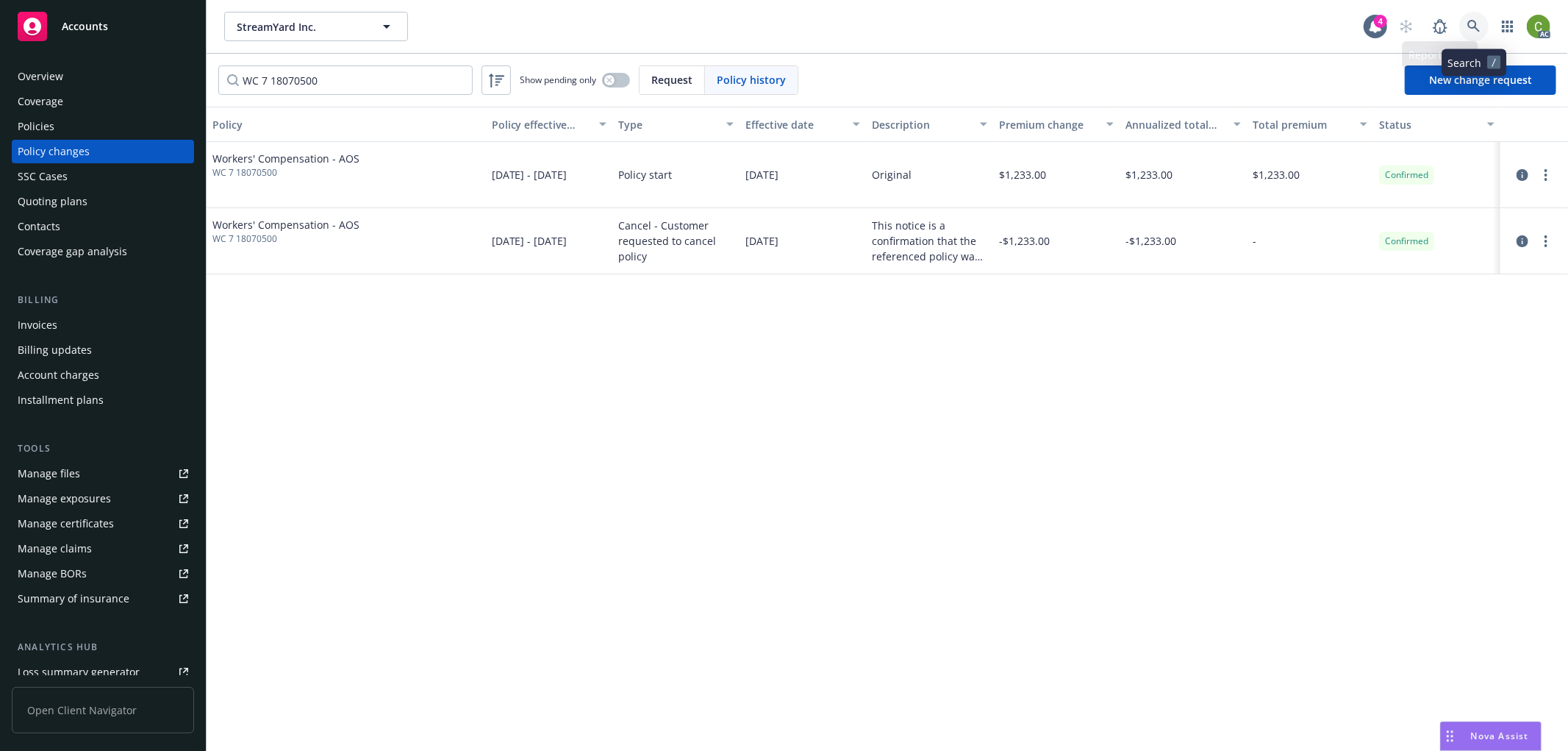
click at [1475, 21] on icon at bounding box center [1474, 26] width 12 height 12
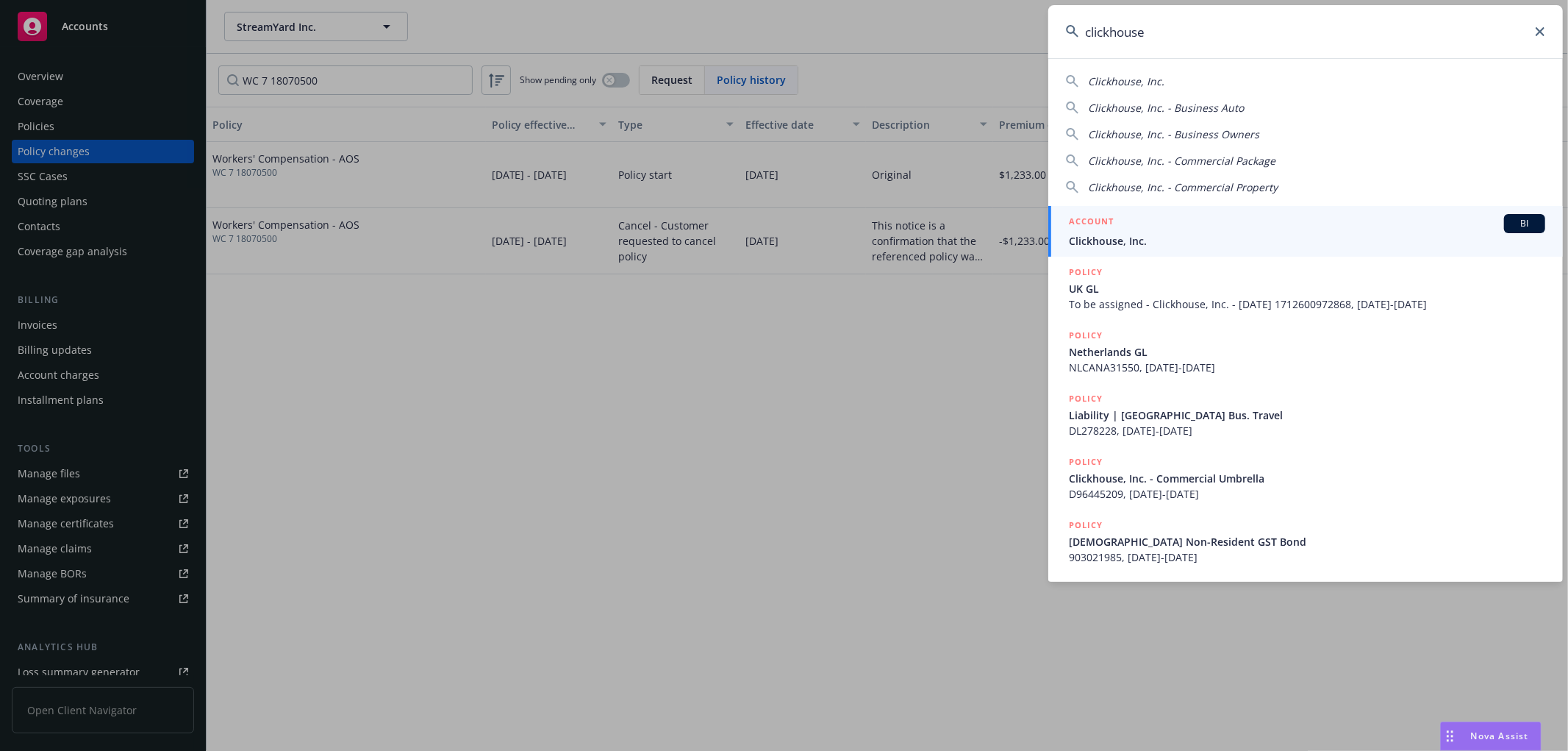
type input "clickhouse"
click at [1096, 230] on h5 "ACCOUNT" at bounding box center [1092, 223] width 45 height 18
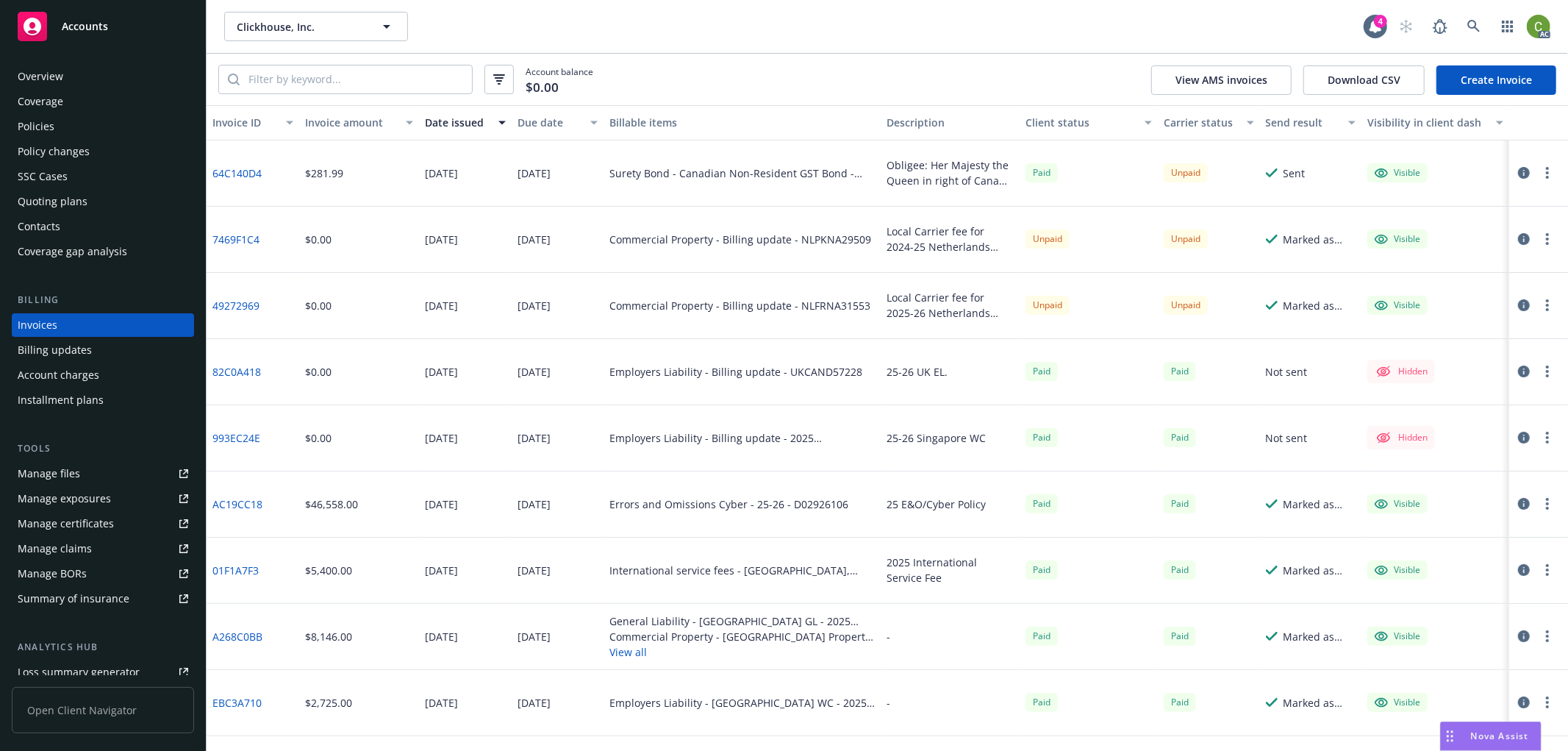
click at [233, 303] on link "49272969" at bounding box center [236, 306] width 47 height 15
click at [237, 236] on link "7469F1C4" at bounding box center [236, 240] width 47 height 15
click at [1519, 303] on icon "button" at bounding box center [1524, 305] width 12 height 12
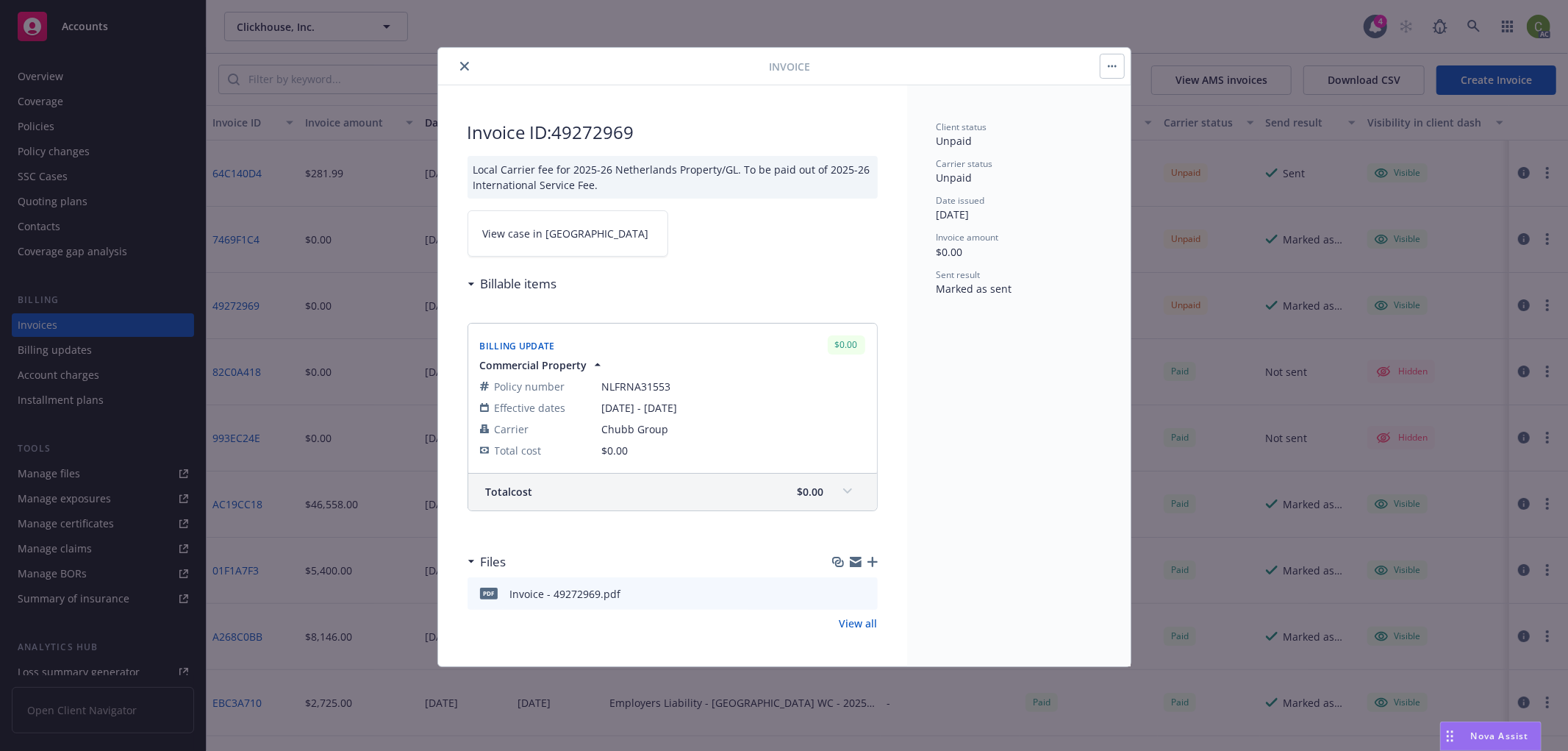
click at [608, 128] on h2 "Invoice ID: 49272969" at bounding box center [673, 132] width 411 height 23
drag, startPoint x: 608, startPoint y: 128, endPoint x: 1355, endPoint y: 320, distance: 771.3
click at [608, 128] on h2 "Invoice ID: 49272969" at bounding box center [673, 132] width 411 height 23
copy h2 "49272969"
click at [557, 226] on span "View case in SSC" at bounding box center [566, 234] width 166 height 15
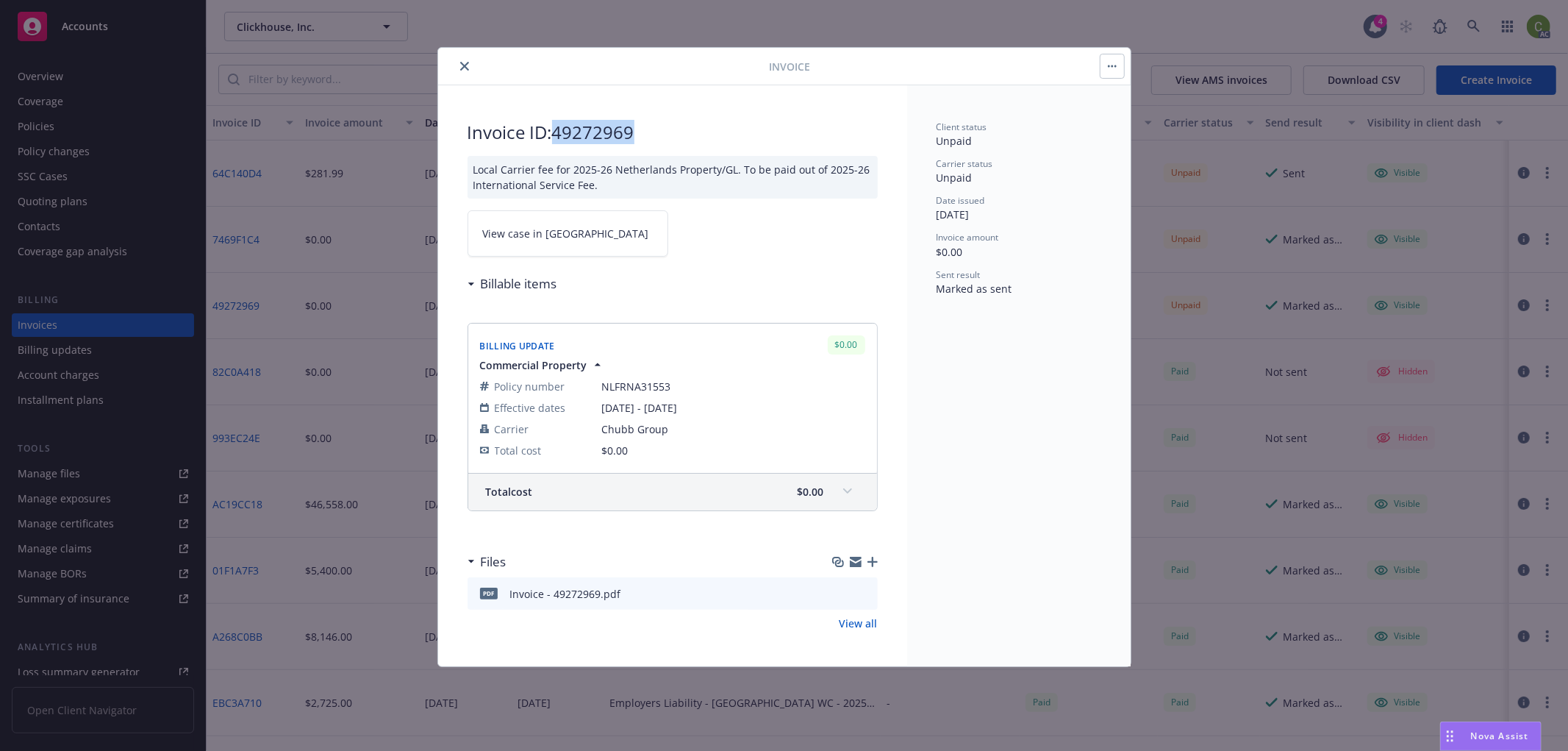
click at [465, 60] on button "close" at bounding box center [465, 66] width 18 height 18
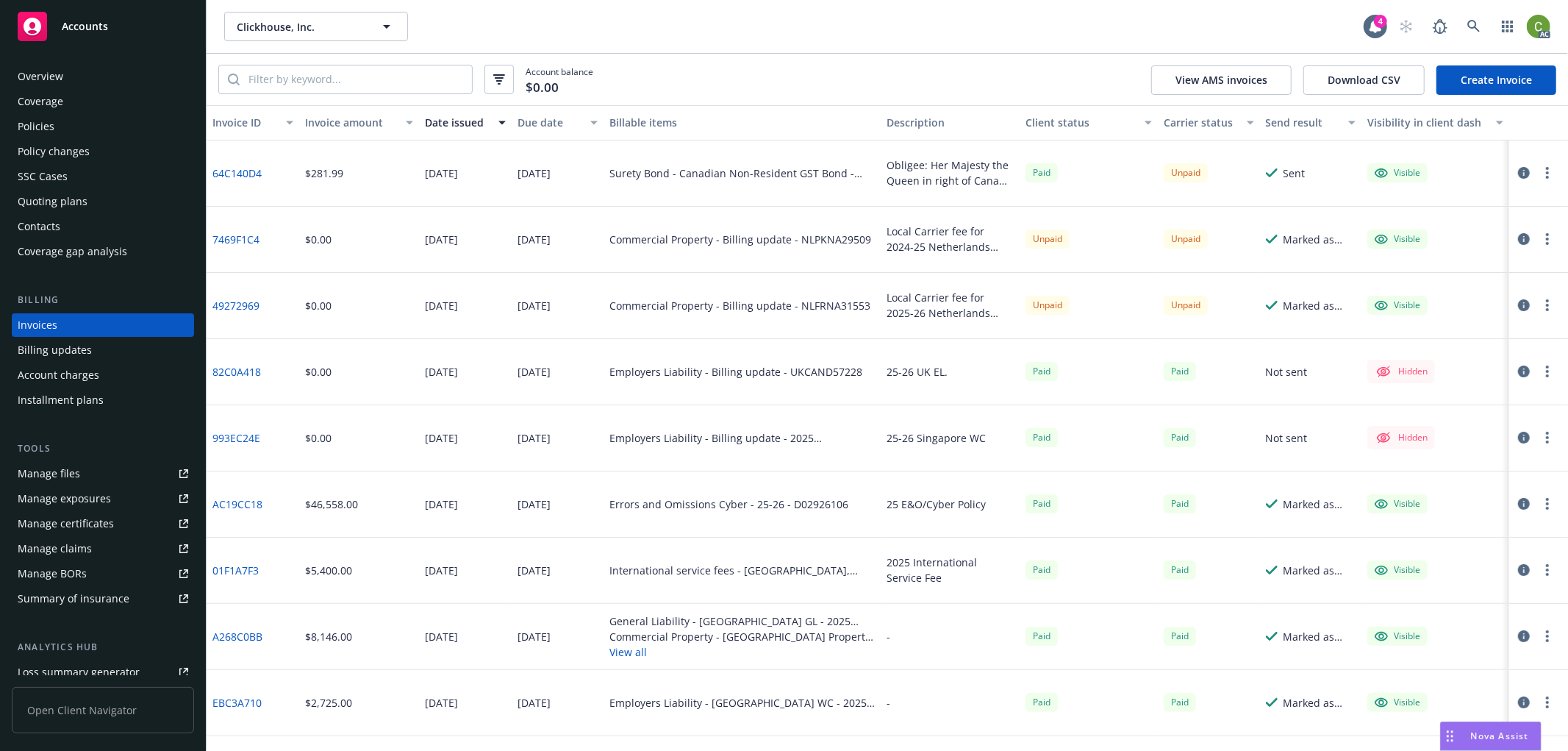
click at [63, 128] on div "Policies" at bounding box center [103, 126] width 171 height 23
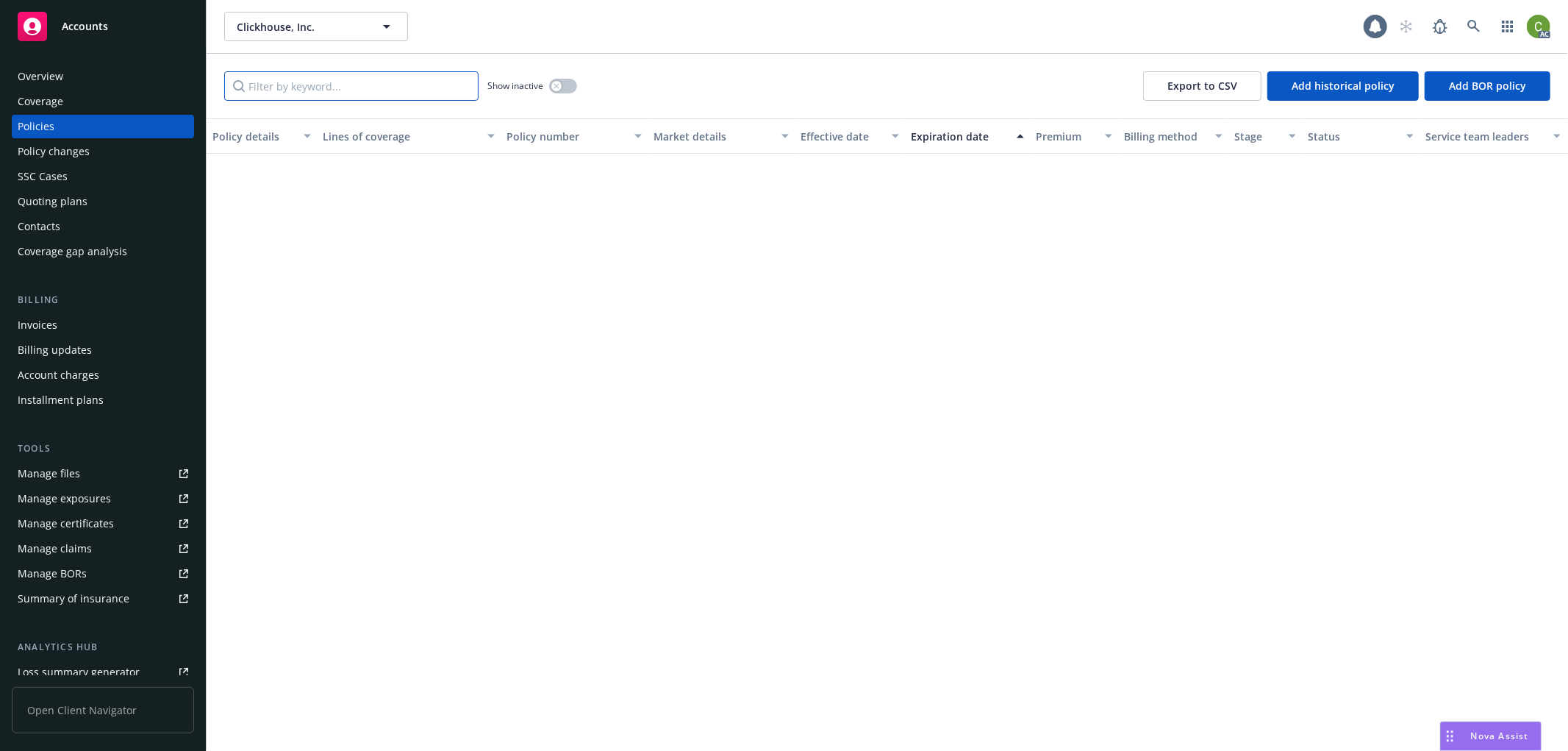
click at [288, 97] on input "Filter by keyword..." at bounding box center [351, 86] width 254 height 29
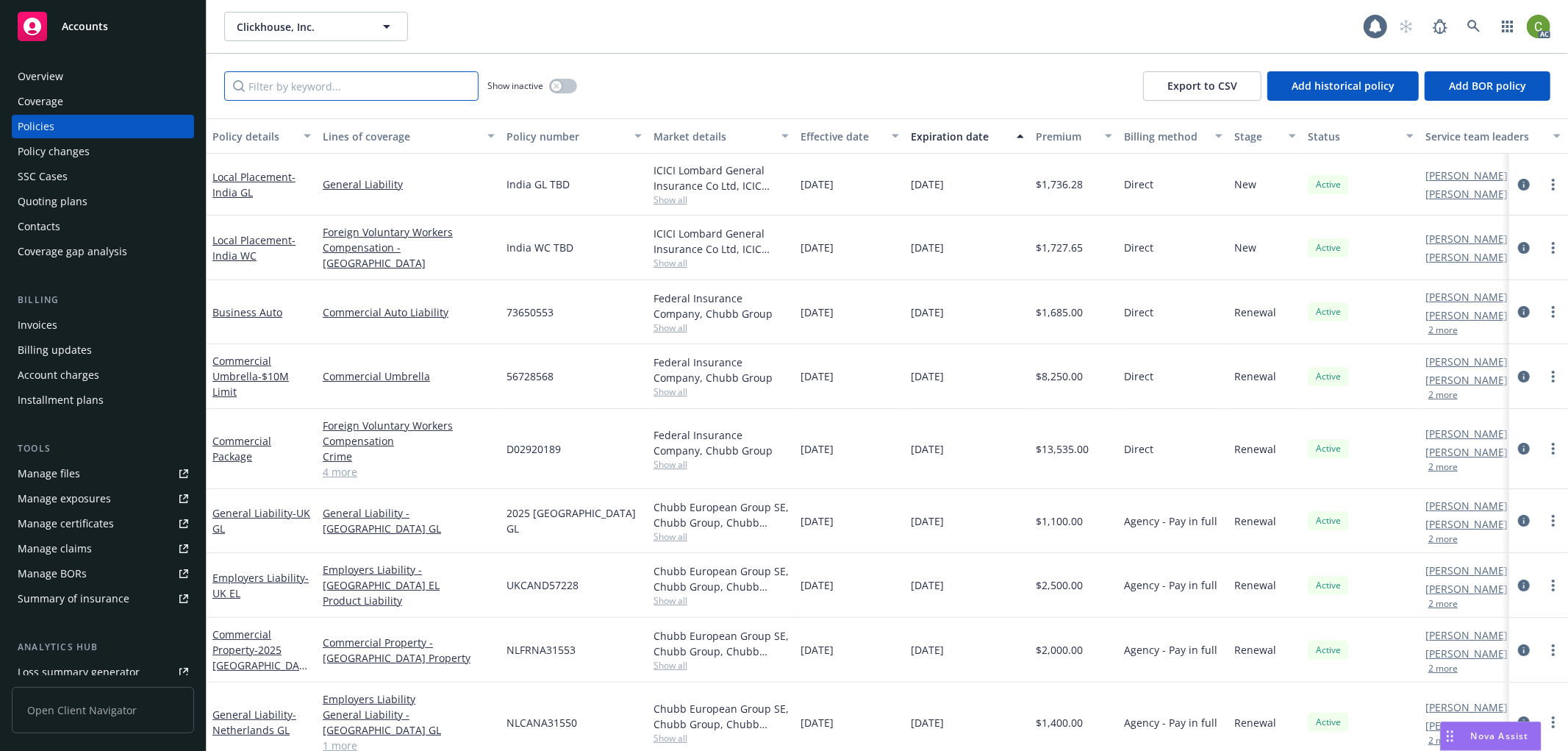
paste input "NLPKNA29509"
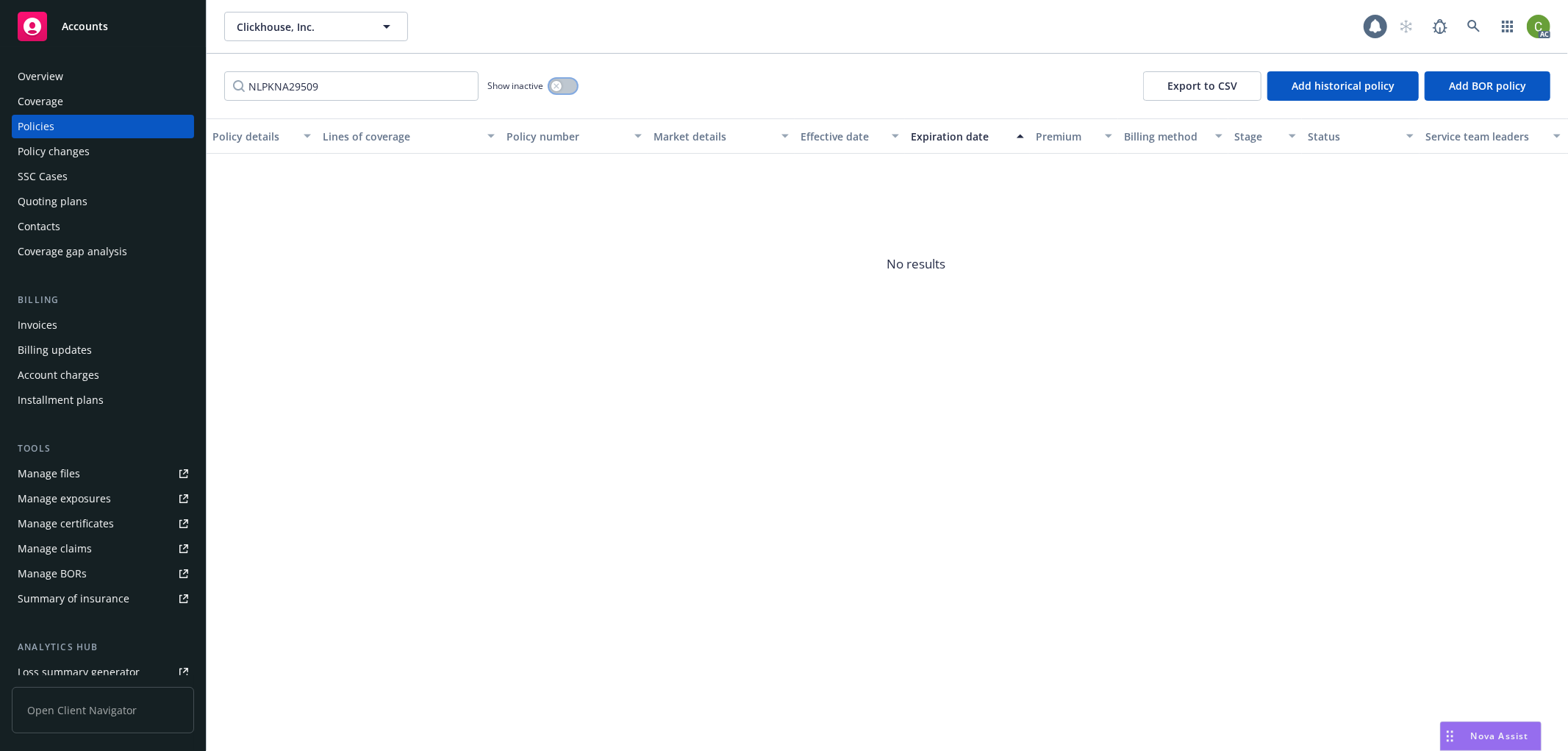
click at [559, 84] on icon "button" at bounding box center [557, 86] width 6 height 6
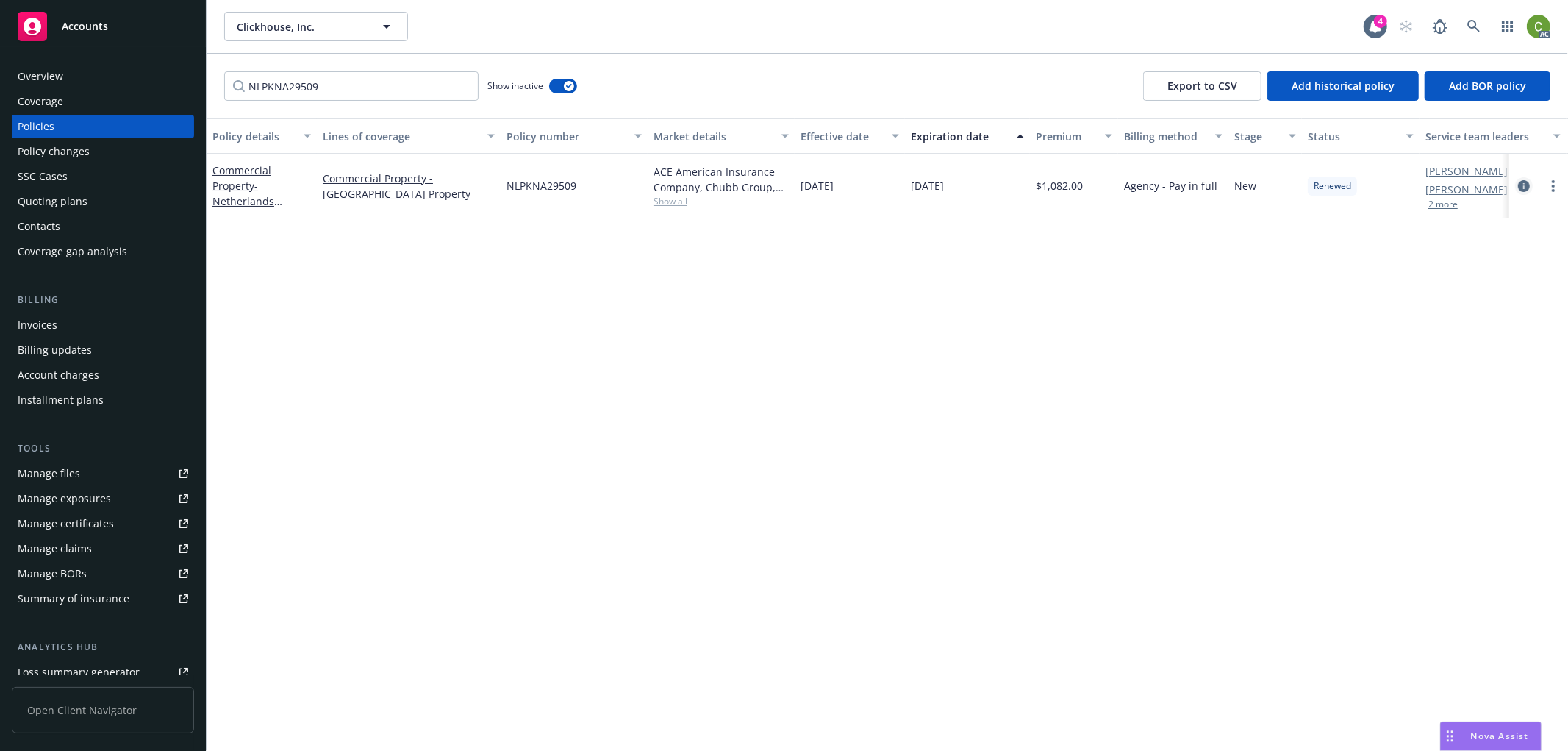
click at [1520, 186] on icon "circleInformation" at bounding box center [1524, 186] width 12 height 12
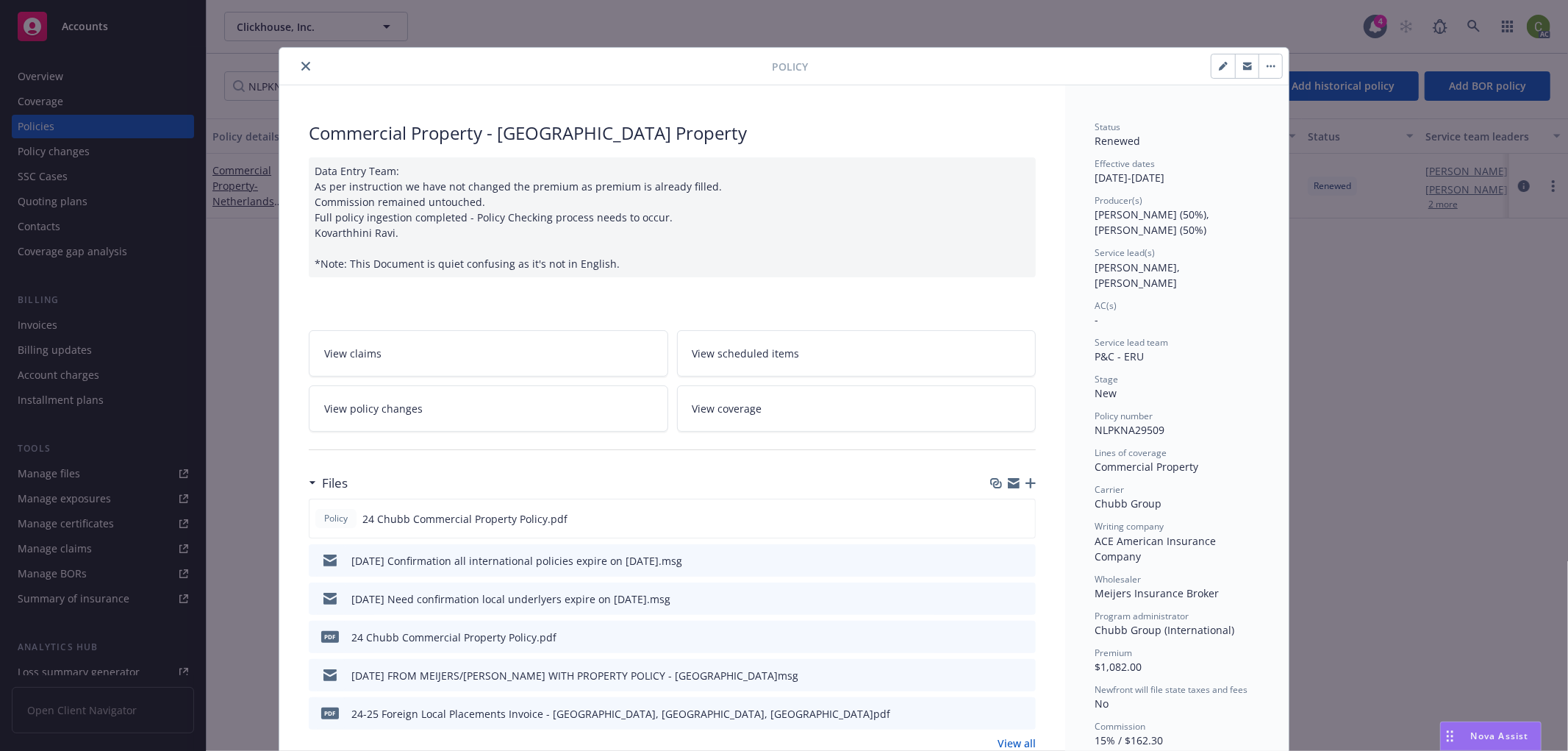
click at [300, 57] on button "close" at bounding box center [305, 66] width 18 height 18
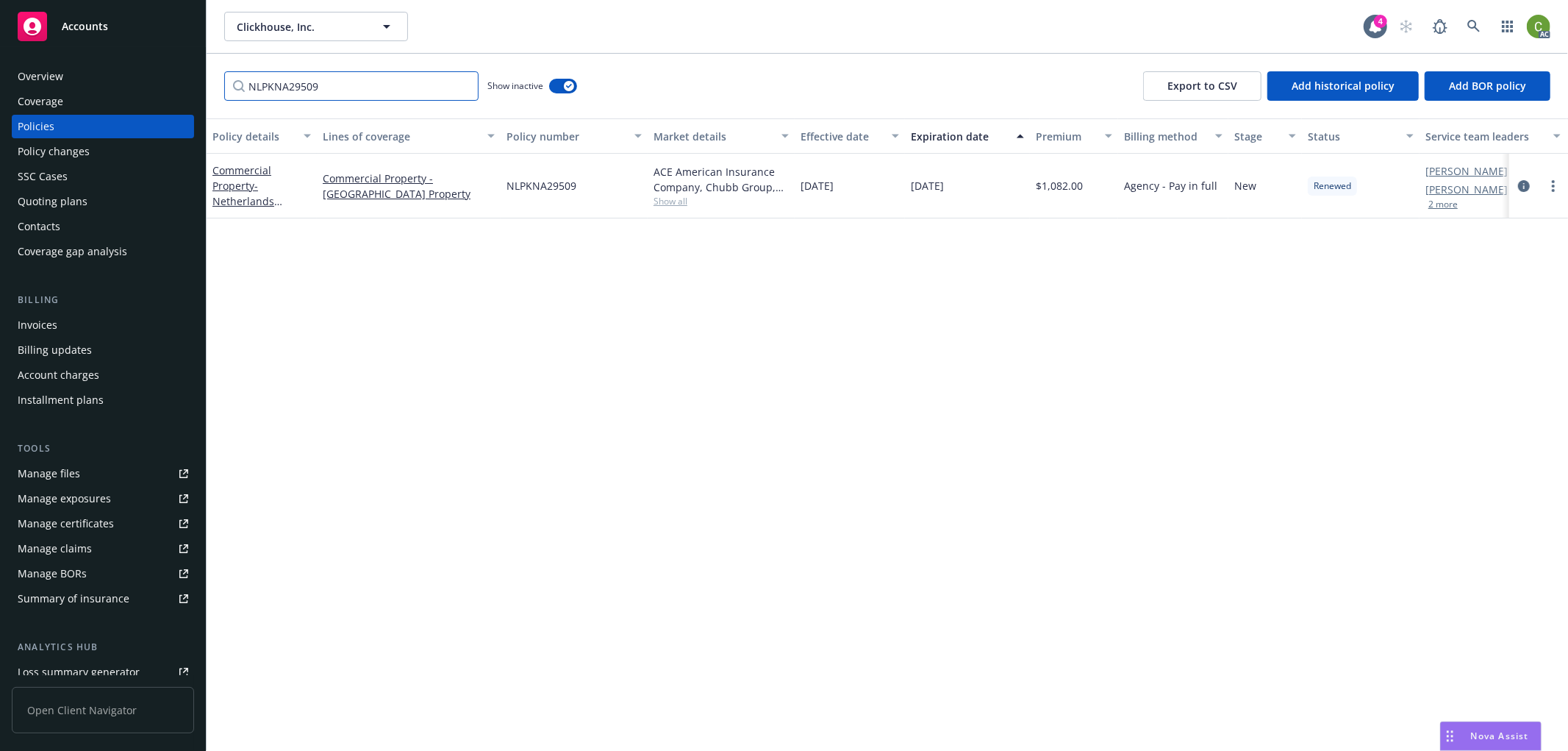
drag, startPoint x: 402, startPoint y: 89, endPoint x: 0, endPoint y: 99, distance: 402.1
click at [0, 99] on div "Accounts Overview Coverage Policies Policy changes SSC Cases Quoting plans Cont…" at bounding box center [784, 375] width 1568 height 751
paste input "FRNA31553"
type input "NLFRNA31553"
click at [1525, 182] on icon "circleInformation" at bounding box center [1524, 186] width 12 height 12
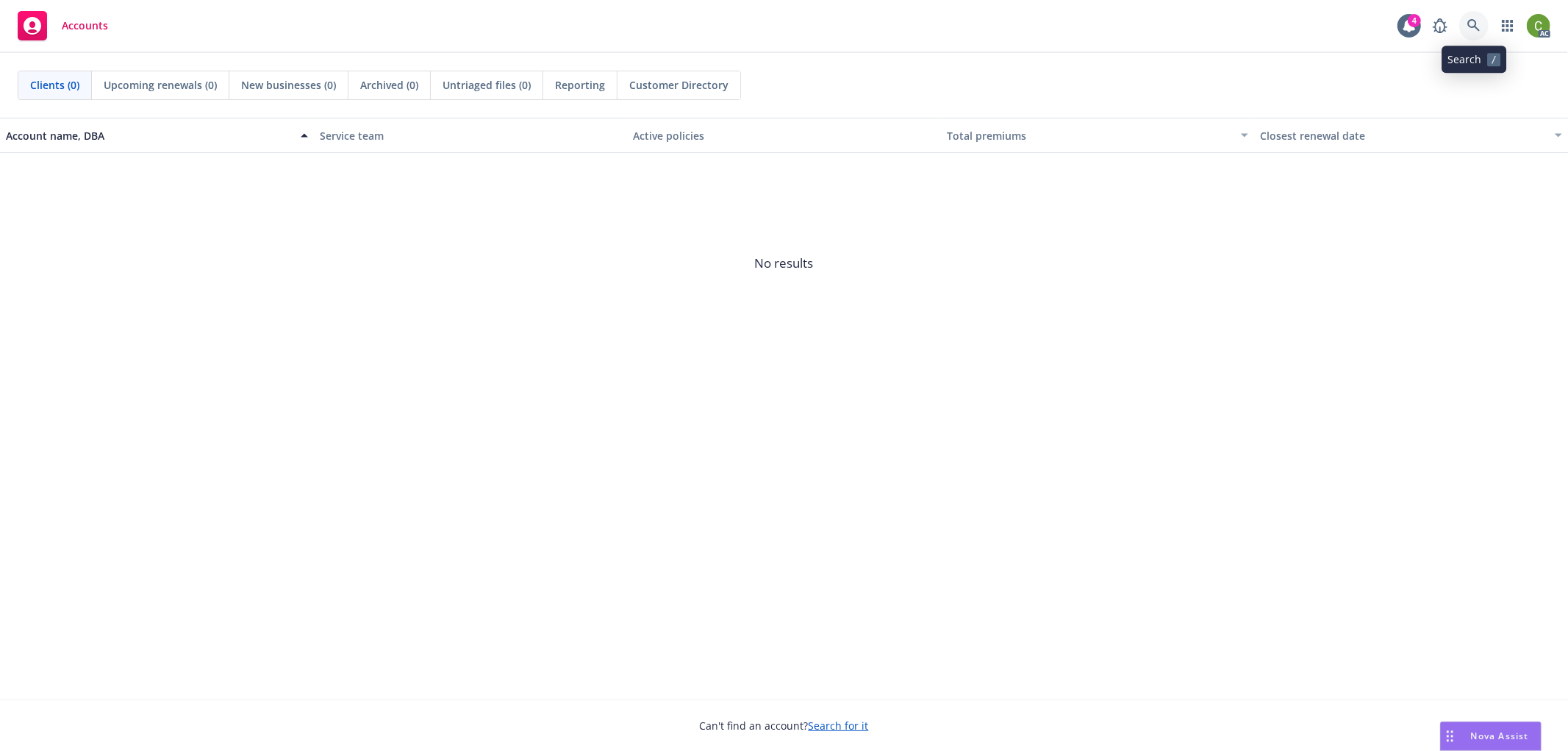
click at [1485, 19] on link at bounding box center [1474, 26] width 29 height 29
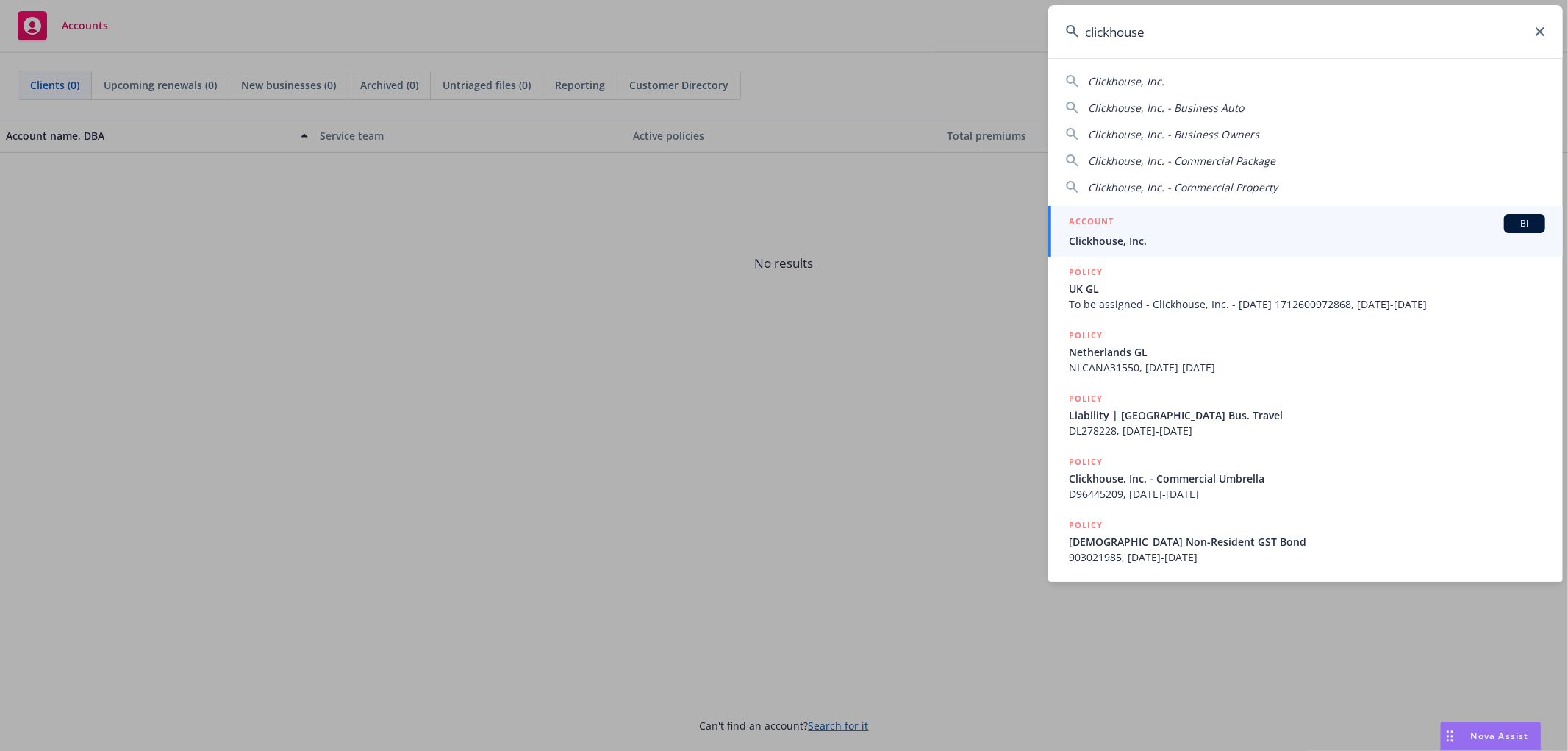
type input "clickhouse"
click at [1134, 233] on span "Clickhouse, Inc." at bounding box center [1307, 241] width 476 height 15
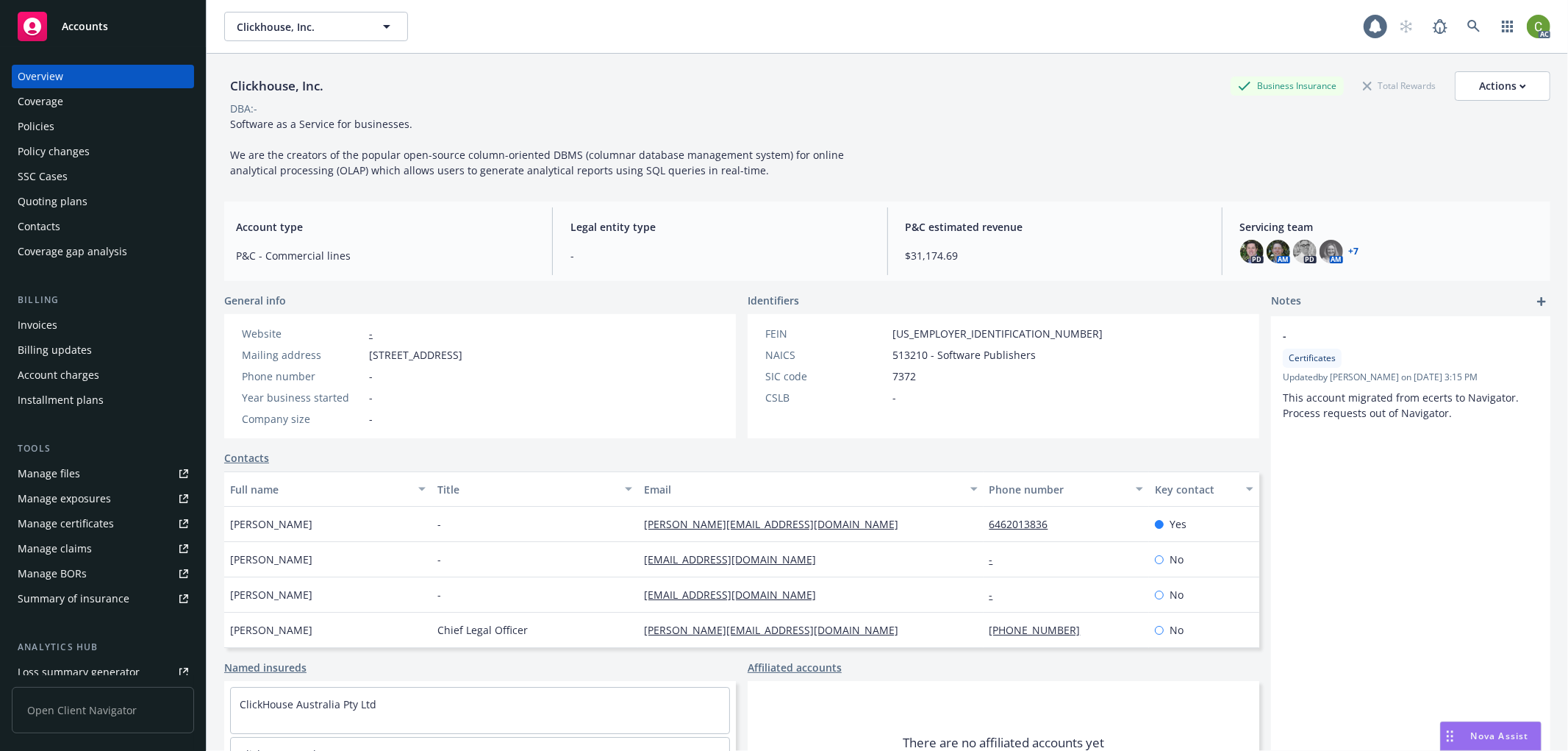
click at [55, 320] on div "Invoices" at bounding box center [37, 325] width 39 height 23
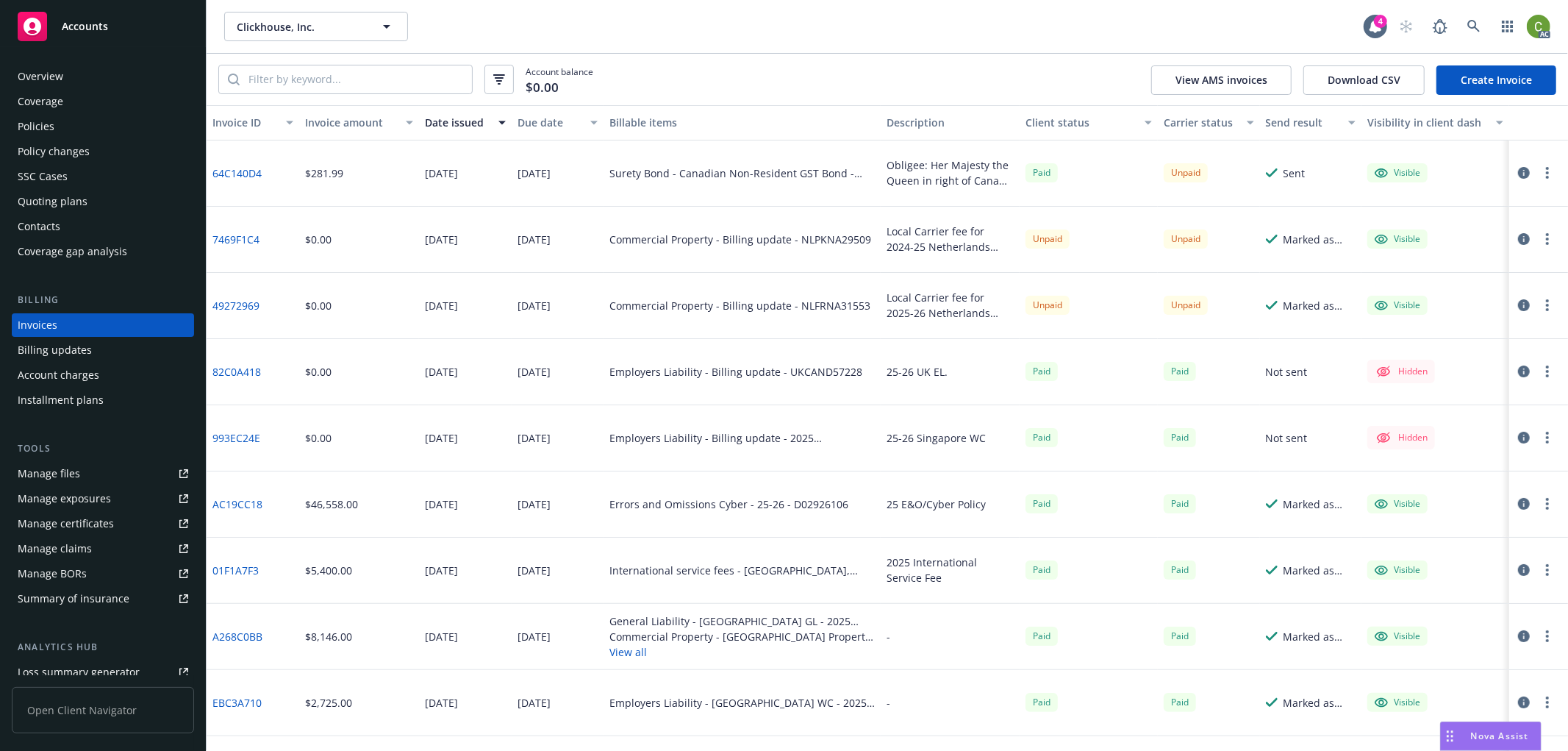
click at [252, 302] on link "49272969" at bounding box center [236, 306] width 47 height 15
click at [243, 232] on link "7469F1C4" at bounding box center [236, 240] width 47 height 15
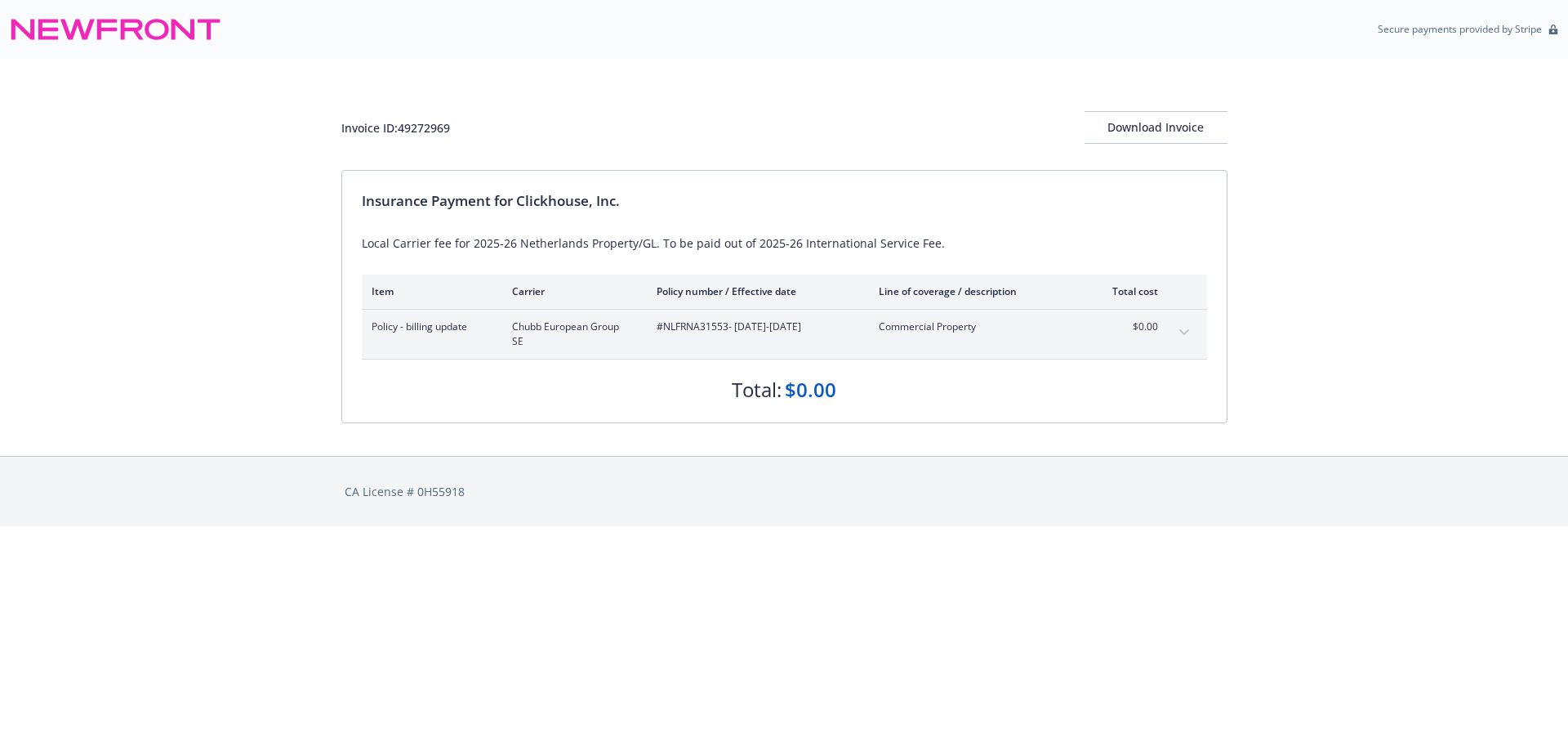
click at [1188, 333] on icon "expand content" at bounding box center [1183, 333] width 9 height 7
click at [1186, 329] on icon "expand content" at bounding box center [1183, 333] width 9 height 7
click at [1192, 327] on button "expand content" at bounding box center [1184, 333] width 26 height 26
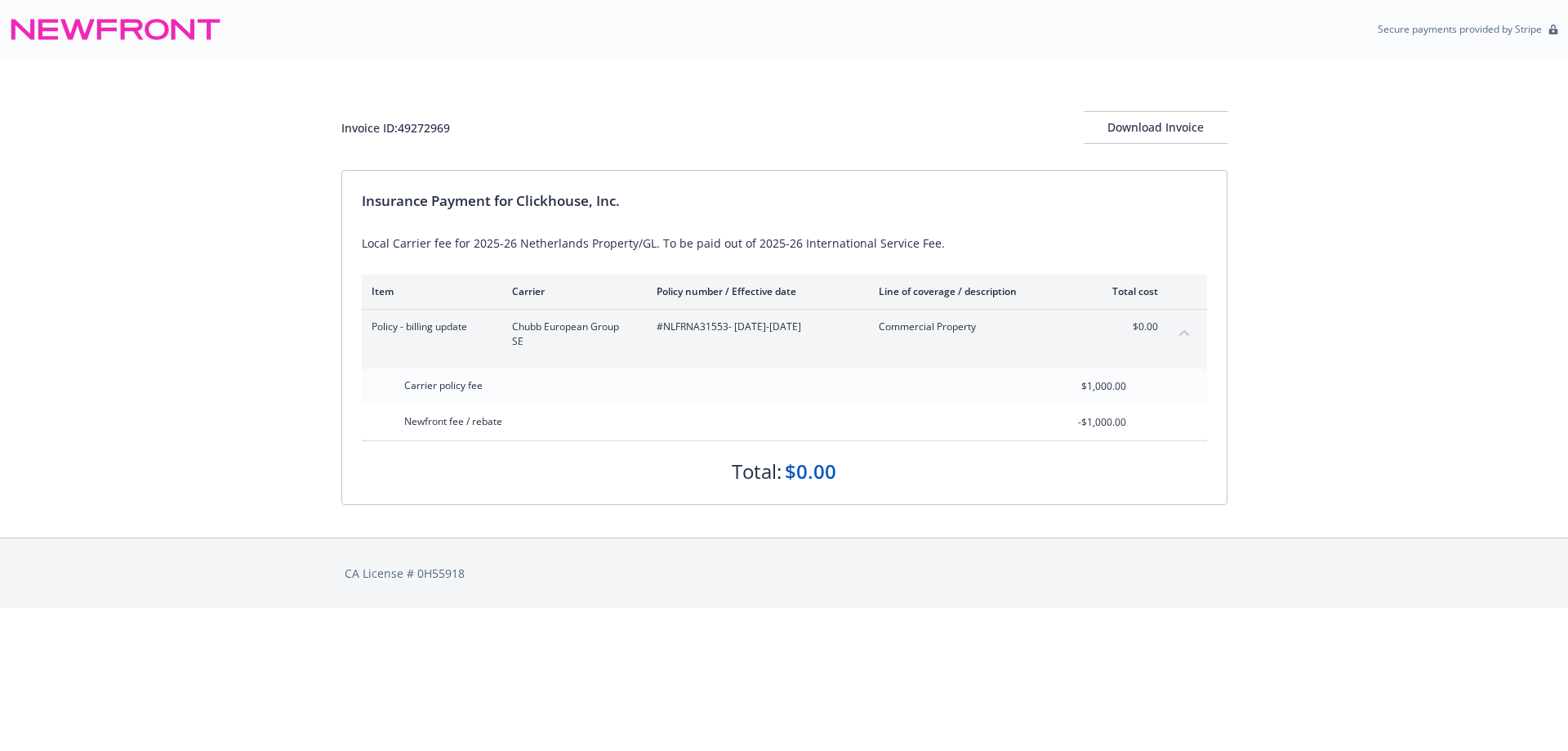
click at [694, 329] on span "#NLFRNA31553 - [DATE]-[DATE]" at bounding box center [755, 327] width 196 height 15
click at [694, 329] on span "#NLFRNA31553 - 04/01/2025-04/01/2026" at bounding box center [755, 327] width 196 height 15
copy span "NLFRNA31553"
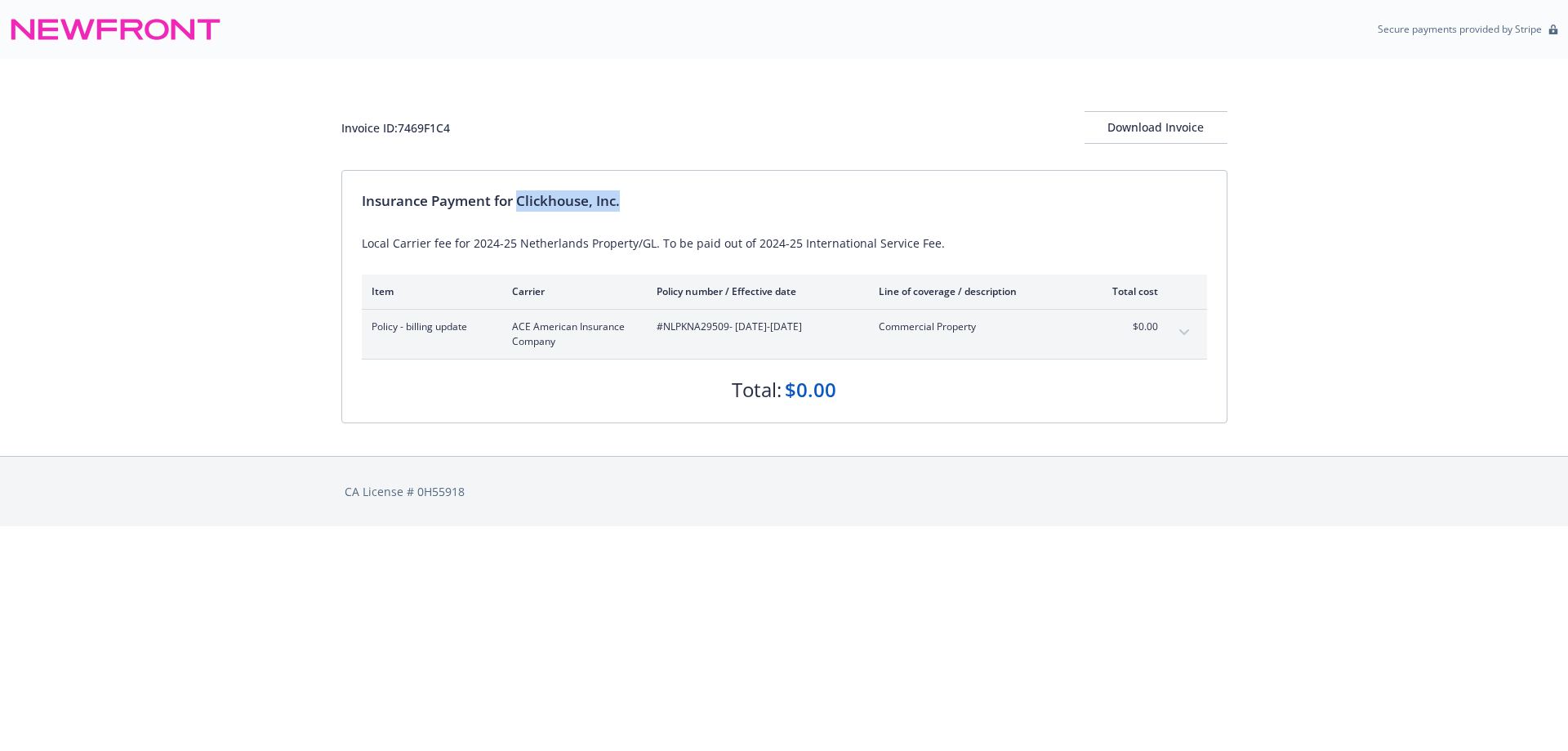
drag, startPoint x: 597, startPoint y: 198, endPoint x: 775, endPoint y: 192, distance: 178.1
click at [763, 192] on div "Insurance Payment for Clickhouse, Inc." at bounding box center [784, 201] width 845 height 21
copy div "Clickhouse, Inc."
click at [427, 128] on div "Invoice ID: 7469F1C4" at bounding box center [396, 128] width 108 height 17
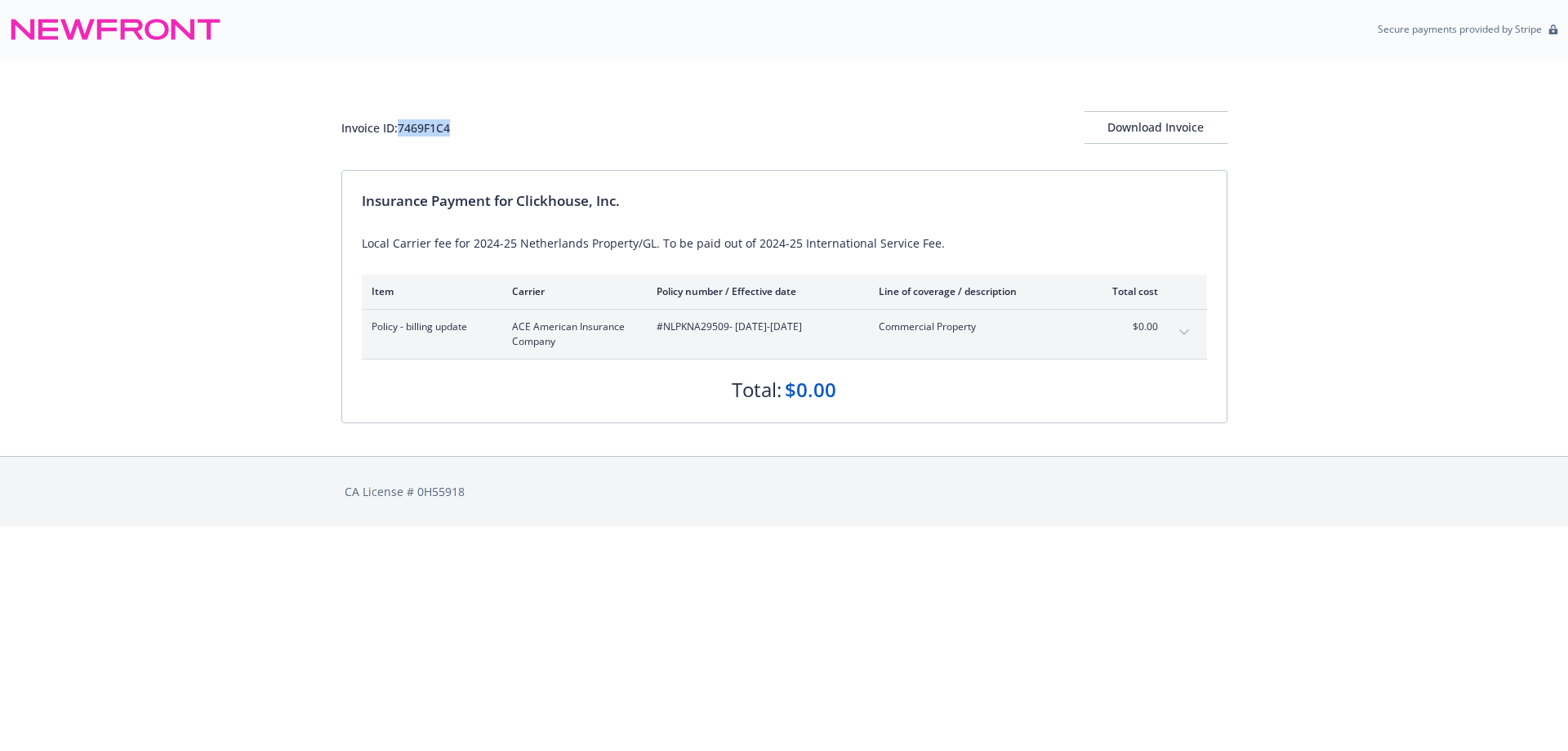
copy div "7469F1C4"
click at [702, 327] on span "#NLPKNA29509 - 03/01/2024-04/01/2025" at bounding box center [755, 327] width 196 height 15
click at [702, 327] on span "#NLPKNA29509 - 03/01/2024-04/01/2025" at bounding box center [755, 327] width 196 height 15
copy span "NLPKNA29509"
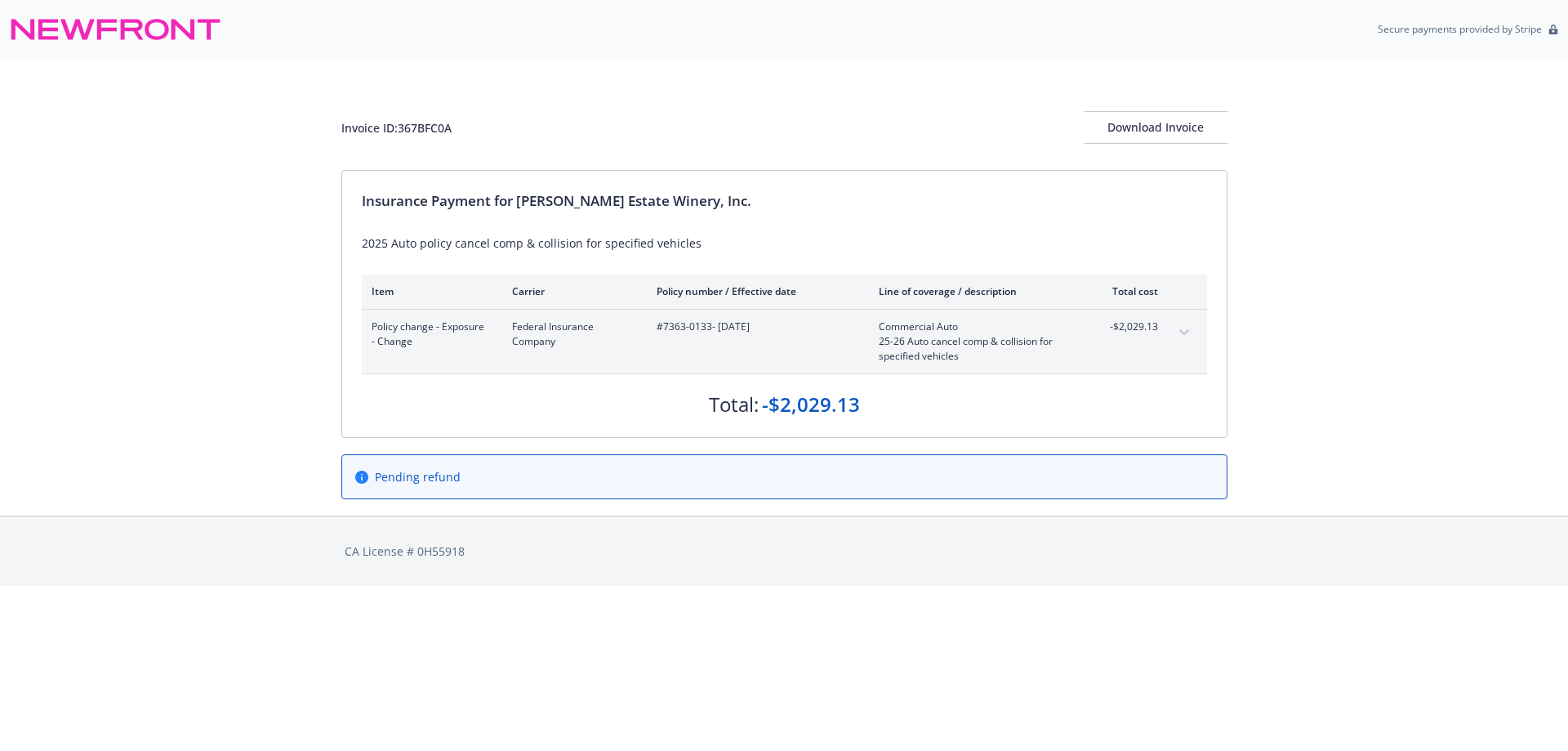
click at [1191, 324] on button "expand content" at bounding box center [1184, 333] width 26 height 26
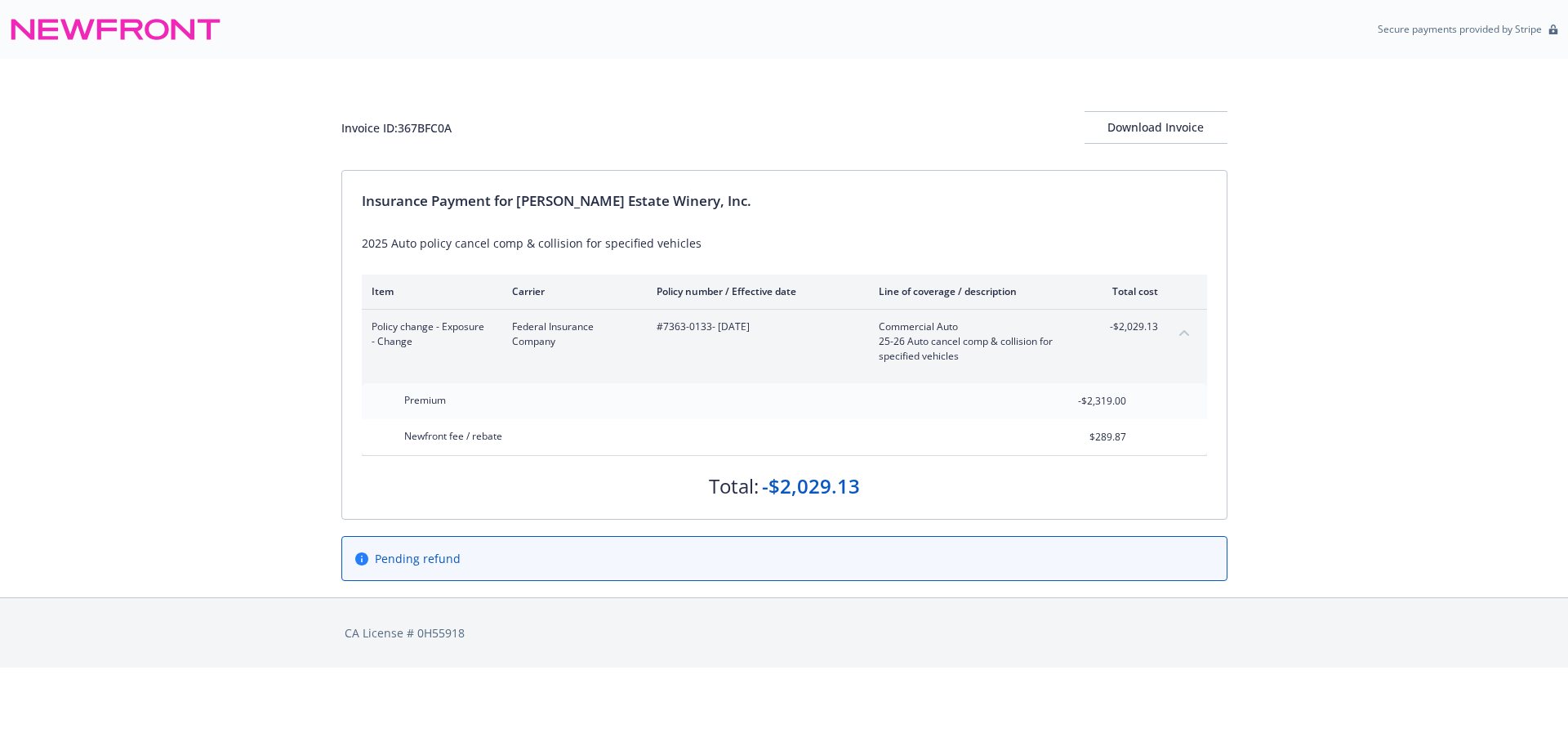
click at [1184, 333] on icon "collapse content" at bounding box center [1183, 333] width 9 height 7
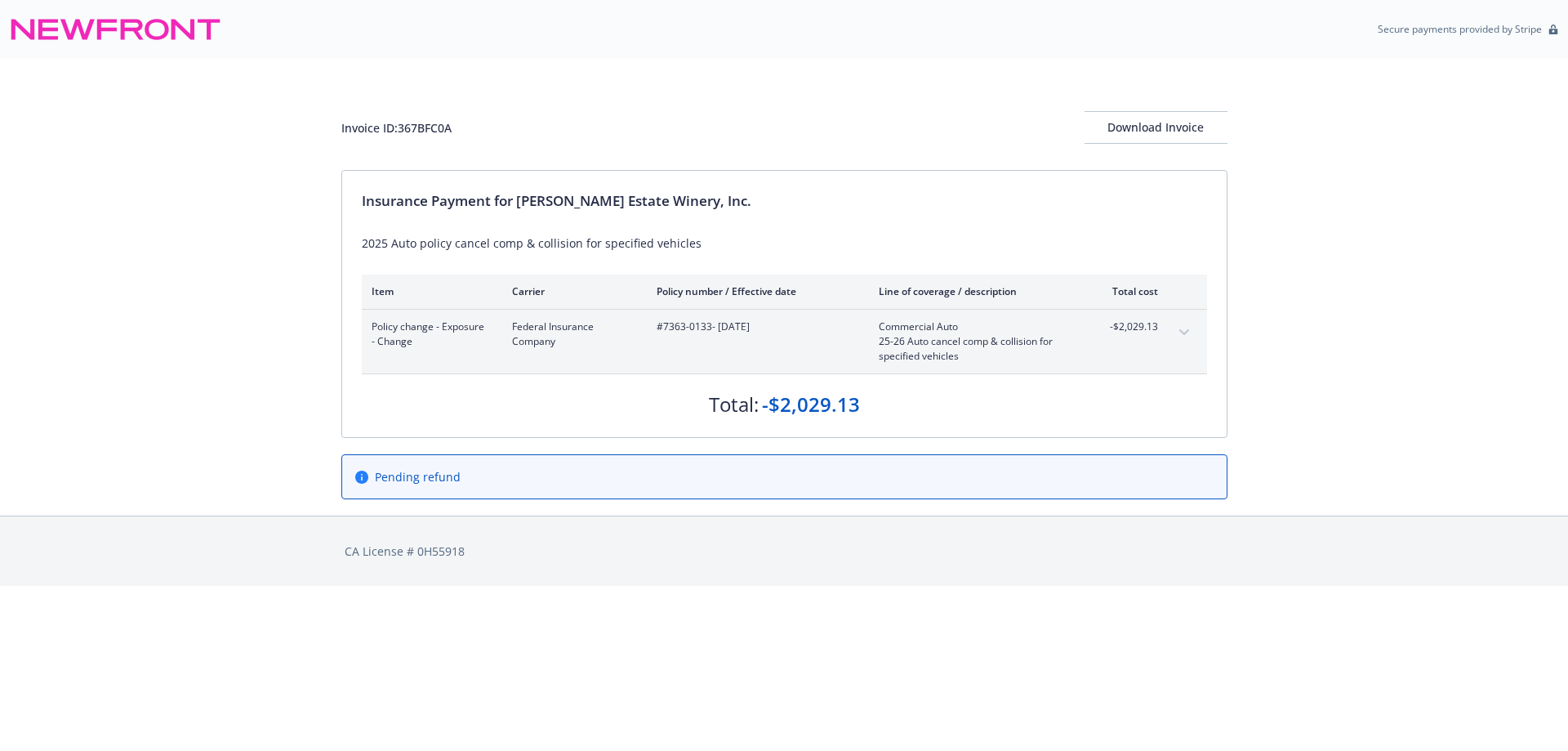
click at [433, 128] on div "Invoice ID: 367BFC0A" at bounding box center [397, 128] width 110 height 17
click at [435, 122] on div "Invoice ID: 367BFC0A" at bounding box center [397, 128] width 110 height 17
drag, startPoint x: 435, startPoint y: 122, endPoint x: 442, endPoint y: 142, distance: 21.2
click at [435, 121] on div "Invoice ID: 367BFC0A" at bounding box center [397, 128] width 110 height 17
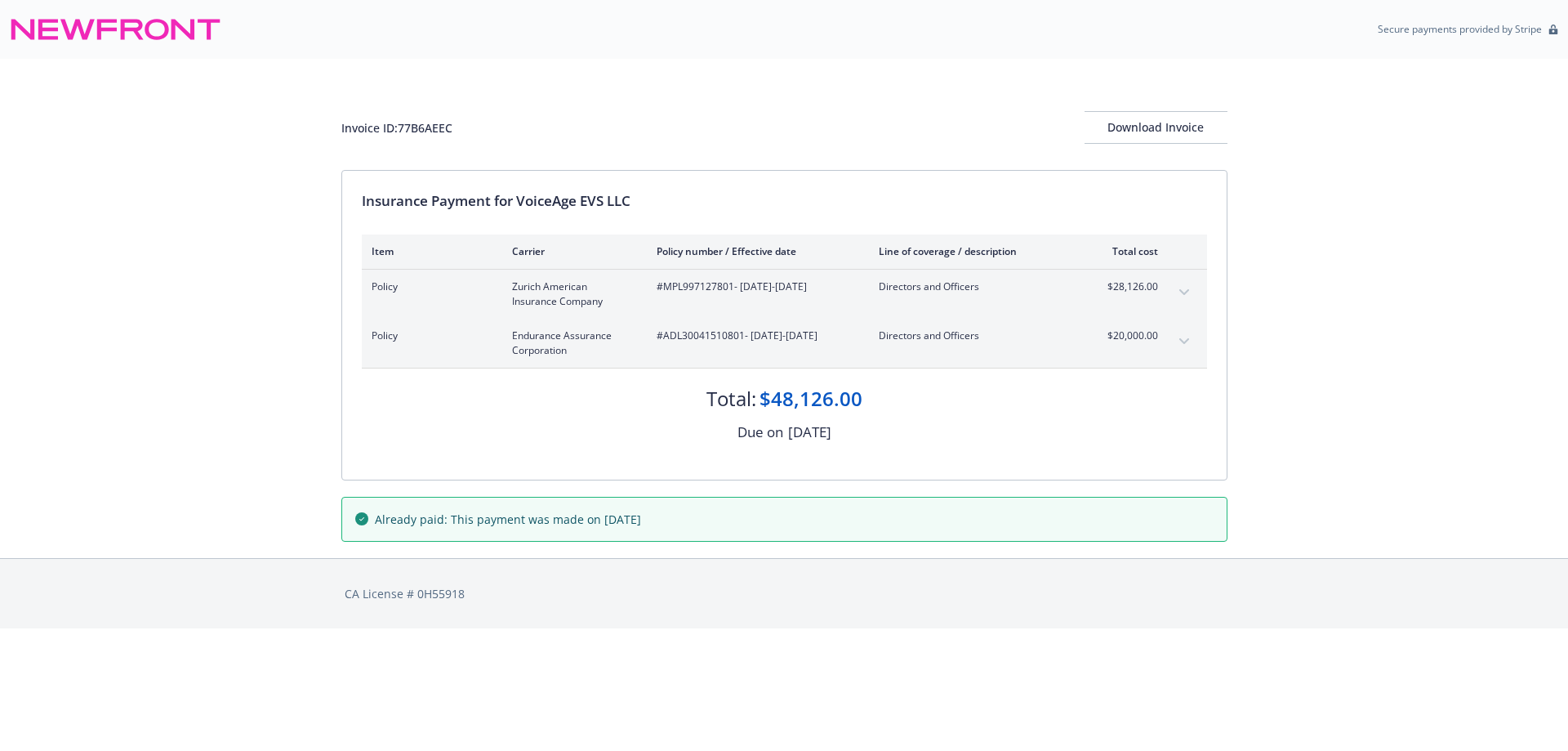
click at [699, 286] on span "#MPL997127801 - [DATE]-[DATE]" at bounding box center [755, 286] width 196 height 15
copy span "MPL997127801"
